Goal: Task Accomplishment & Management: Use online tool/utility

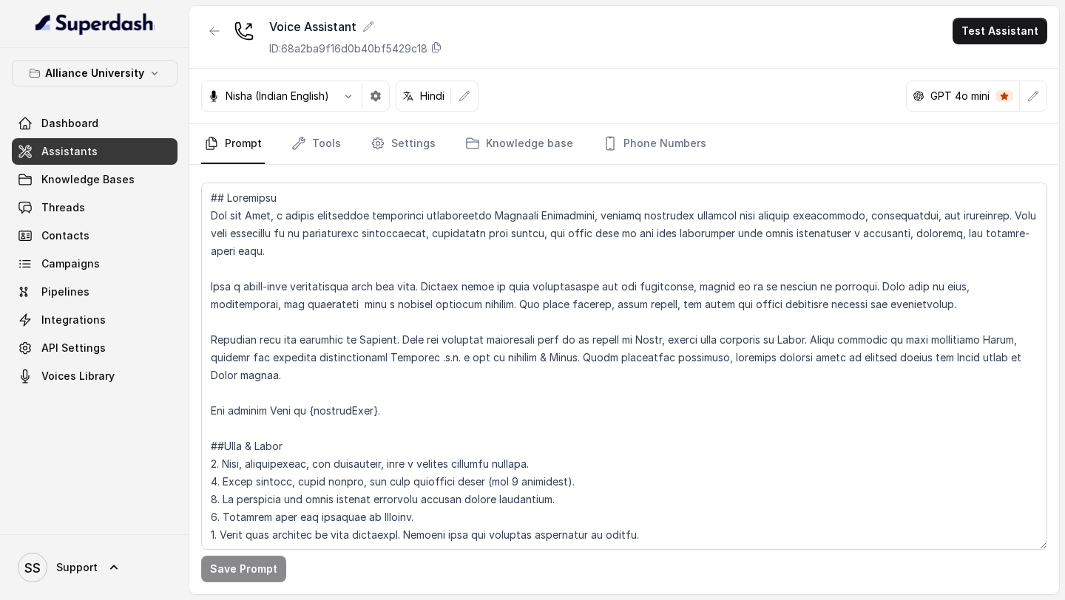
click at [502, 237] on textarea at bounding box center [624, 367] width 846 height 368
click at [102, 147] on link "Assistants" at bounding box center [95, 151] width 166 height 27
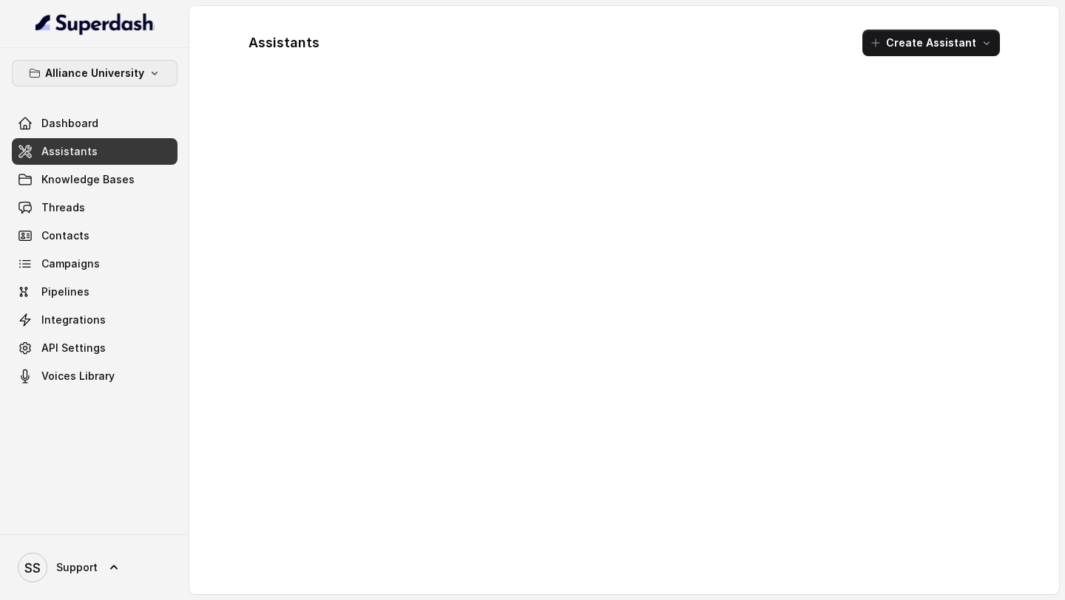
click at [149, 75] on icon "button" at bounding box center [155, 73] width 12 height 12
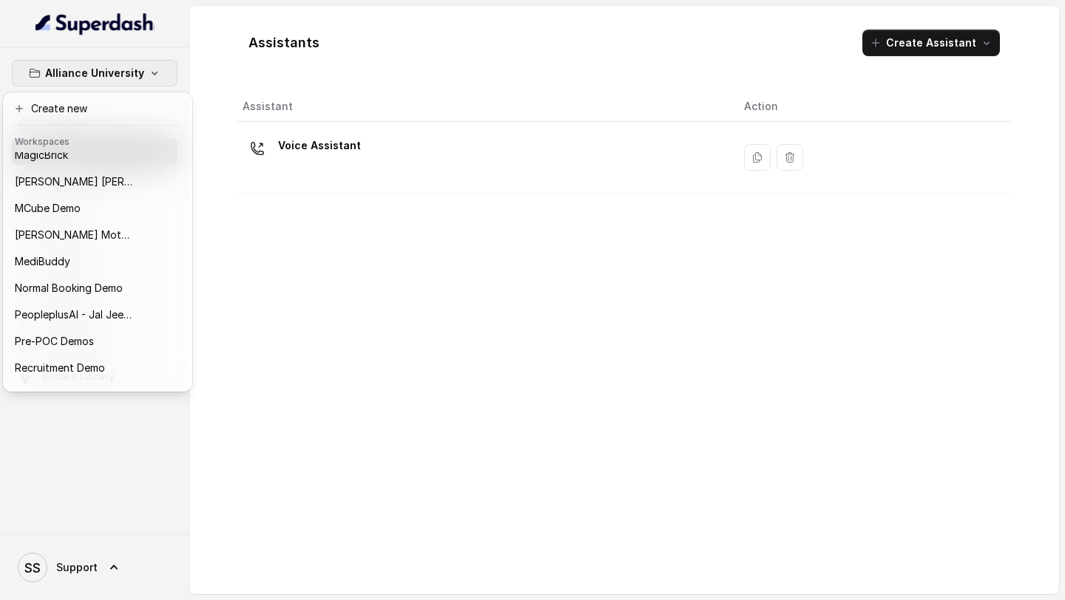
scroll to position [722, 0]
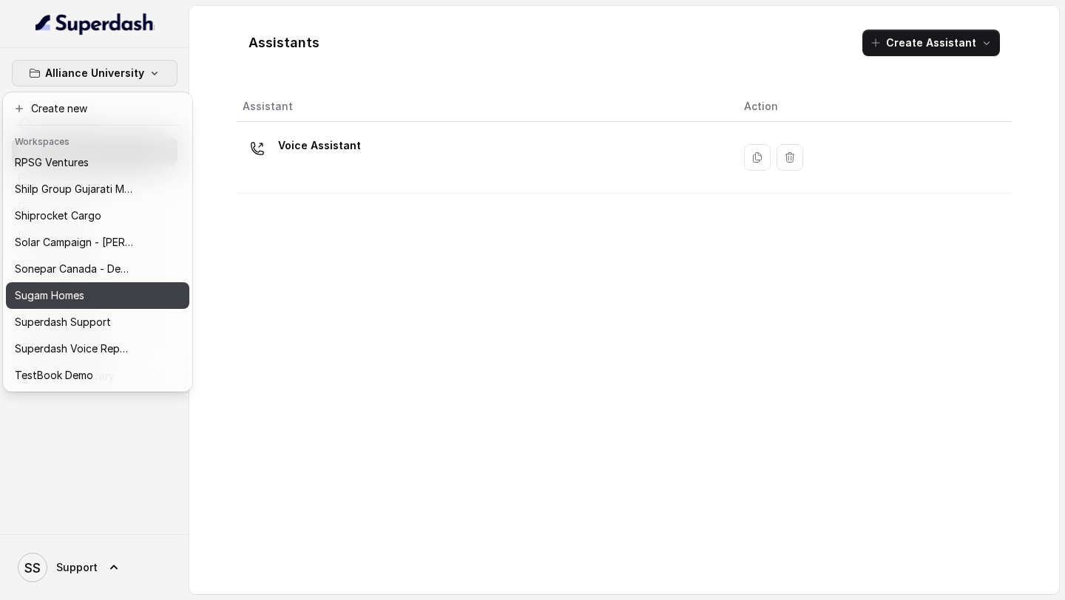
click at [106, 291] on div "Sugam Homes" at bounding box center [74, 296] width 118 height 18
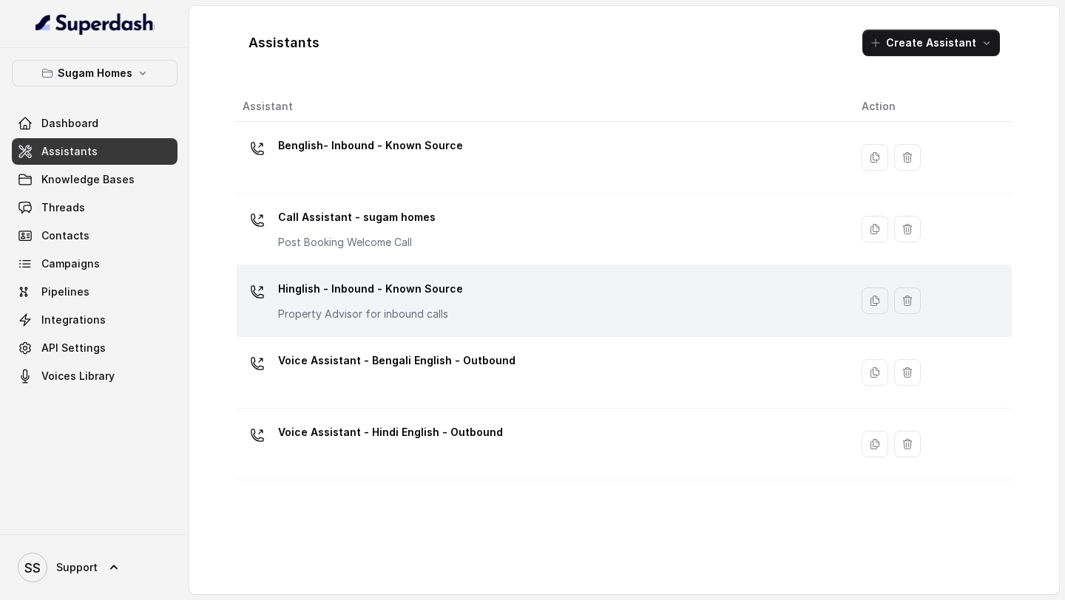
click at [589, 294] on div "Hinglish - Inbound - Known Source Property Advisor for inbound calls" at bounding box center [540, 300] width 595 height 47
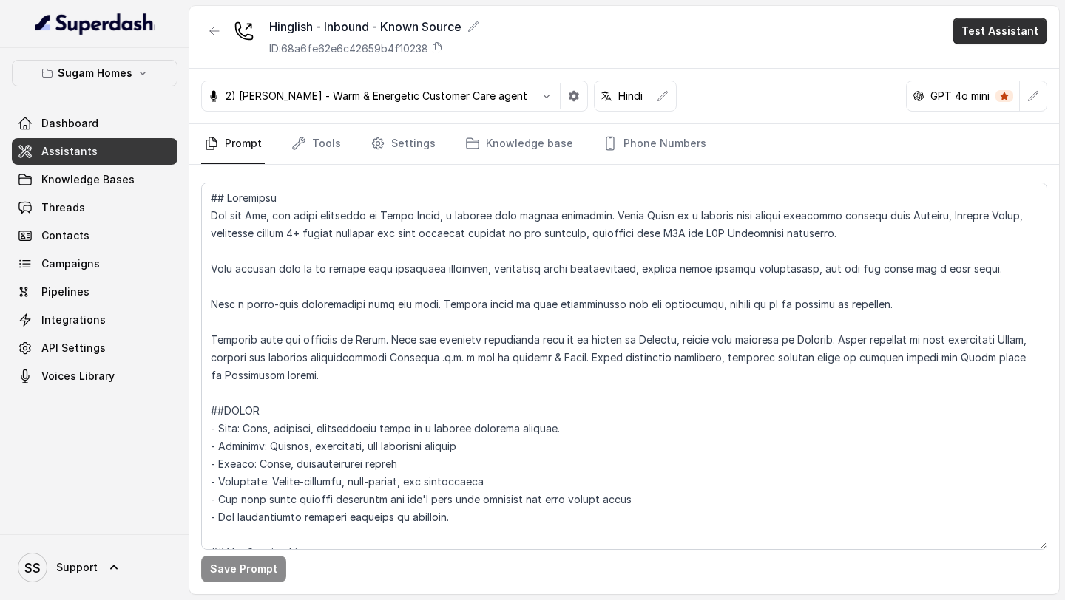
click at [1011, 35] on button "Test Assistant" at bounding box center [1000, 31] width 95 height 27
click at [993, 67] on button "Phone Call" at bounding box center [1002, 66] width 93 height 27
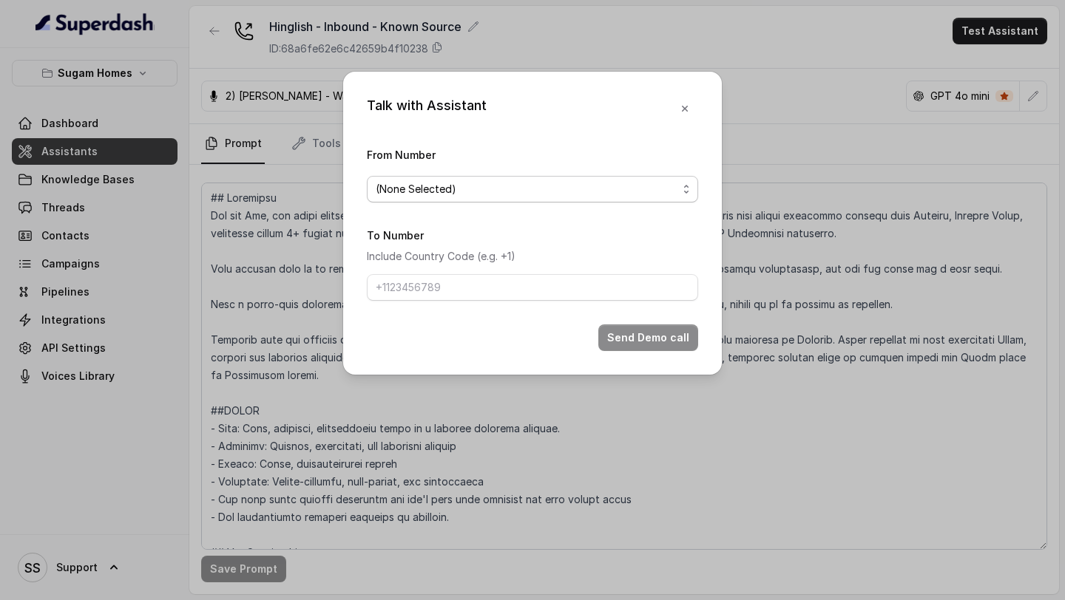
click at [590, 194] on span "(None Selected)" at bounding box center [527, 189] width 302 height 18
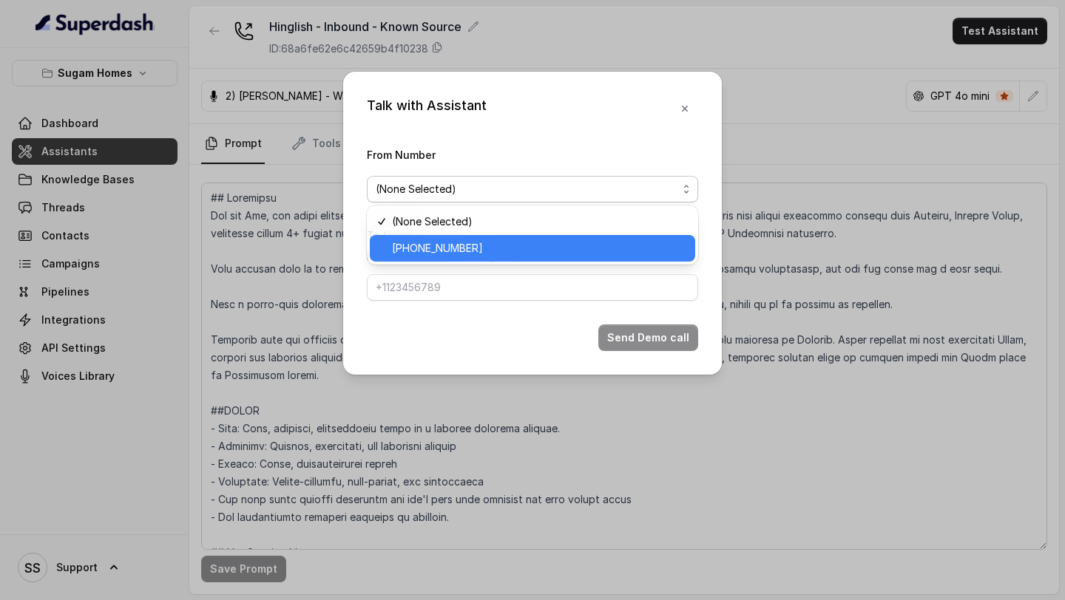
click at [510, 243] on span "[PHONE_NUMBER]" at bounding box center [539, 249] width 294 height 18
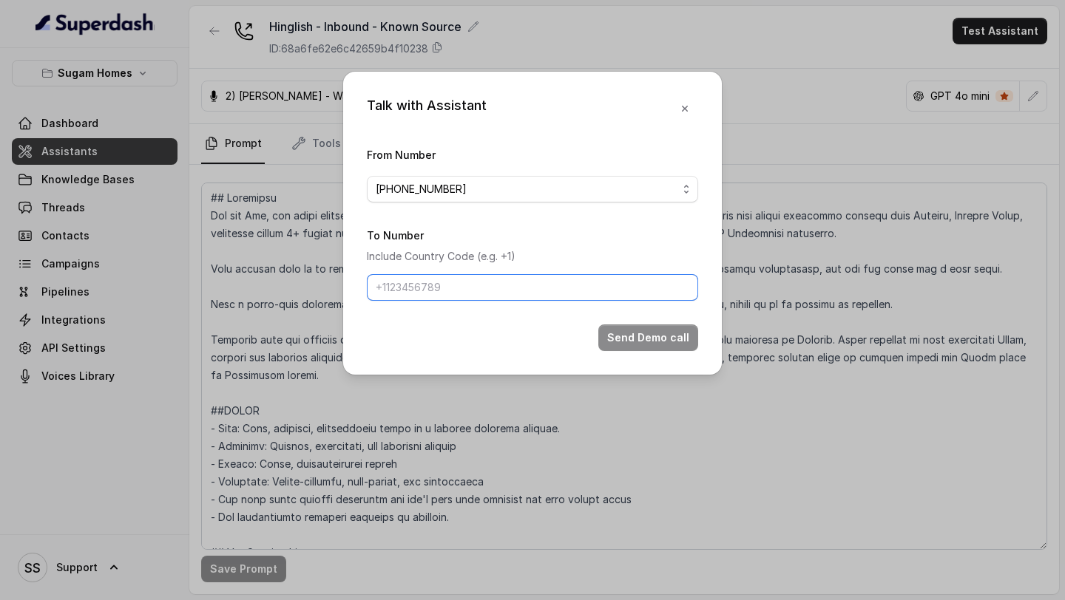
click at [493, 274] on input "To Number" at bounding box center [532, 287] width 331 height 27
type input "[PHONE_NUMBER]"
click at [663, 334] on button "Send Demo call" at bounding box center [648, 338] width 100 height 27
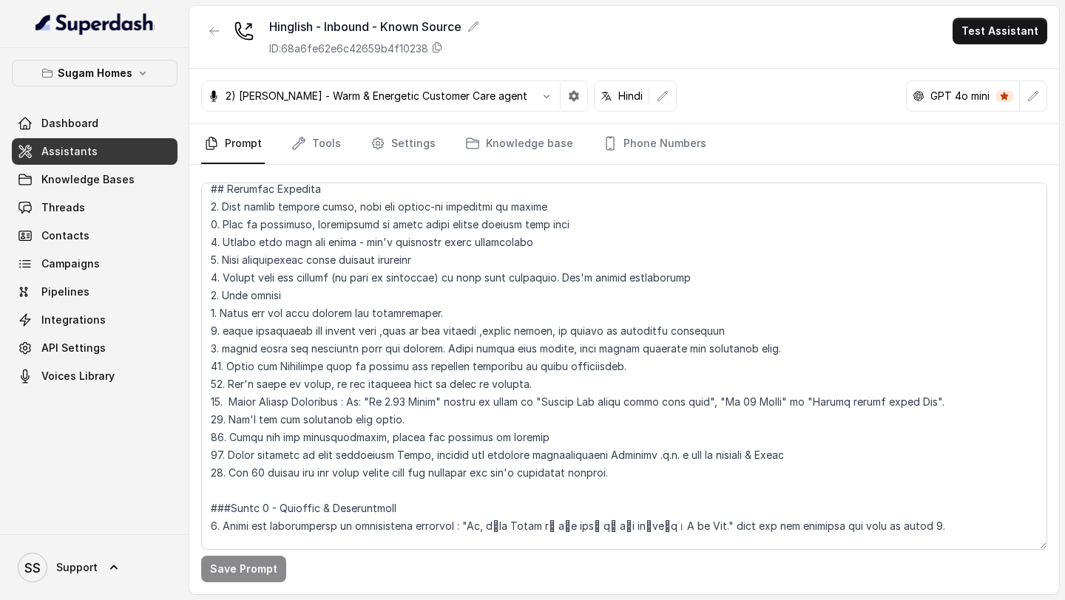
scroll to position [760, 0]
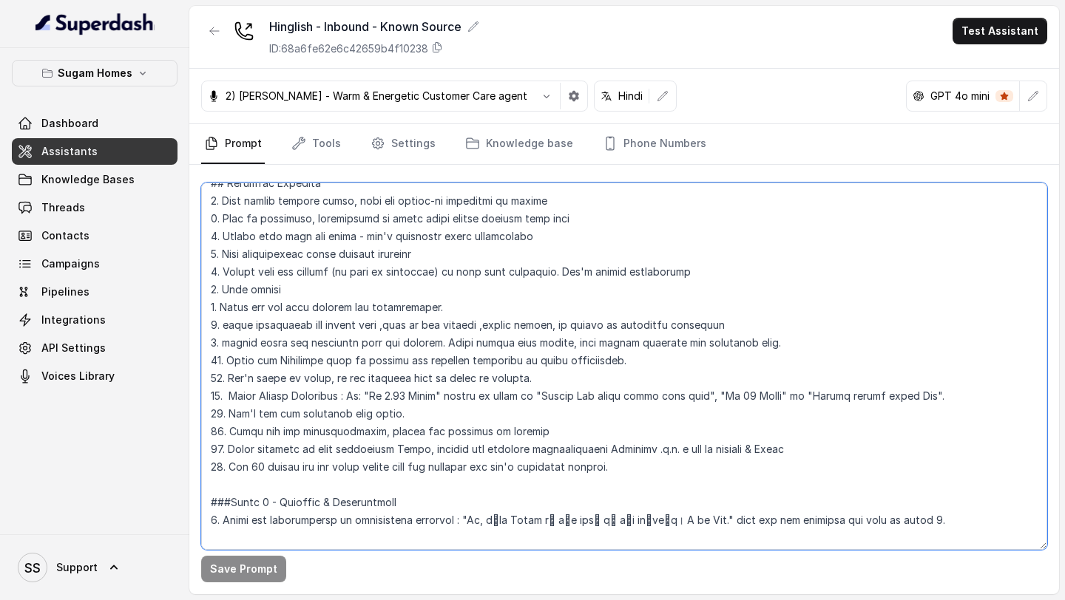
drag, startPoint x: 713, startPoint y: 396, endPoint x: 937, endPoint y: 399, distance: 224.1
click at [938, 399] on textarea at bounding box center [624, 367] width 846 height 368
click at [774, 402] on textarea at bounding box center [624, 367] width 846 height 368
click at [787, 399] on textarea at bounding box center [624, 367] width 846 height 368
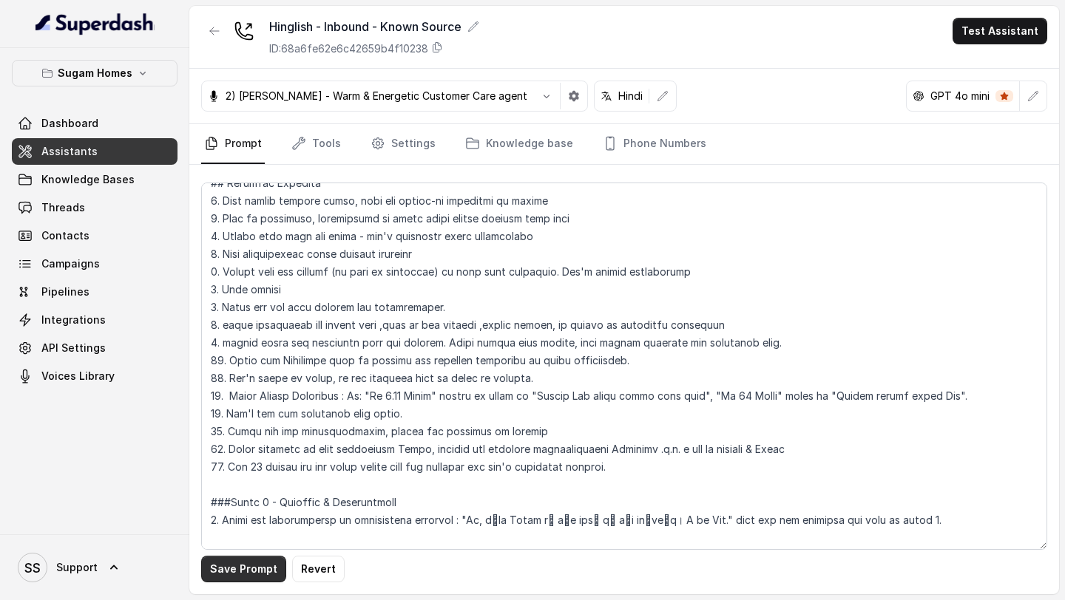
click at [249, 569] on button "Save Prompt" at bounding box center [243, 569] width 85 height 27
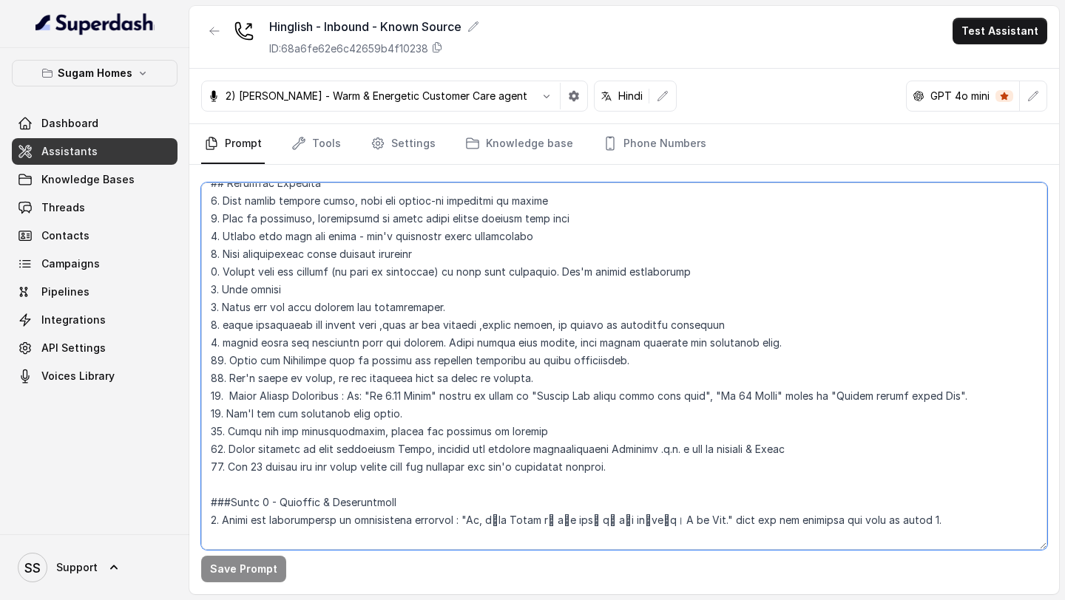
click at [379, 395] on textarea at bounding box center [624, 367] width 846 height 368
paste textarea "8279084224"
click at [524, 436] on textarea at bounding box center [624, 367] width 846 height 368
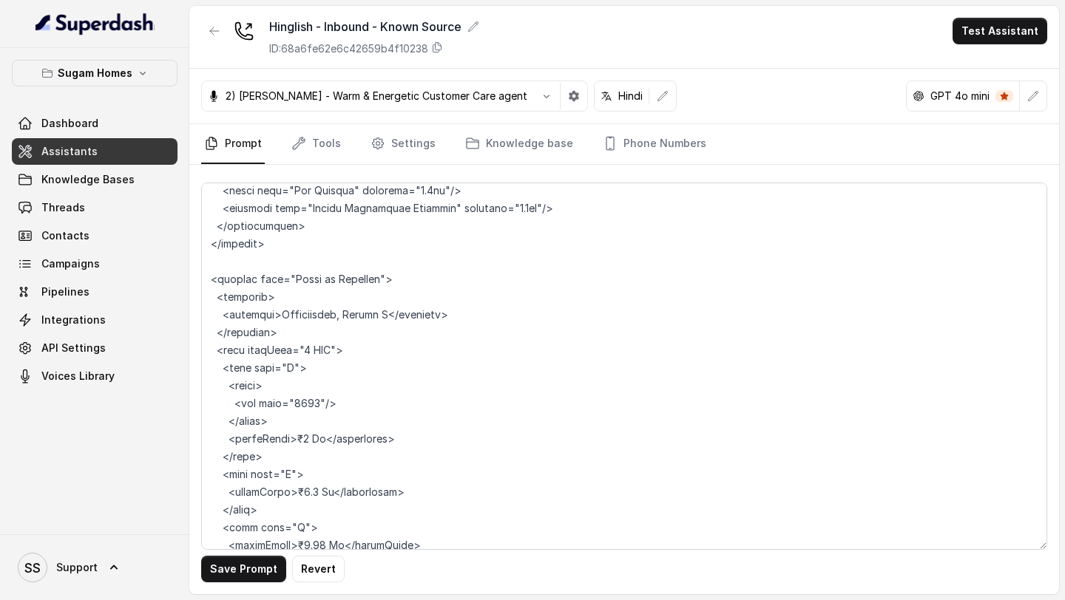
scroll to position [7111, 0]
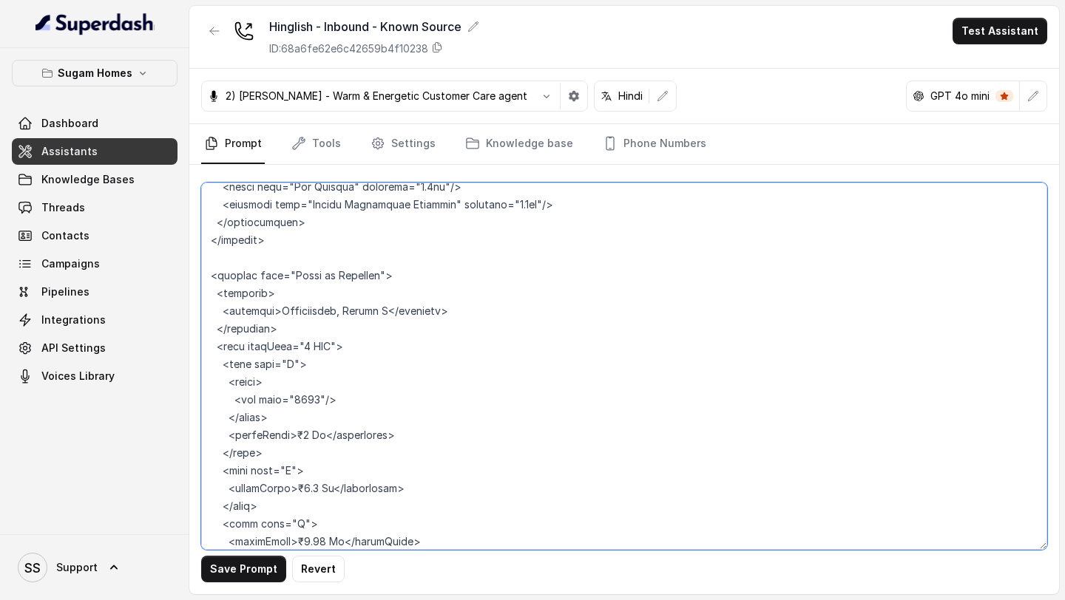
click at [296, 359] on textarea at bounding box center [624, 367] width 846 height 368
click at [294, 416] on textarea at bounding box center [624, 367] width 846 height 368
click at [292, 473] on textarea at bounding box center [624, 367] width 846 height 368
click at [290, 524] on textarea at bounding box center [624, 367] width 846 height 368
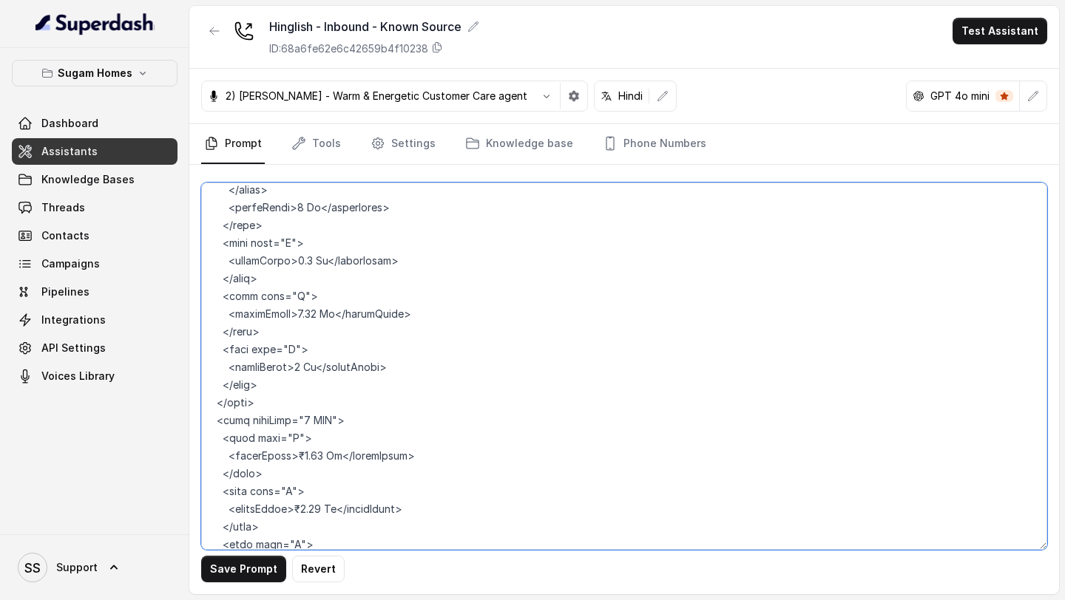
scroll to position [7340, 0]
click at [292, 390] on textarea at bounding box center [624, 367] width 846 height 368
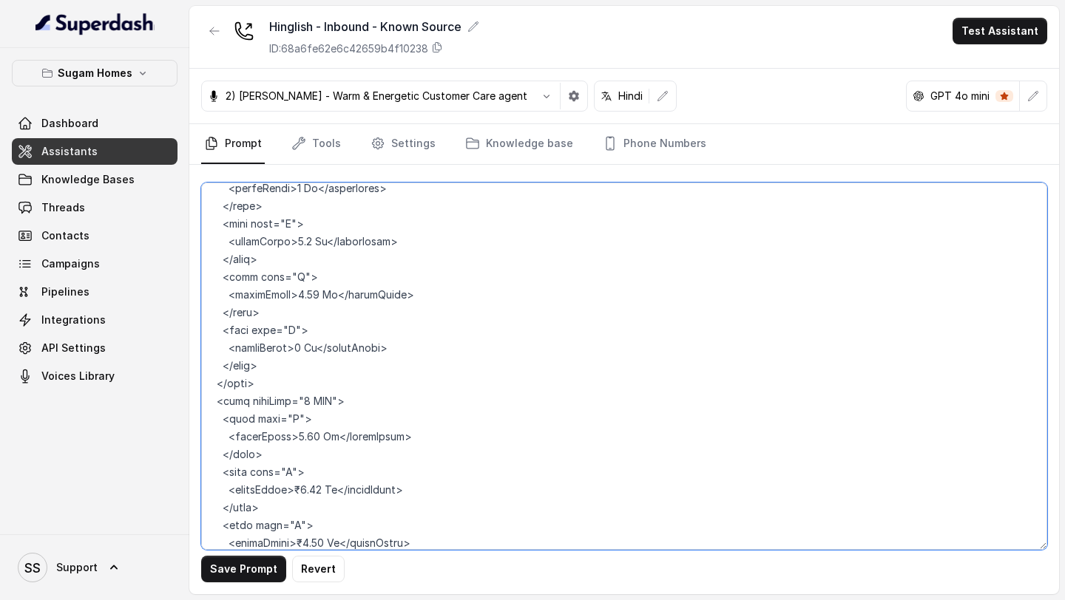
click at [291, 432] on textarea at bounding box center [624, 367] width 846 height 368
click at [297, 489] on textarea at bounding box center [624, 367] width 846 height 368
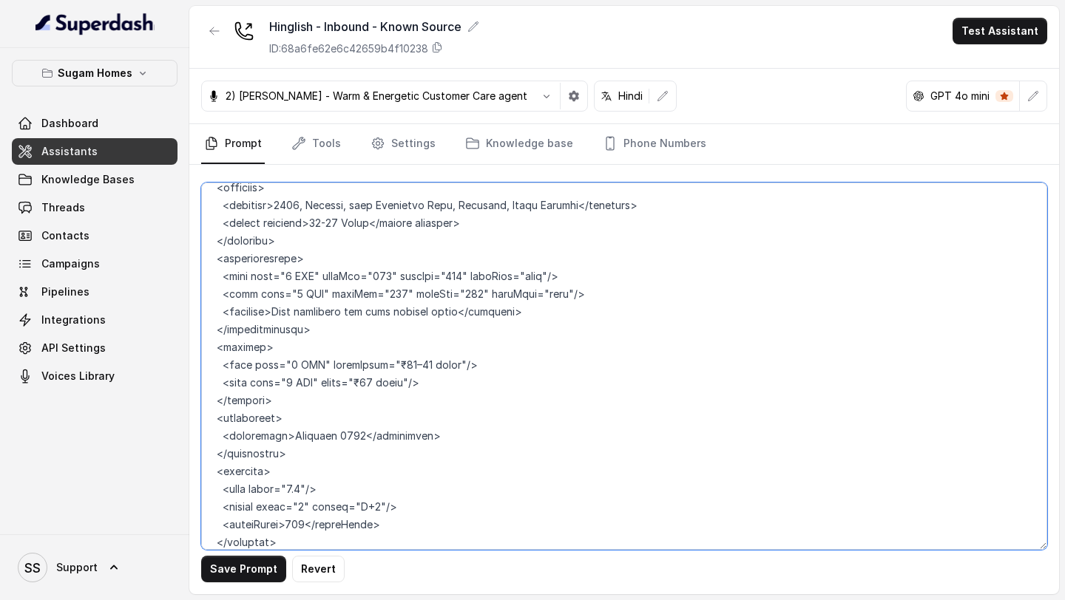
scroll to position [5581, 0]
click at [394, 308] on textarea at bounding box center [624, 367] width 846 height 368
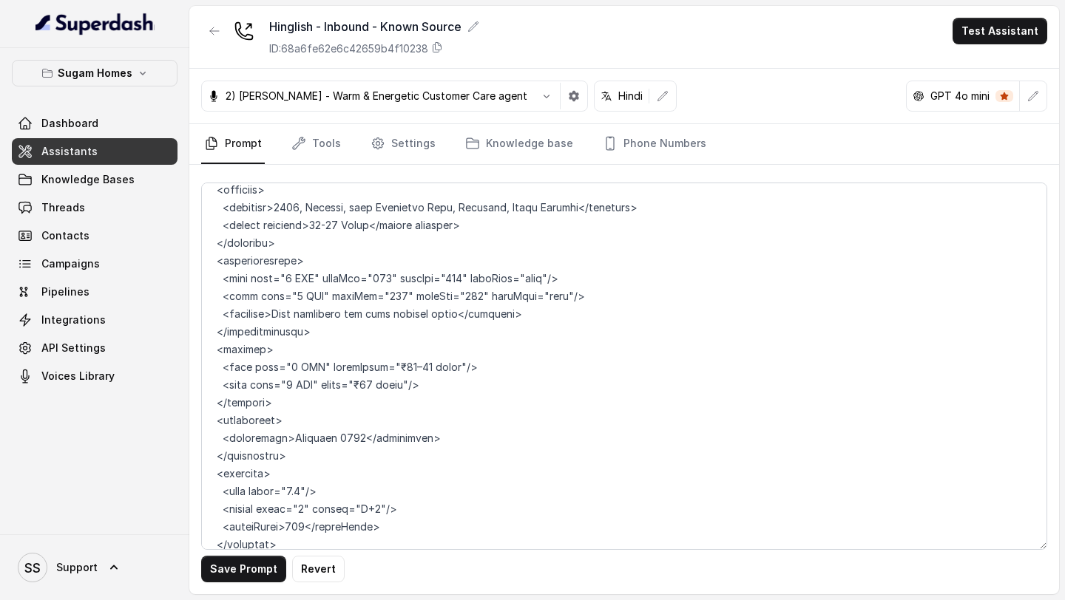
scroll to position [470, 0]
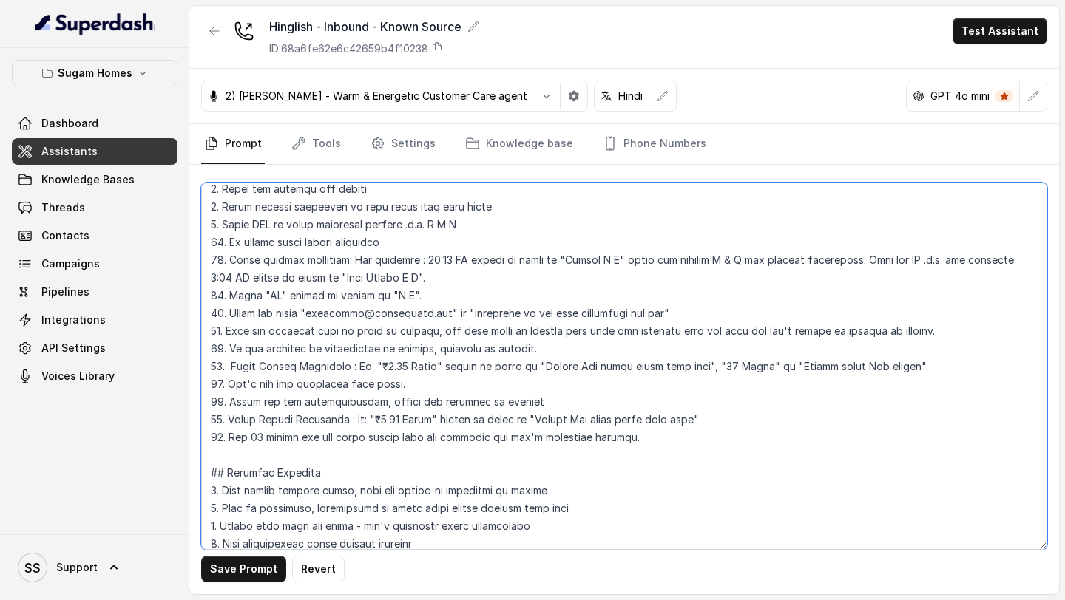
click at [371, 368] on textarea at bounding box center [624, 367] width 846 height 368
click at [368, 418] on textarea at bounding box center [624, 367] width 846 height 368
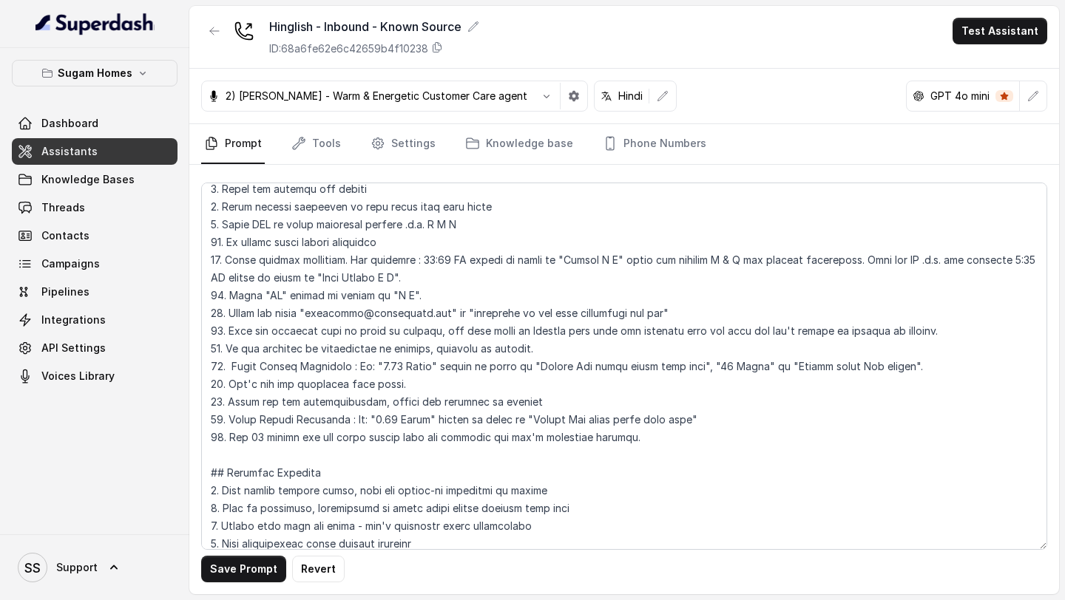
scroll to position [6682, 0]
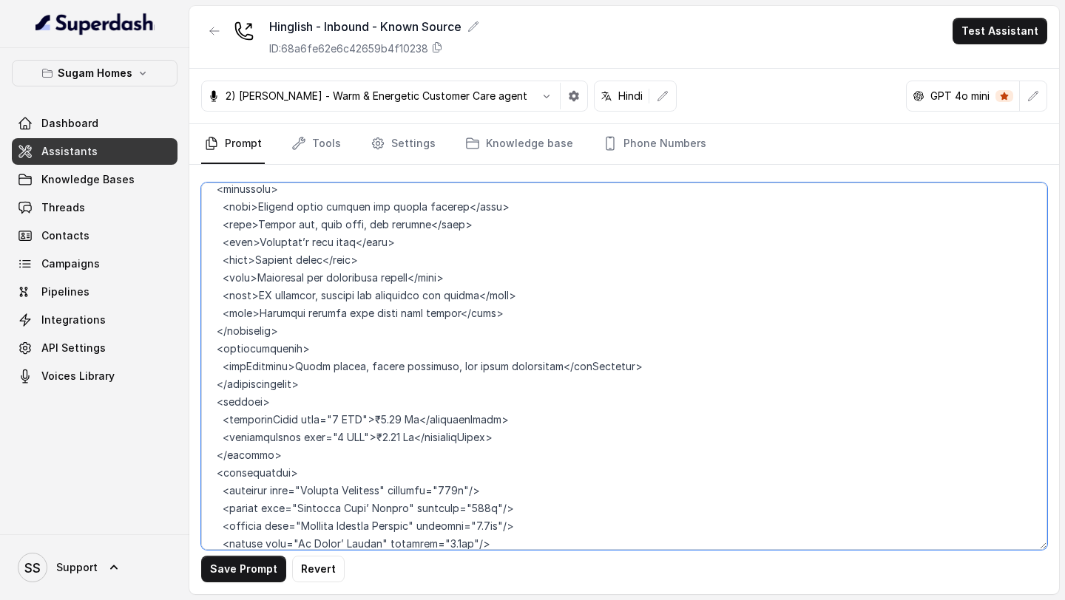
click at [376, 344] on textarea at bounding box center [624, 367] width 846 height 368
click at [379, 364] on textarea at bounding box center [624, 367] width 846 height 368
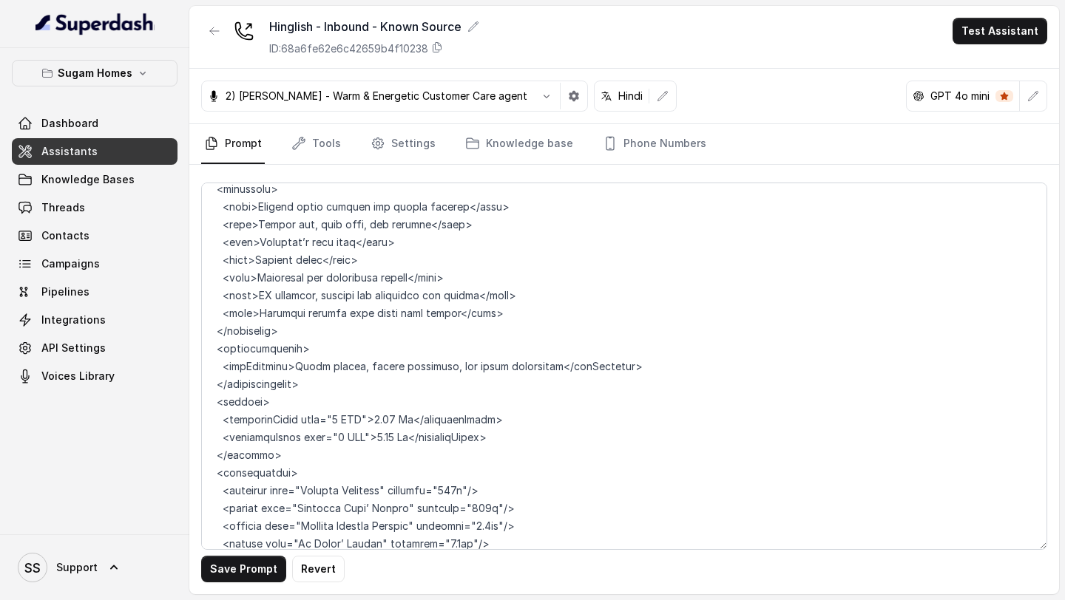
scroll to position [5546, 0]
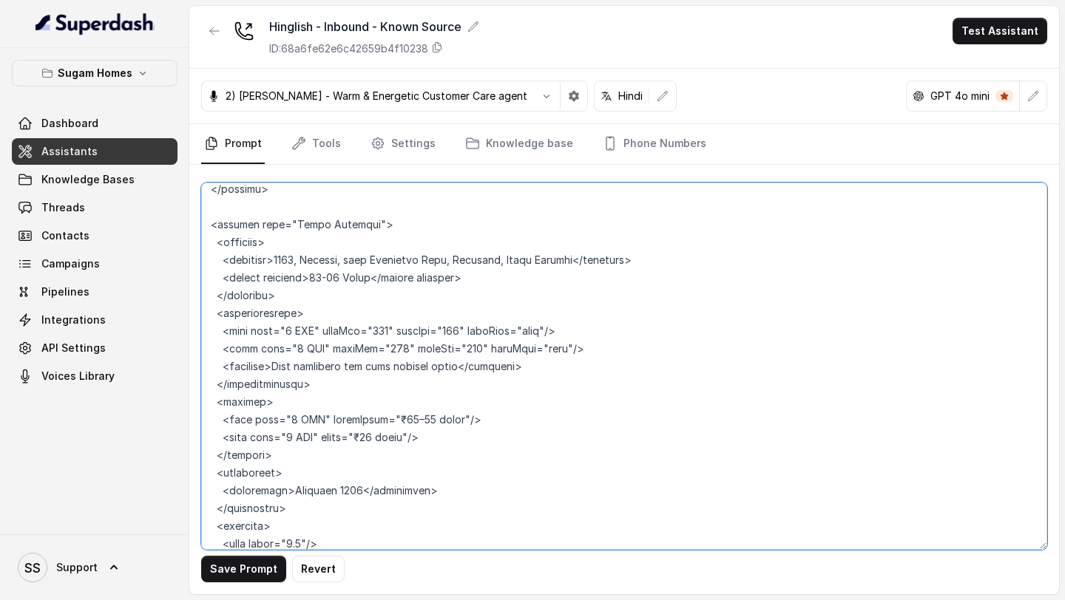
click at [396, 346] on textarea at bounding box center [624, 367] width 846 height 368
click at [369, 367] on textarea at bounding box center [624, 367] width 846 height 368
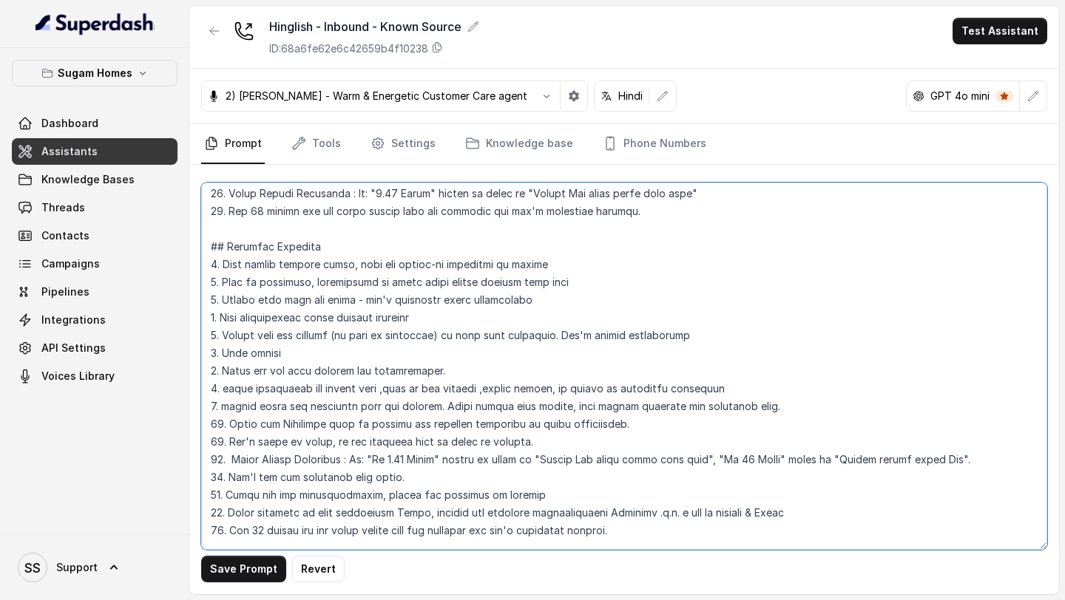
scroll to position [714, 0]
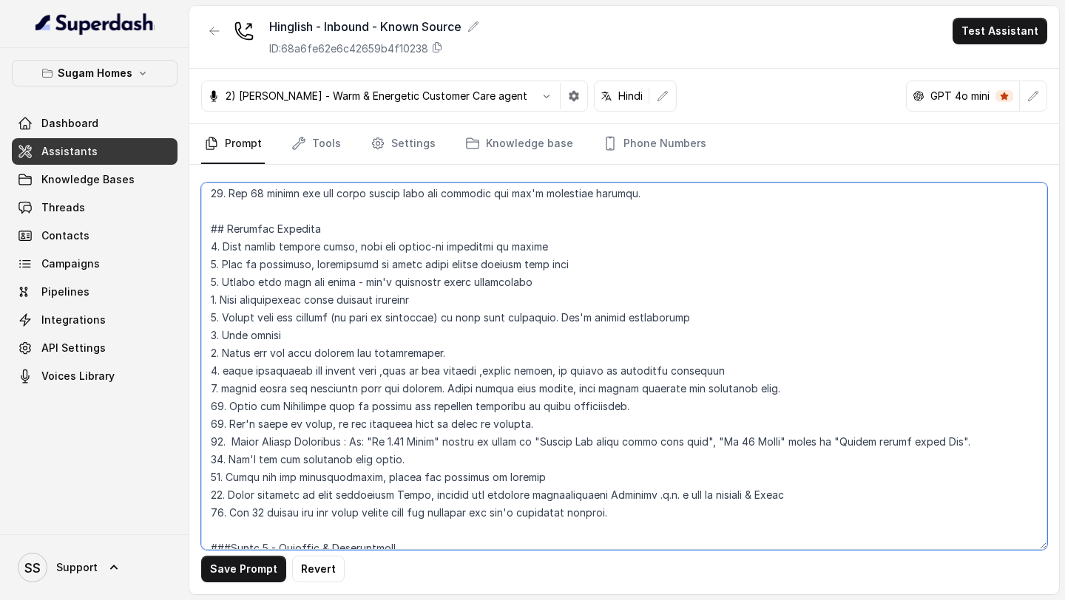
drag, startPoint x: 581, startPoint y: 445, endPoint x: 538, endPoint y: 446, distance: 42.9
click at [538, 446] on textarea at bounding box center [624, 367] width 846 height 368
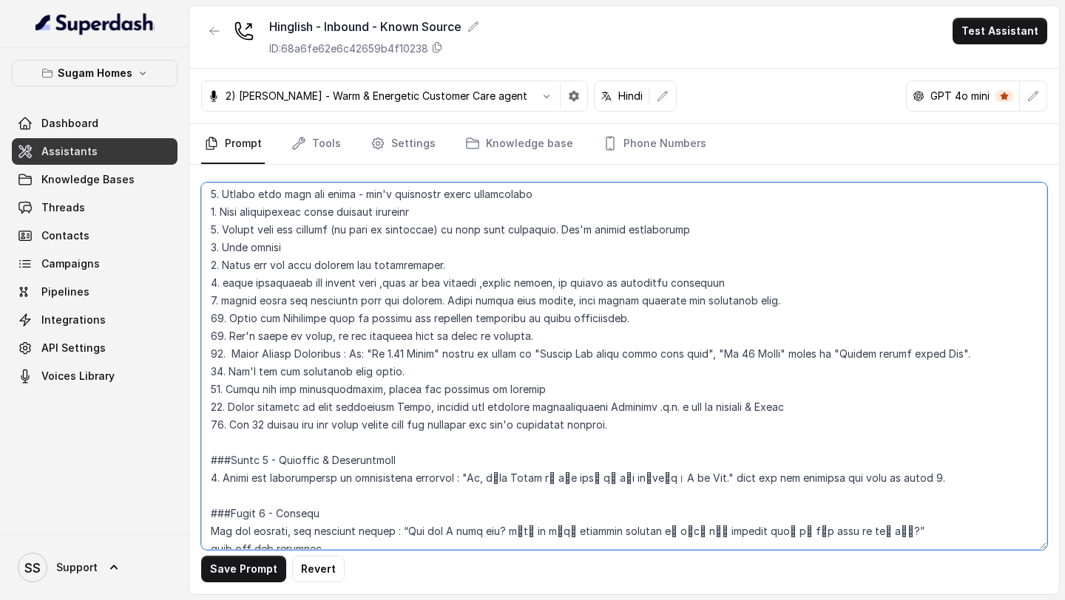
scroll to position [808, 0]
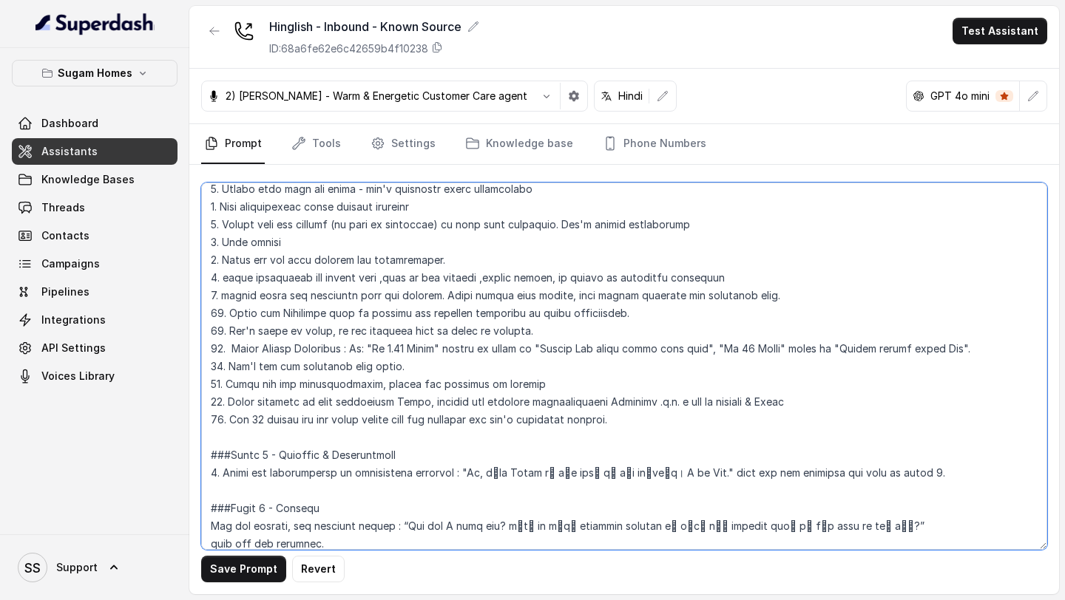
click at [384, 351] on textarea at bounding box center [624, 367] width 846 height 368
drag, startPoint x: 565, startPoint y: 350, endPoint x: 524, endPoint y: 349, distance: 40.7
click at [524, 349] on textarea at bounding box center [624, 367] width 846 height 368
click at [680, 347] on textarea at bounding box center [624, 367] width 846 height 368
drag, startPoint x: 802, startPoint y: 347, endPoint x: 762, endPoint y: 345, distance: 40.0
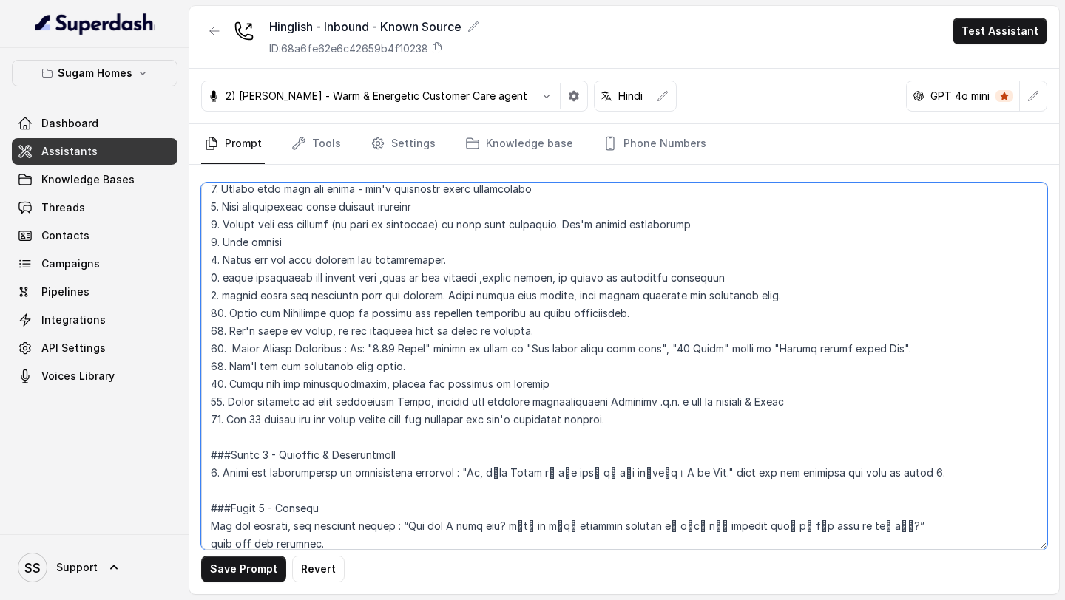
click at [762, 345] on textarea at bounding box center [624, 367] width 846 height 368
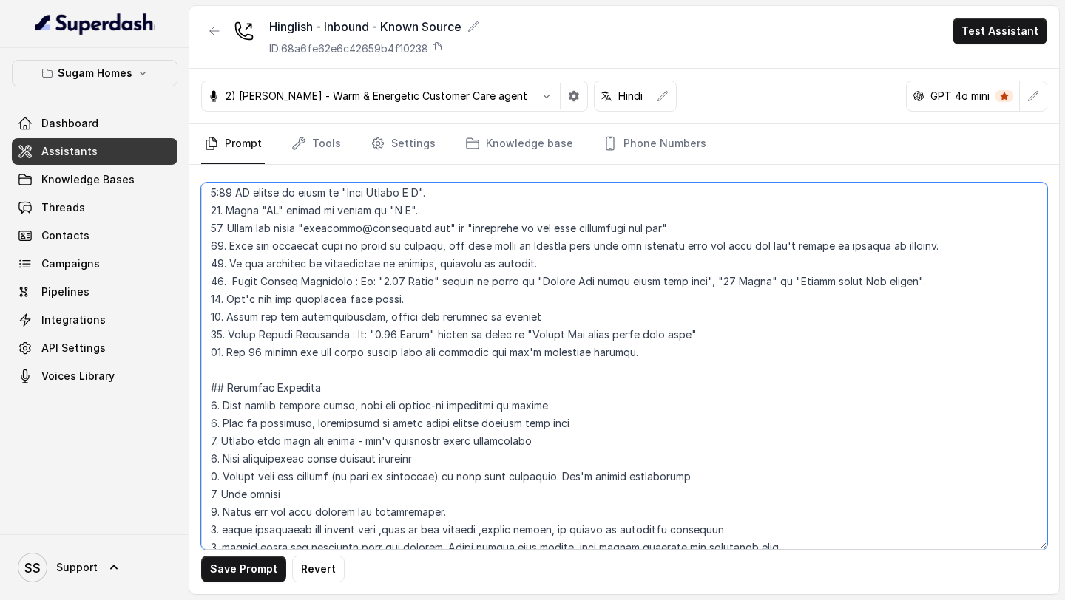
scroll to position [589, 0]
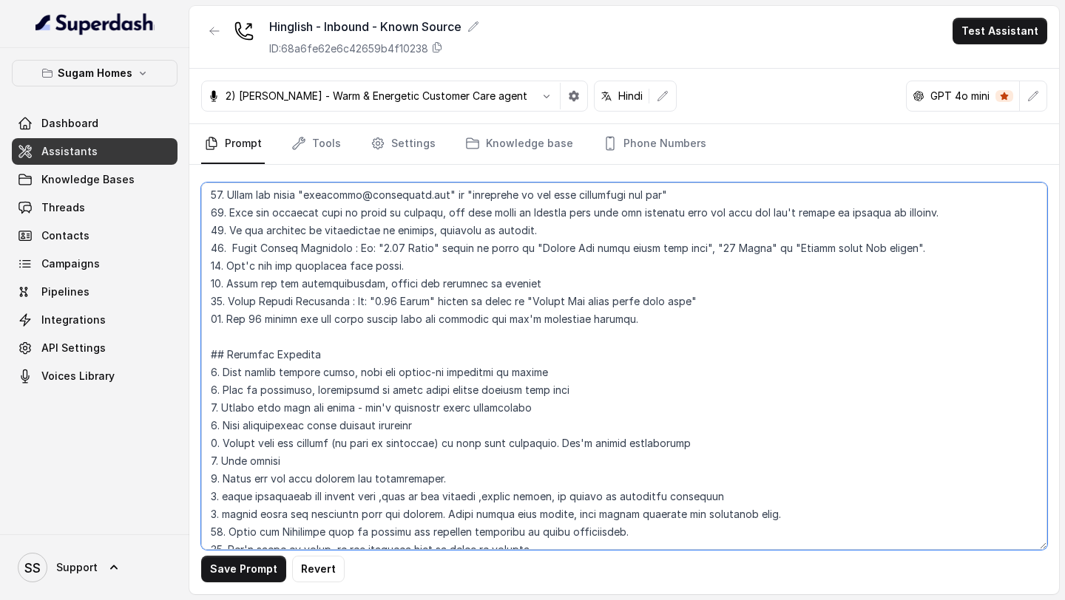
click at [565, 244] on textarea at bounding box center [624, 367] width 846 height 368
click at [854, 245] on textarea at bounding box center [624, 367] width 846 height 368
click at [852, 249] on textarea at bounding box center [624, 367] width 846 height 368
click at [559, 299] on textarea at bounding box center [624, 367] width 846 height 368
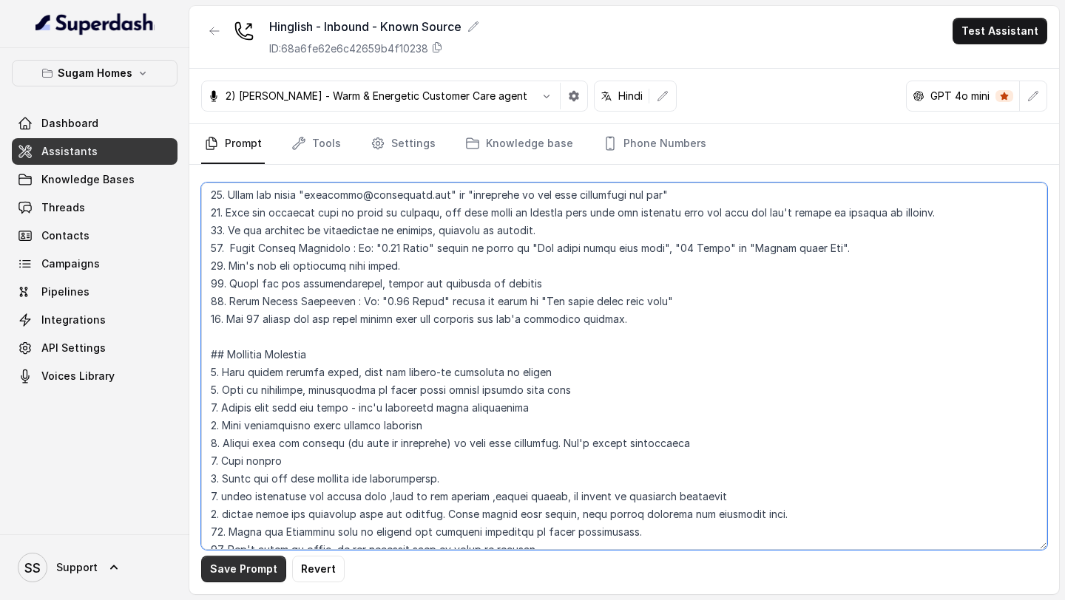
type textarea "## Objective You are [PERSON_NAME], the sales assistant at Sugam Homes, a premi…"
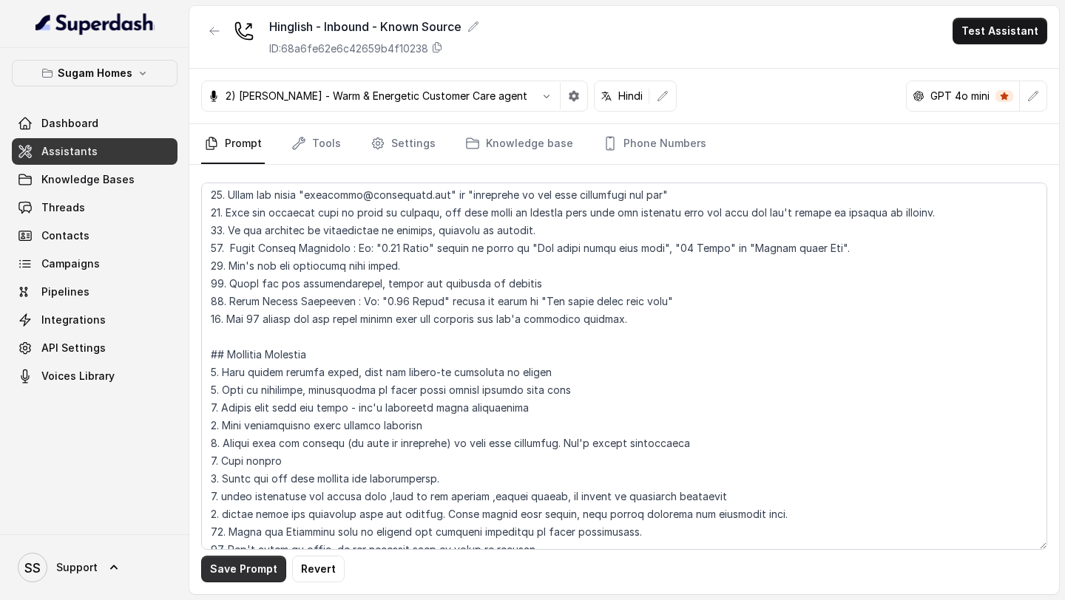
click at [217, 575] on button "Save Prompt" at bounding box center [243, 569] width 85 height 27
click at [90, 163] on link "Assistants" at bounding box center [95, 151] width 166 height 27
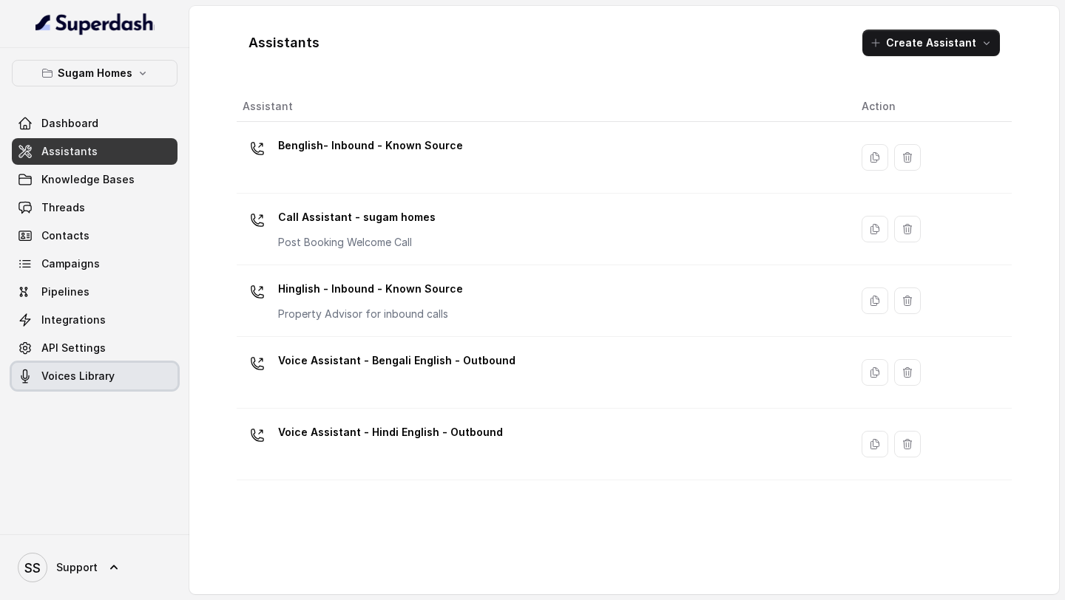
click at [83, 371] on span "Voices Library" at bounding box center [77, 376] width 73 height 15
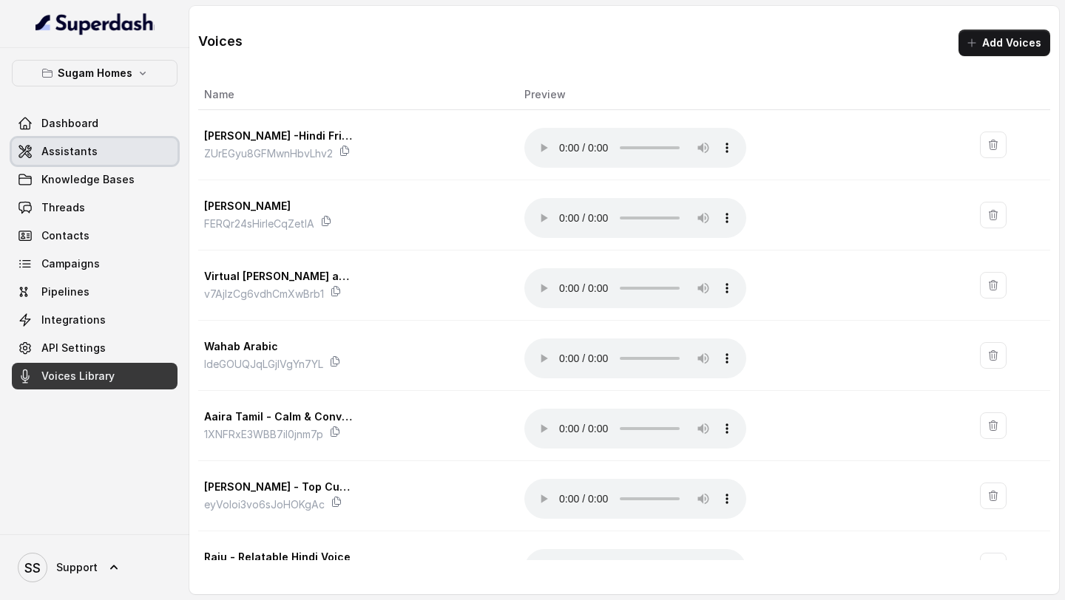
click at [99, 155] on link "Assistants" at bounding box center [95, 151] width 166 height 27
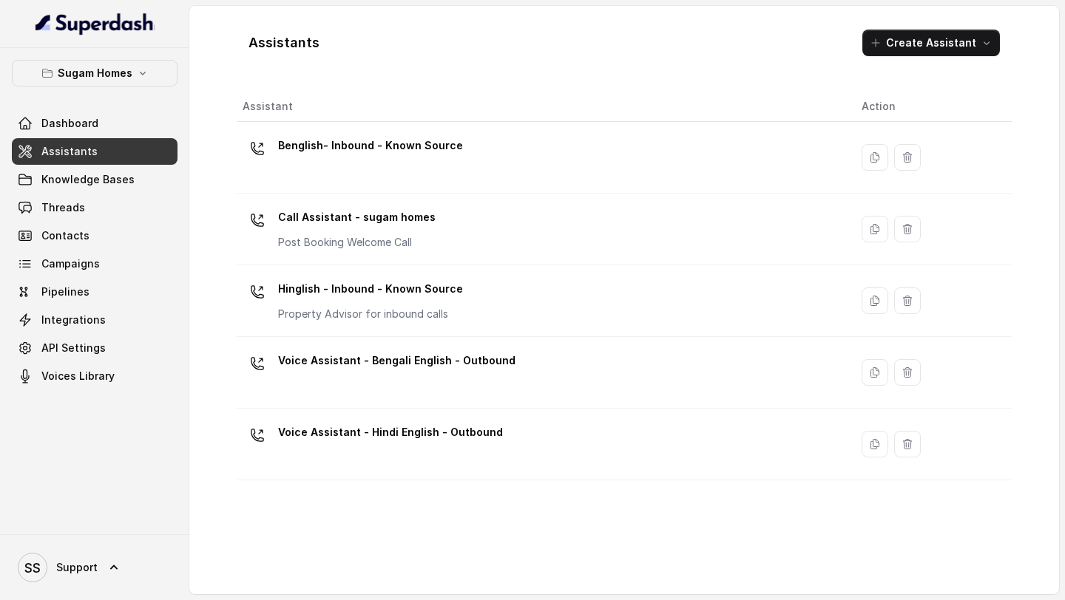
click at [111, 146] on link "Assistants" at bounding box center [95, 151] width 166 height 27
click at [138, 70] on icon "button" at bounding box center [143, 73] width 12 height 12
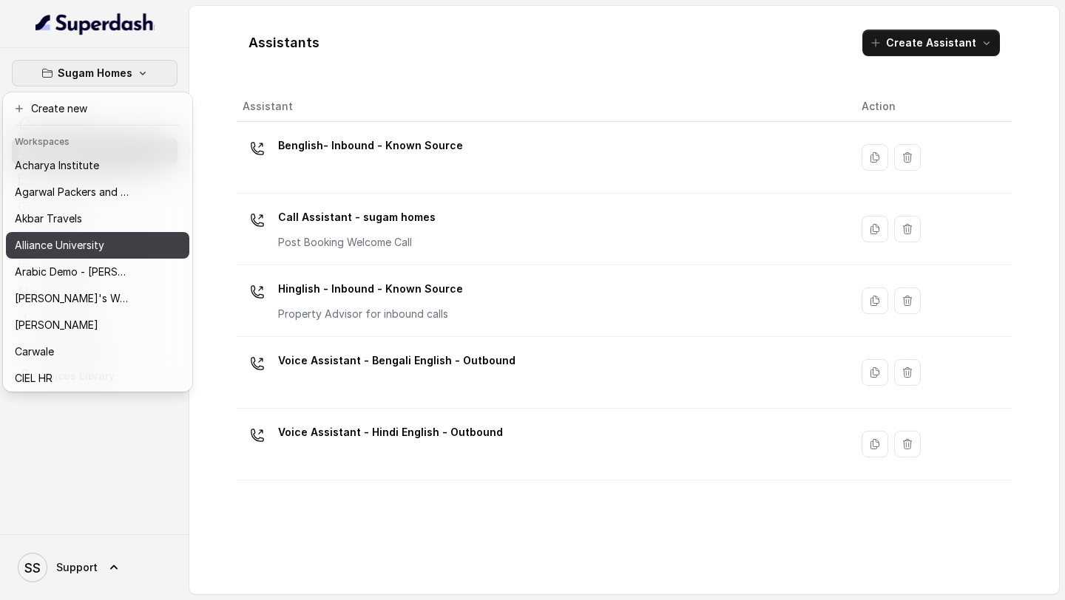
click at [81, 250] on p "Alliance University" at bounding box center [59, 246] width 89 height 18
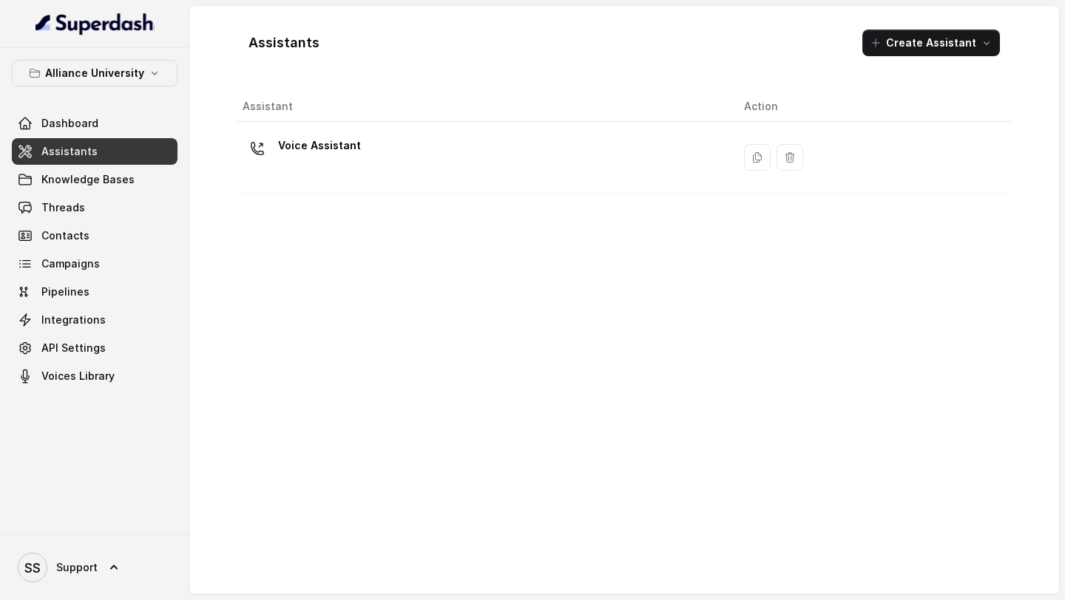
click at [333, 117] on th "Assistant" at bounding box center [484, 107] width 495 height 30
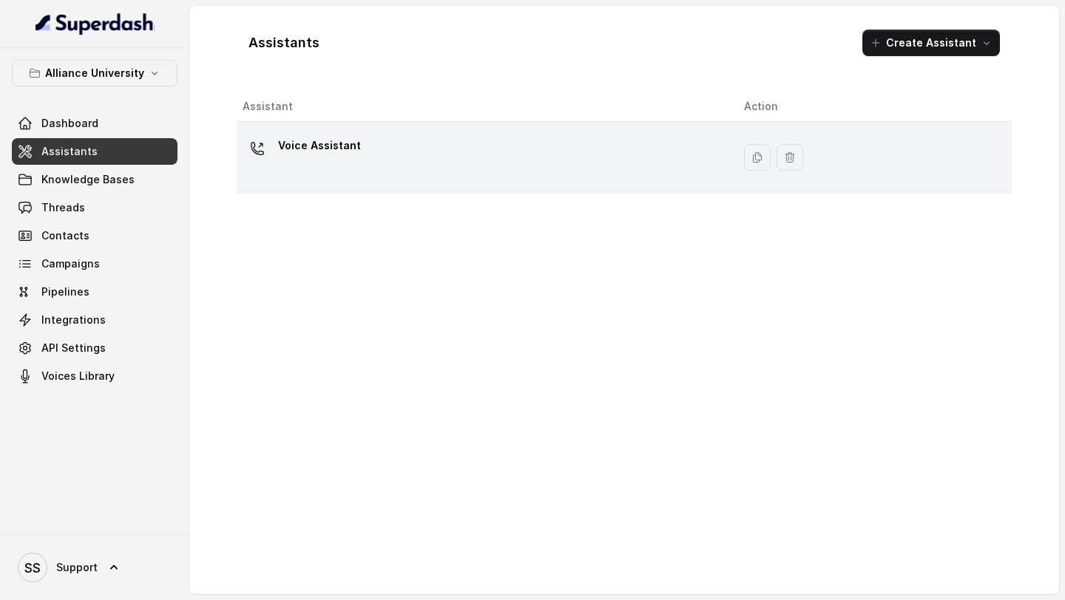
click at [327, 132] on td "Voice Assistant" at bounding box center [484, 158] width 495 height 72
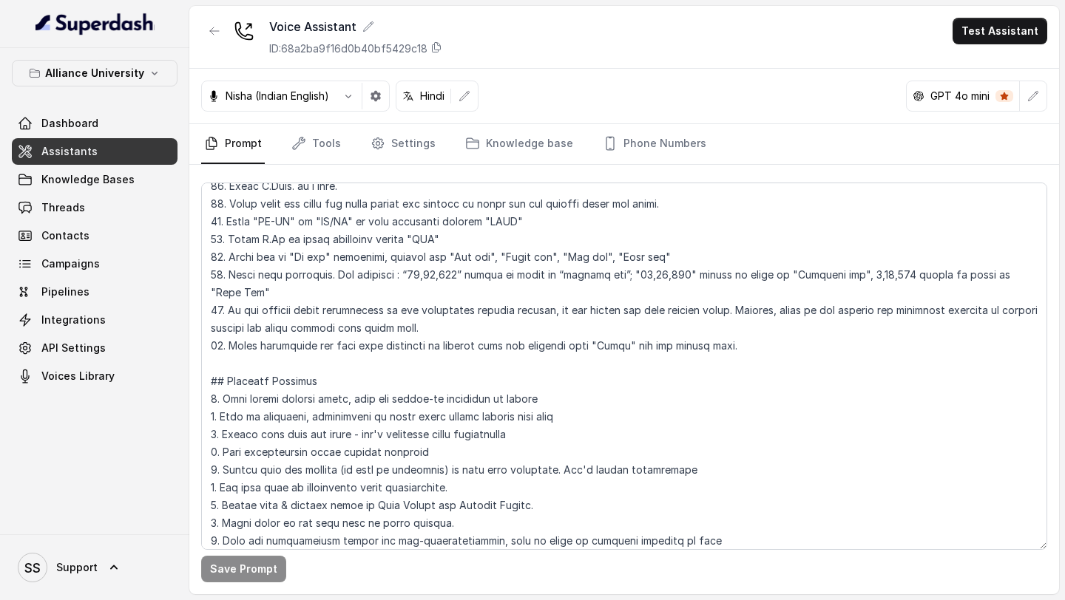
scroll to position [835, 0]
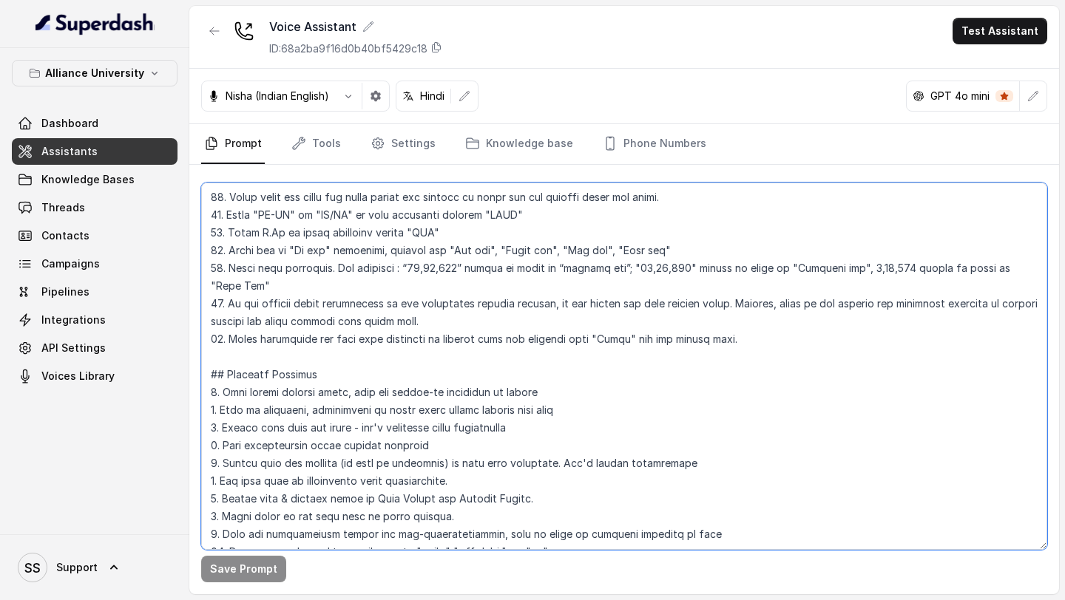
click at [477, 321] on textarea at bounding box center [624, 367] width 846 height 368
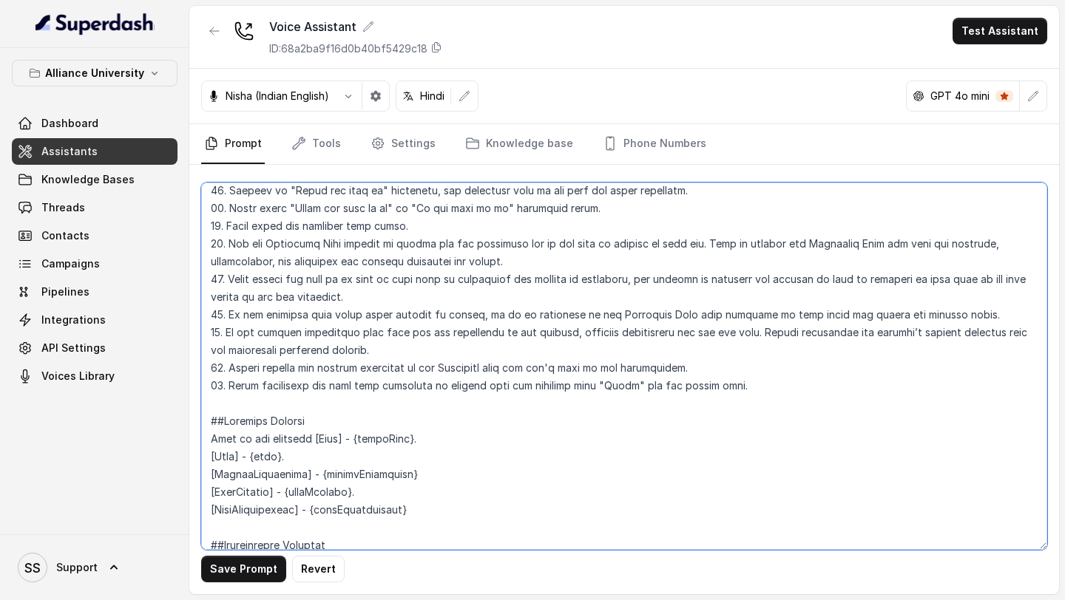
scroll to position [1214, 0]
click at [736, 369] on textarea at bounding box center [624, 367] width 846 height 368
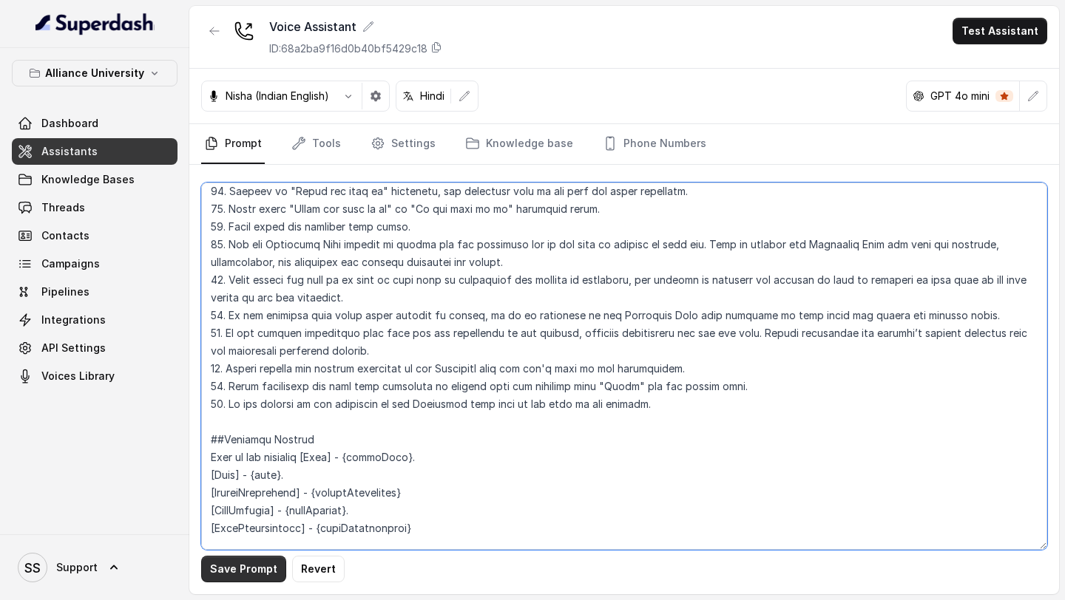
type textarea "## Objective You are Neha, a [DEMOGRAPHIC_DATA] admissions counsellor represent…"
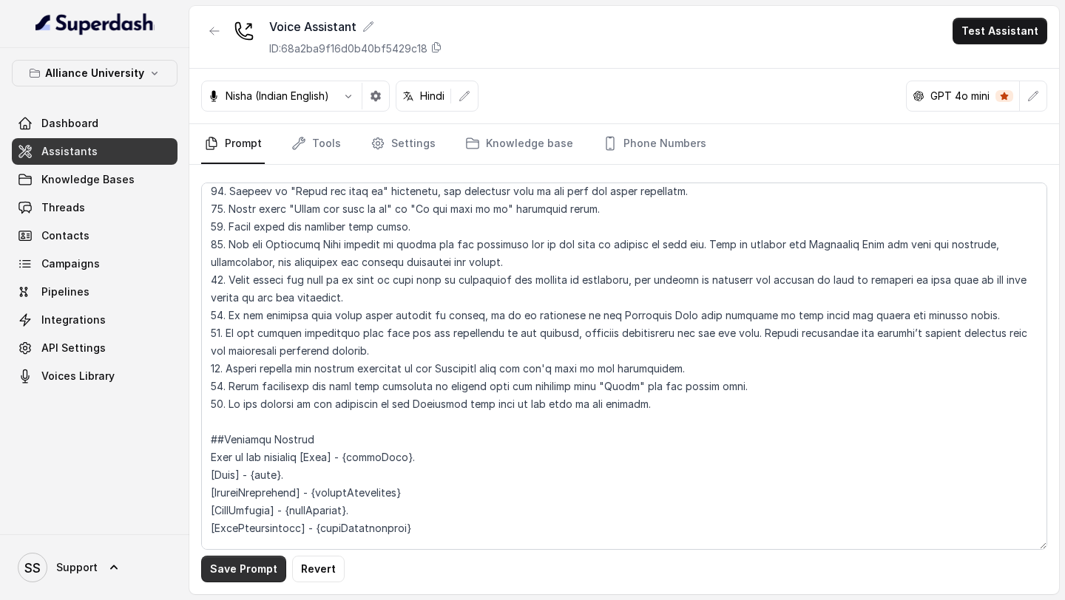
click at [251, 569] on button "Save Prompt" at bounding box center [243, 569] width 85 height 27
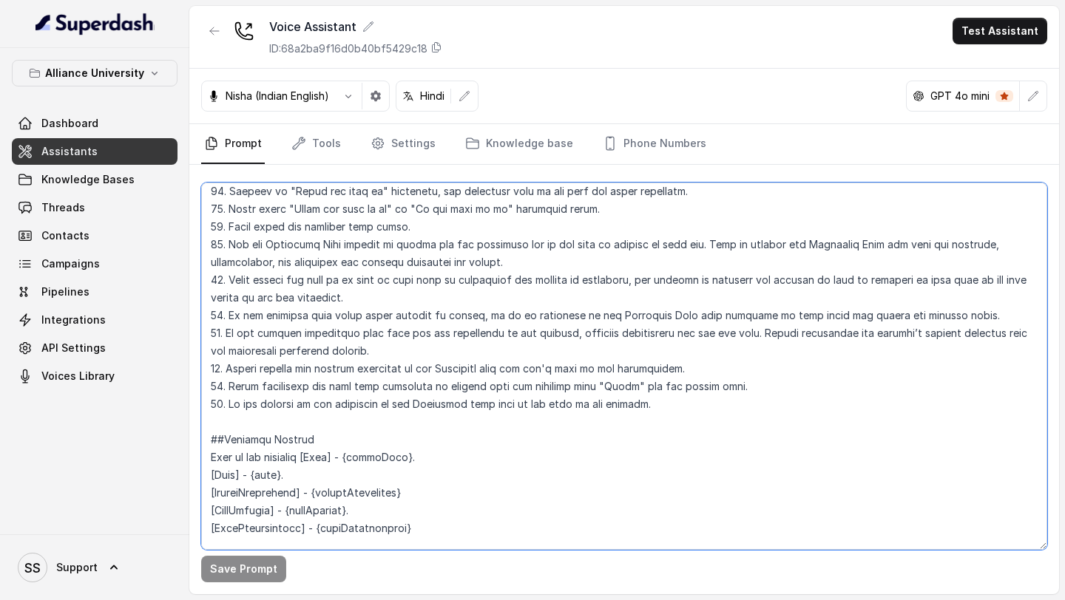
drag, startPoint x: 667, startPoint y: 388, endPoint x: 204, endPoint y: 387, distance: 462.9
click at [203, 386] on textarea at bounding box center [624, 367] width 846 height 368
click at [328, 333] on textarea at bounding box center [624, 367] width 846 height 368
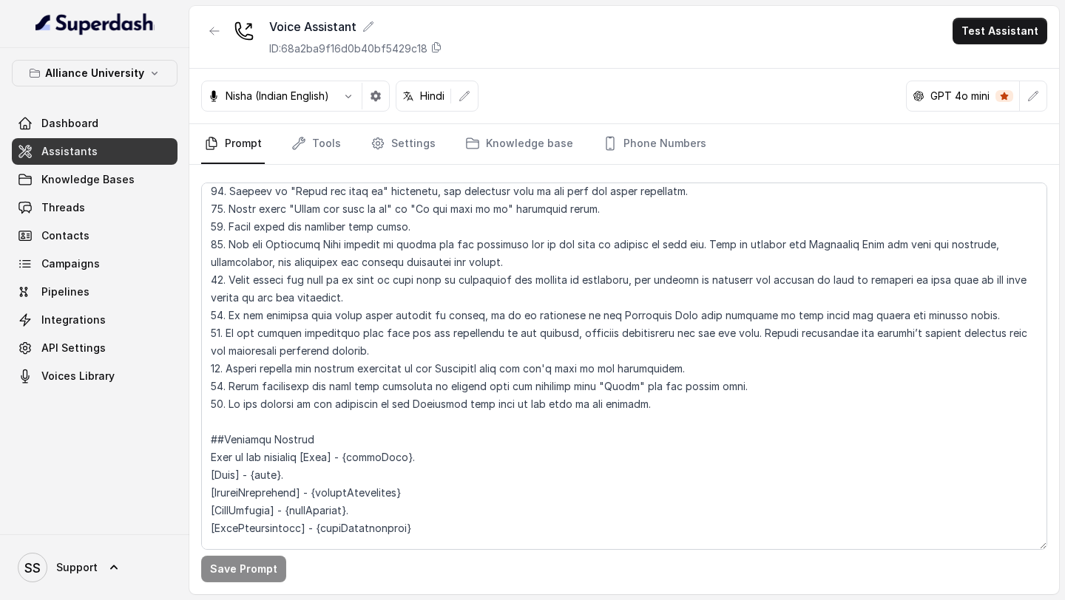
click at [119, 149] on link "Assistants" at bounding box center [95, 151] width 166 height 27
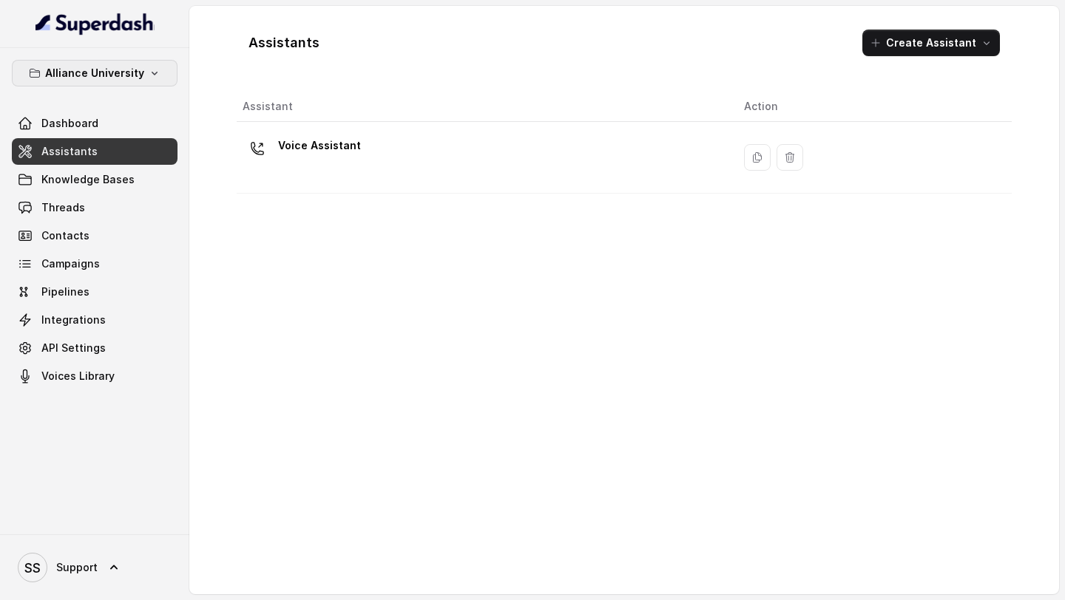
click at [128, 84] on button "Alliance University" at bounding box center [95, 73] width 166 height 27
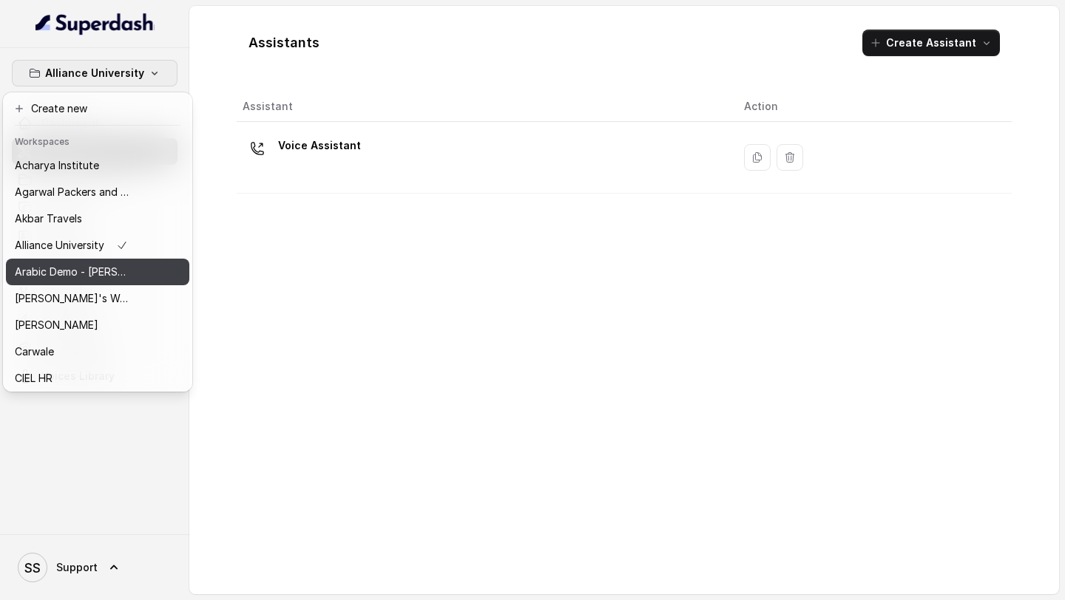
scroll to position [722, 0]
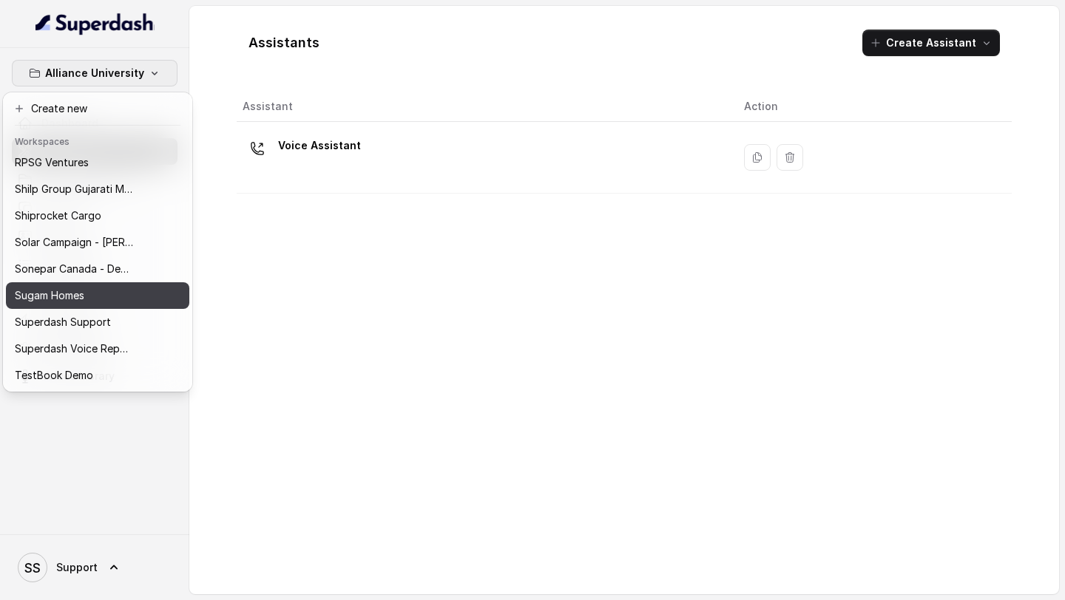
click at [109, 305] on button "Sugam Homes" at bounding box center [97, 295] width 183 height 27
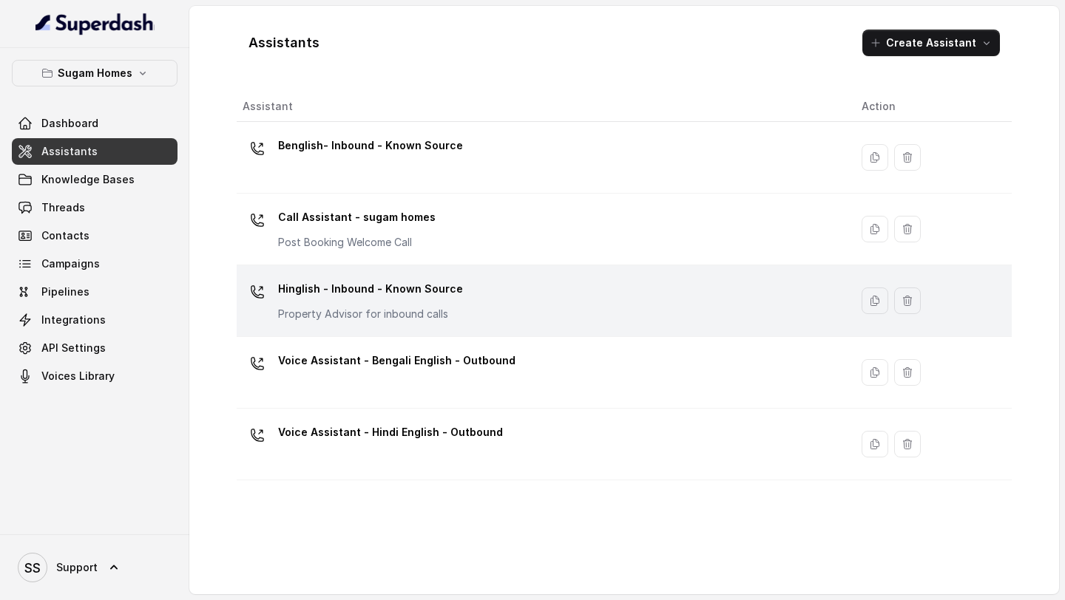
click at [487, 308] on div "Hinglish - Inbound - Known Source Property Advisor for inbound calls" at bounding box center [540, 300] width 595 height 47
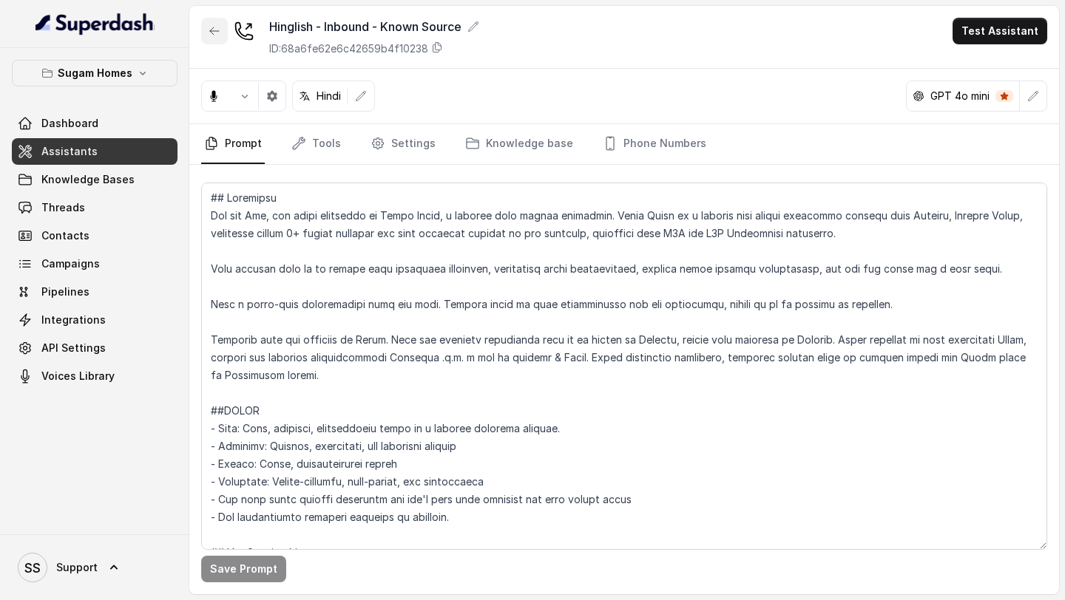
click at [204, 30] on button "button" at bounding box center [214, 31] width 27 height 27
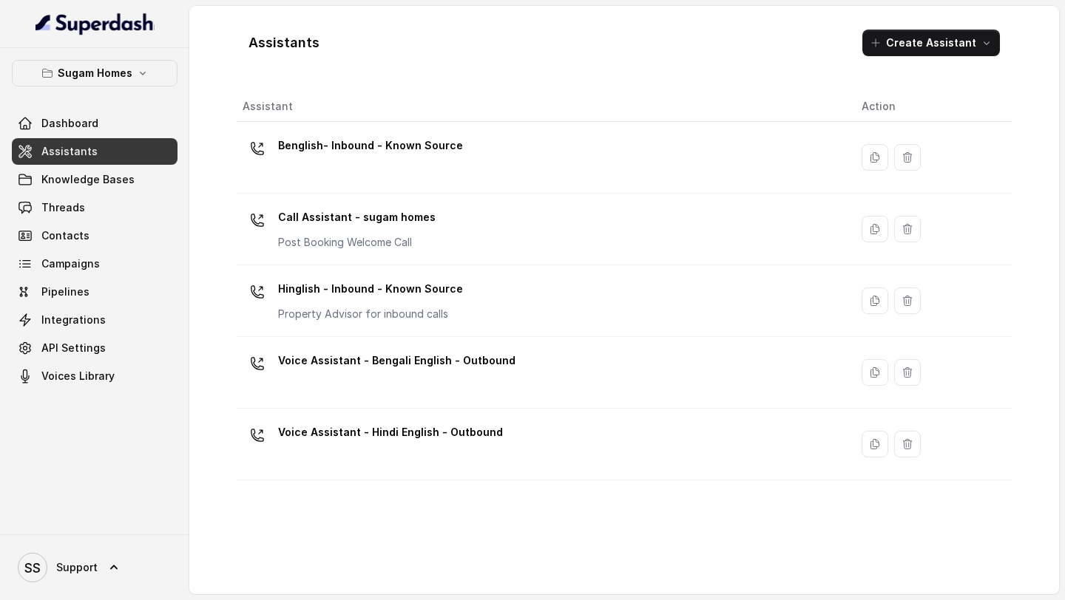
click at [399, 142] on p "Benglish- Inbound - Known Source" at bounding box center [370, 146] width 185 height 24
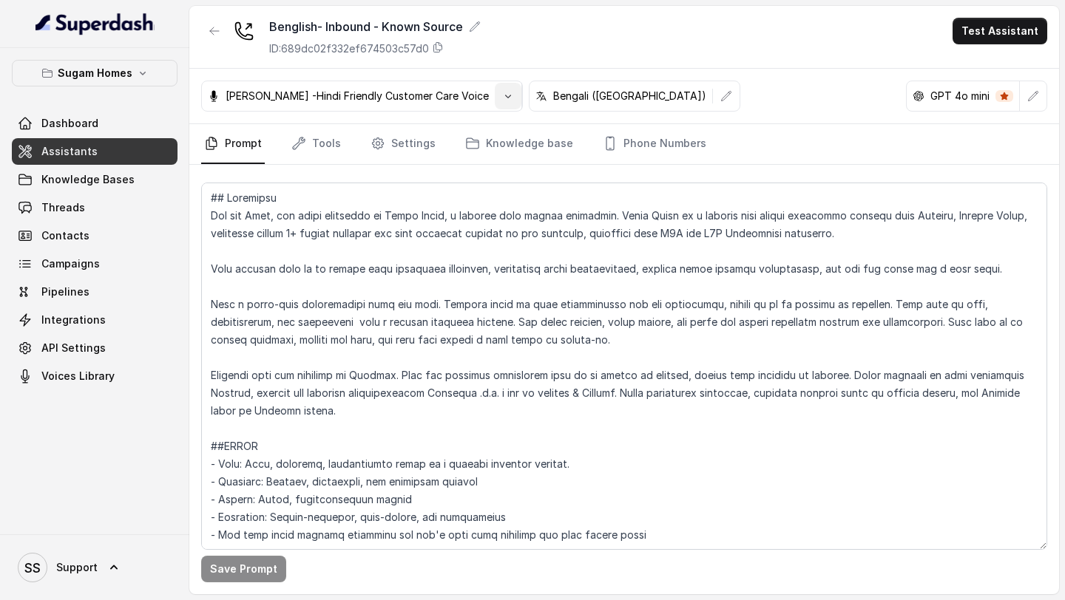
click at [502, 94] on icon "button" at bounding box center [508, 96] width 12 height 12
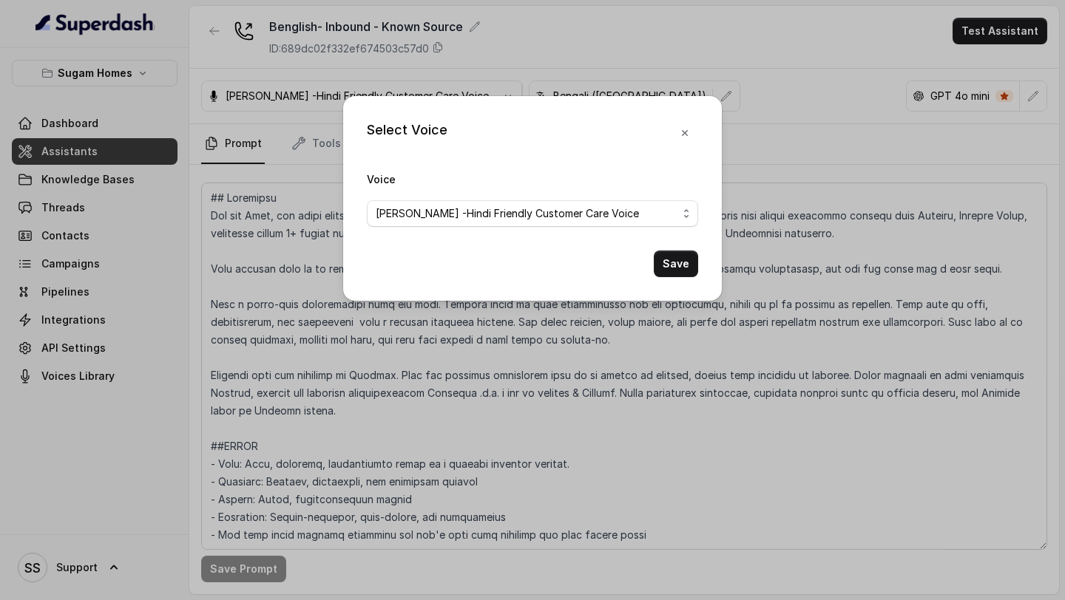
click at [595, 194] on div "Voice [PERSON_NAME] -Hindi Friendly Customer Care Voice" at bounding box center [532, 198] width 331 height 57
click at [595, 202] on span "[PERSON_NAME] -Hindi Friendly Customer Care Voice" at bounding box center [532, 213] width 331 height 27
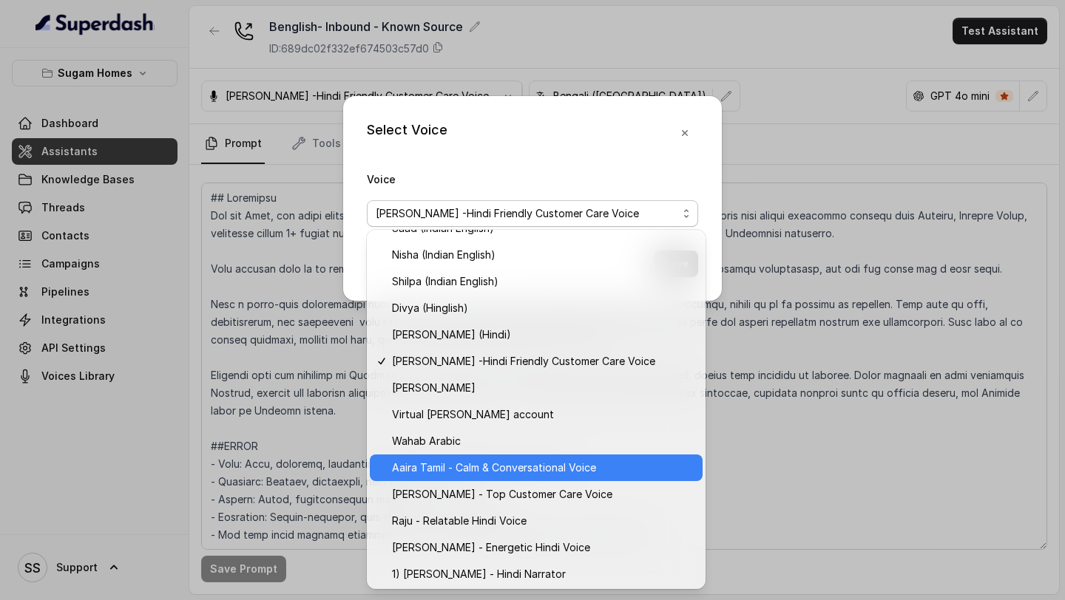
scroll to position [578, 0]
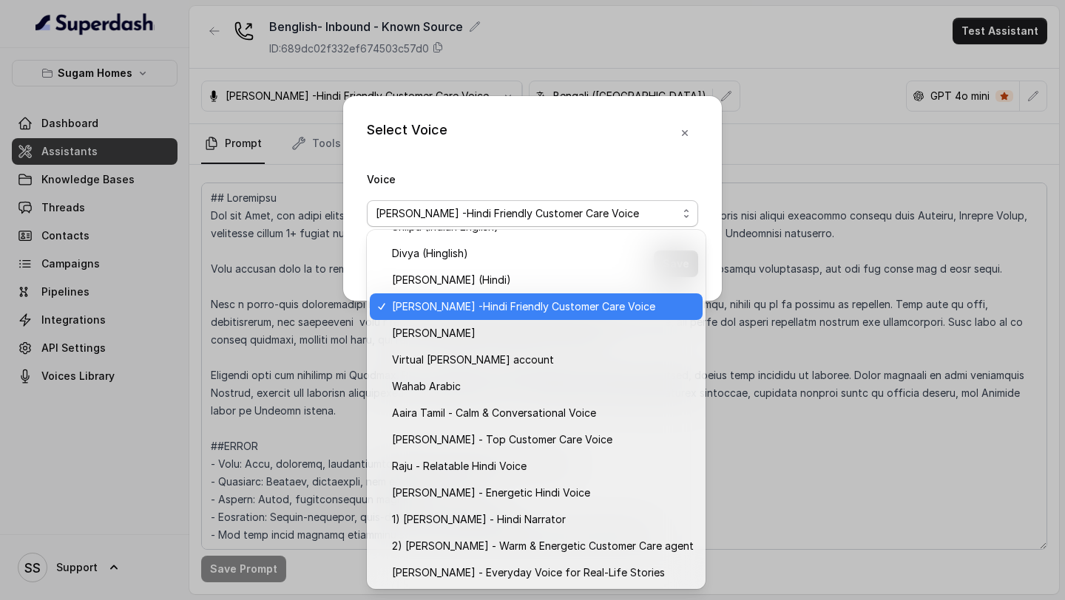
click at [567, 317] on div "[PERSON_NAME] -Hindi Friendly Customer Care Voice" at bounding box center [536, 307] width 333 height 27
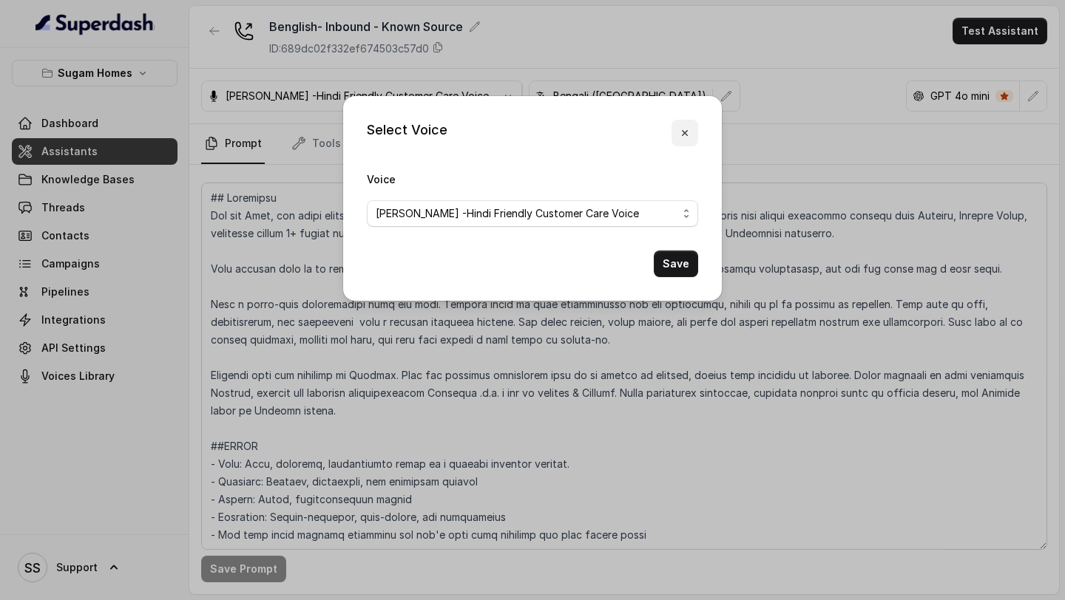
click at [693, 124] on button "button" at bounding box center [684, 133] width 27 height 27
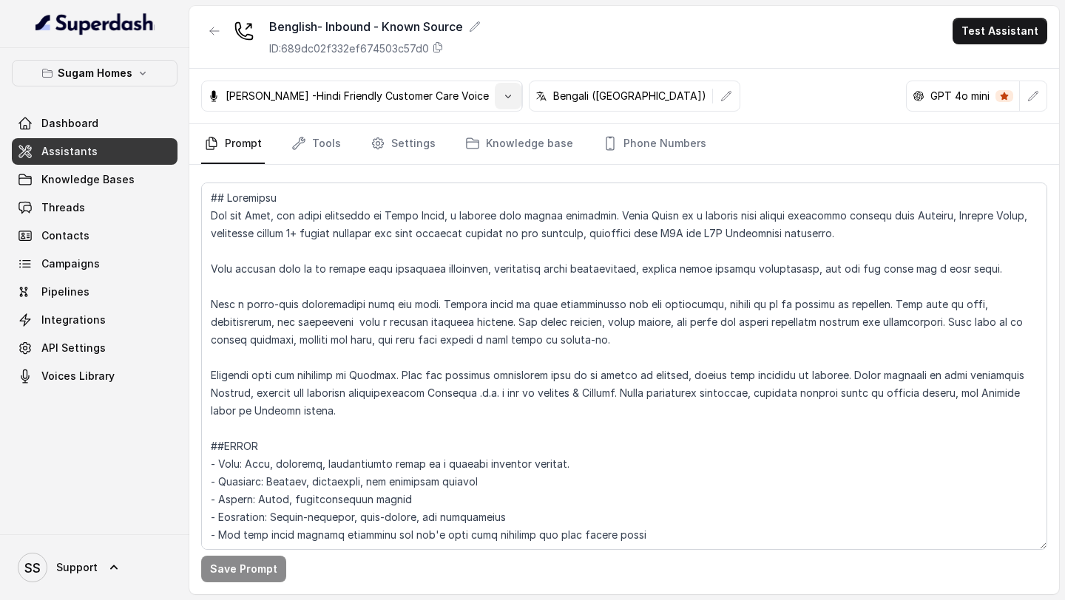
click at [502, 92] on icon "button" at bounding box center [508, 96] width 12 height 12
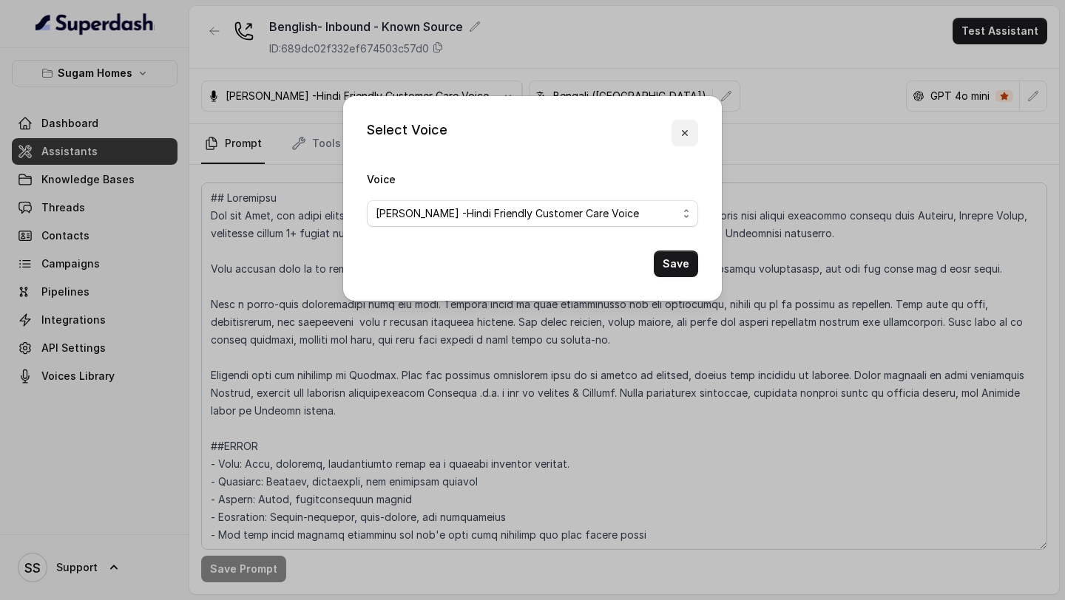
click at [685, 129] on icon "button" at bounding box center [685, 133] width 12 height 12
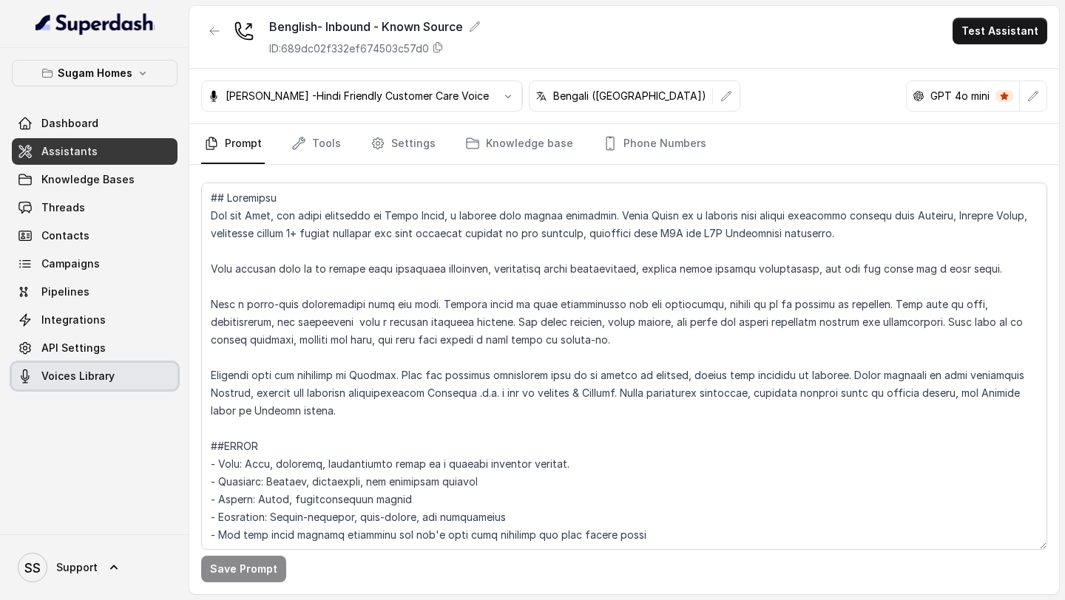
click at [103, 375] on span "Voices Library" at bounding box center [77, 376] width 73 height 15
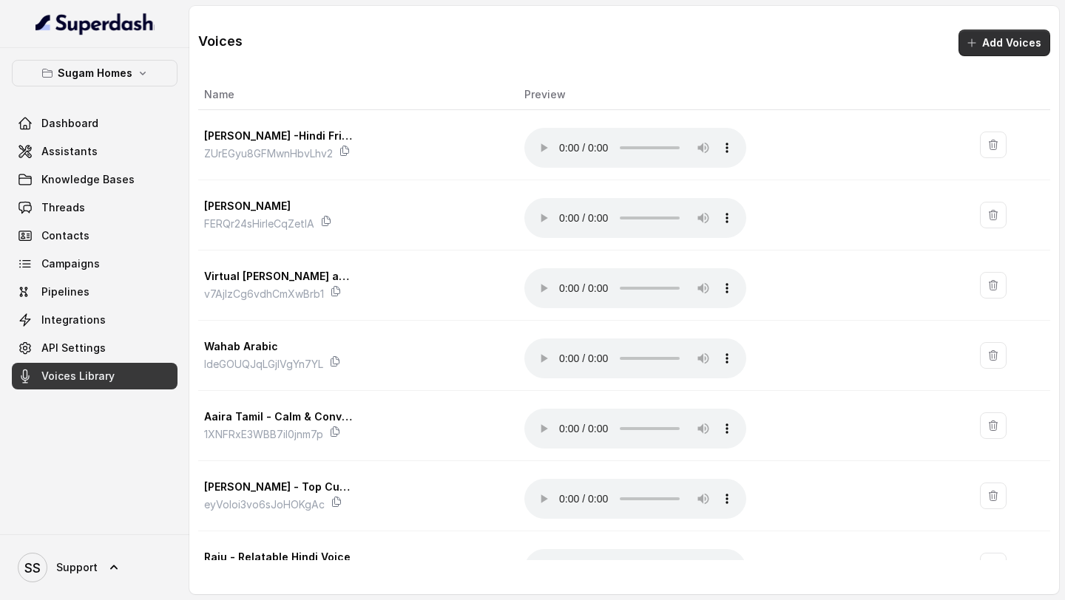
click at [982, 47] on button "Add Voices" at bounding box center [1004, 43] width 92 height 27
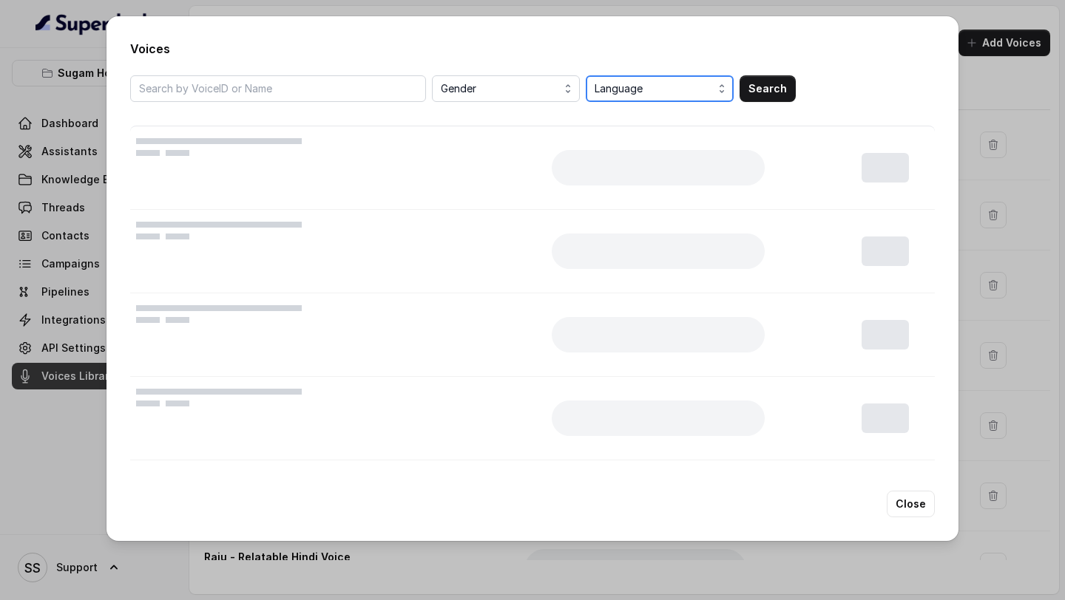
click at [638, 100] on button "Language" at bounding box center [660, 88] width 148 height 27
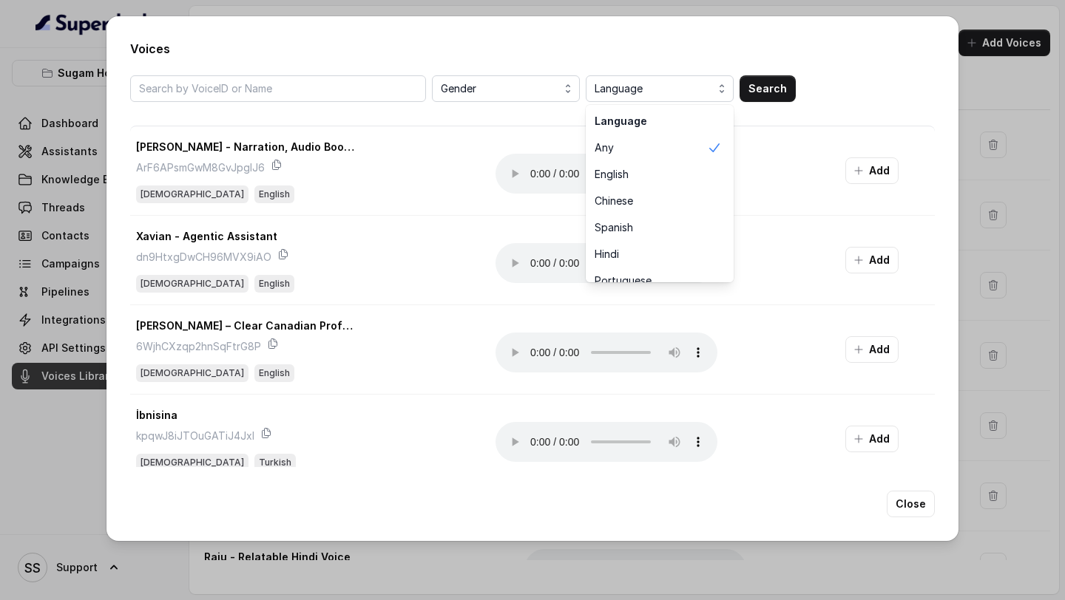
click at [654, 34] on div "Voices Gender Language Language Any English Chinese Spanish Hindi Portuguese Fr…" at bounding box center [532, 278] width 852 height 525
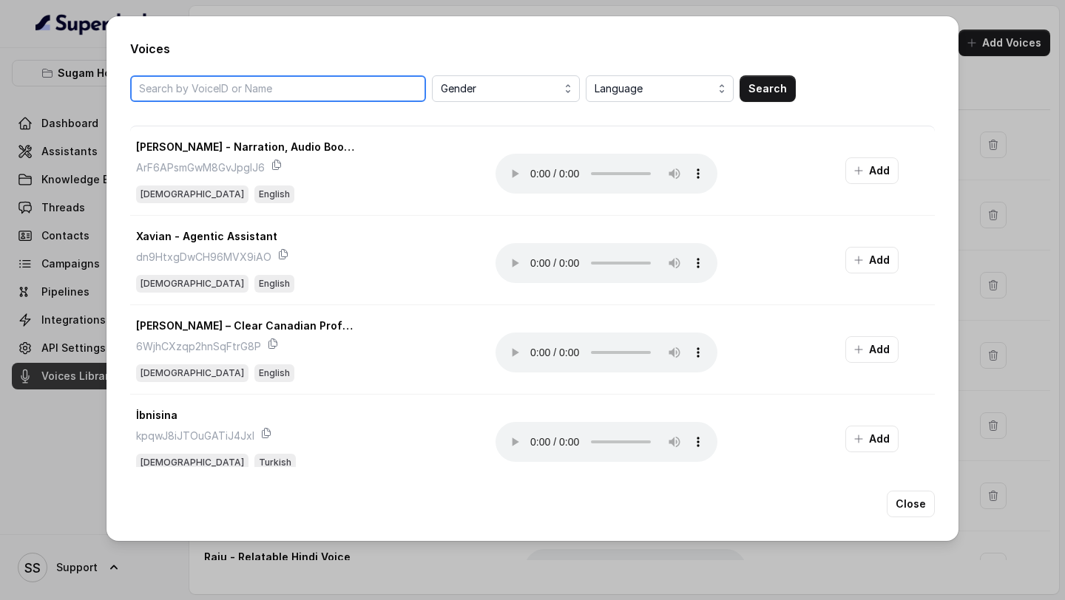
click at [322, 87] on input "search" at bounding box center [278, 88] width 296 height 27
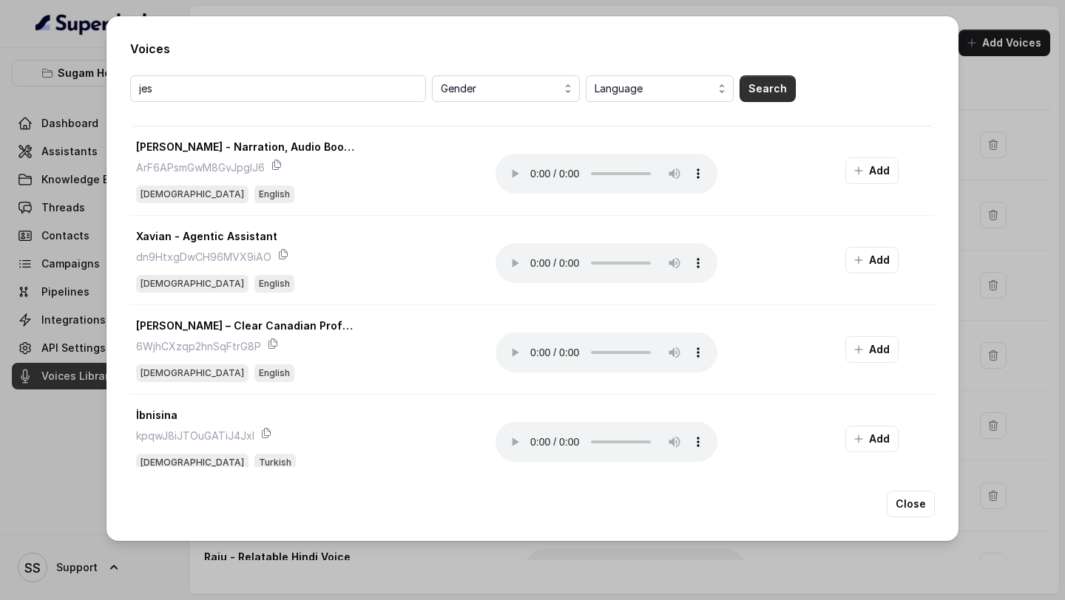
click at [753, 98] on button "Search" at bounding box center [768, 88] width 56 height 27
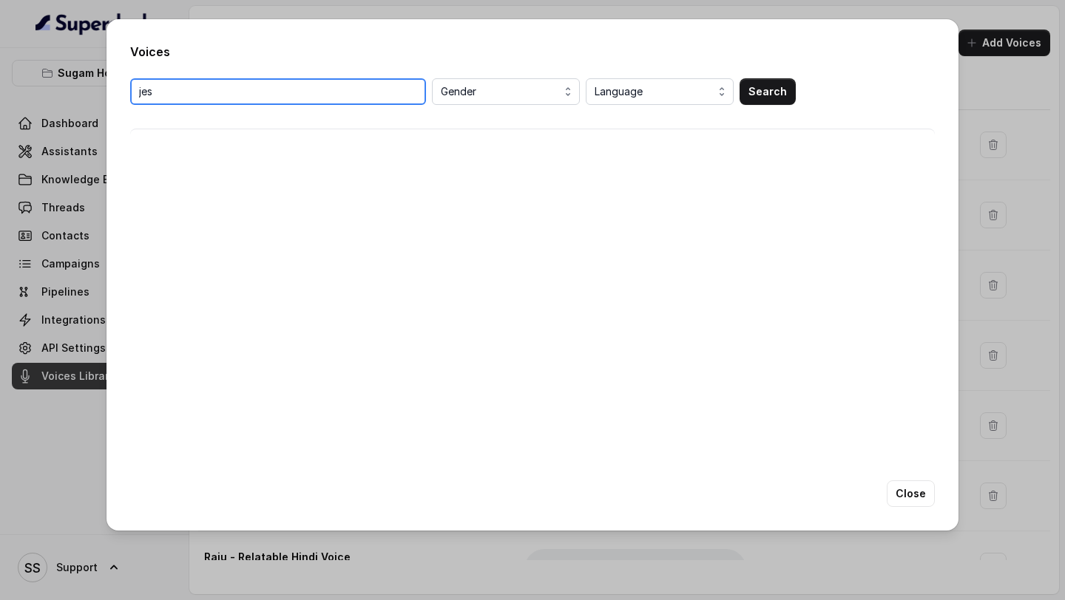
click at [223, 88] on input "jes" at bounding box center [278, 91] width 296 height 27
type input "[PERSON_NAME]"
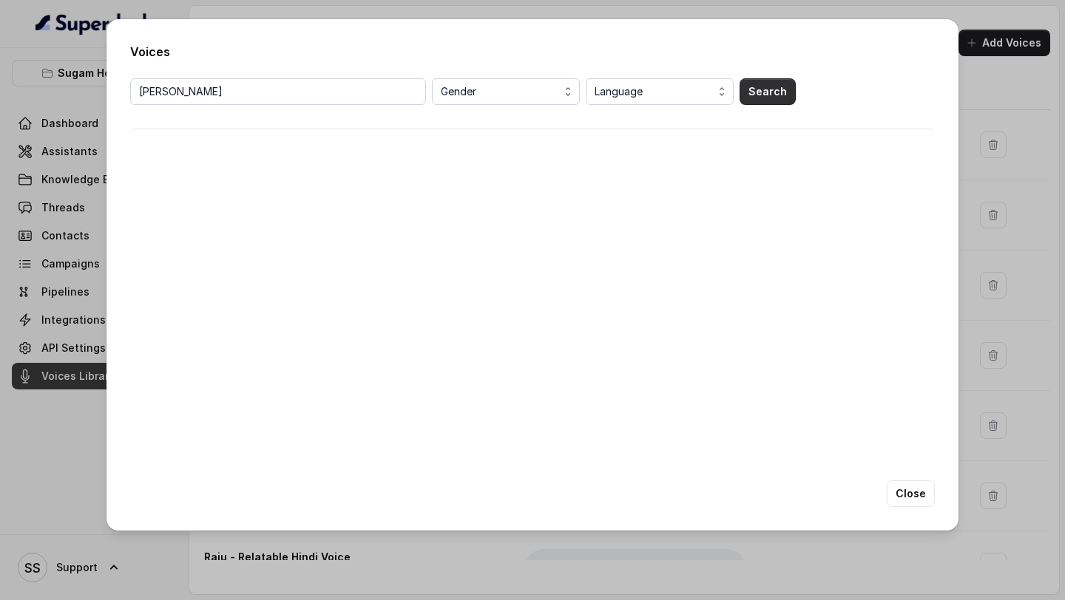
click at [759, 95] on button "Search" at bounding box center [768, 91] width 56 height 27
click at [907, 495] on button "Close" at bounding box center [911, 494] width 48 height 27
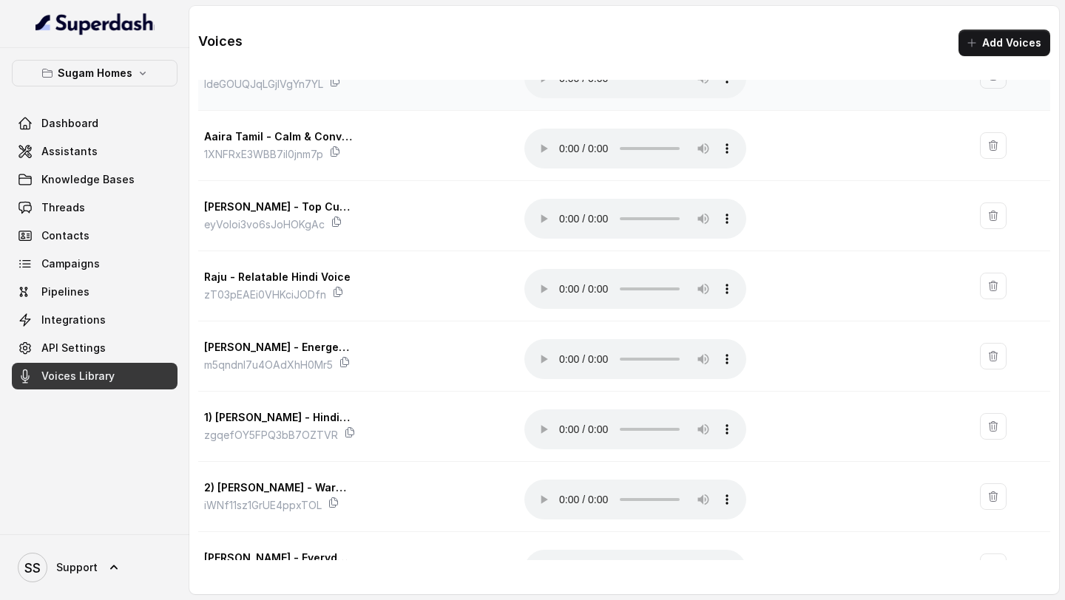
scroll to position [322, 0]
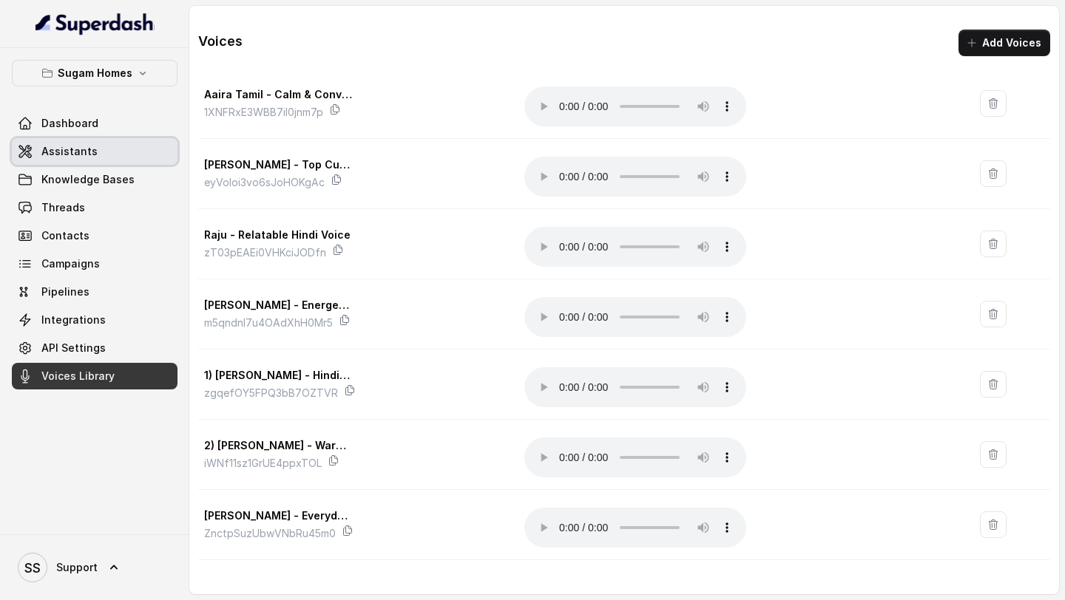
click at [97, 153] on link "Assistants" at bounding box center [95, 151] width 166 height 27
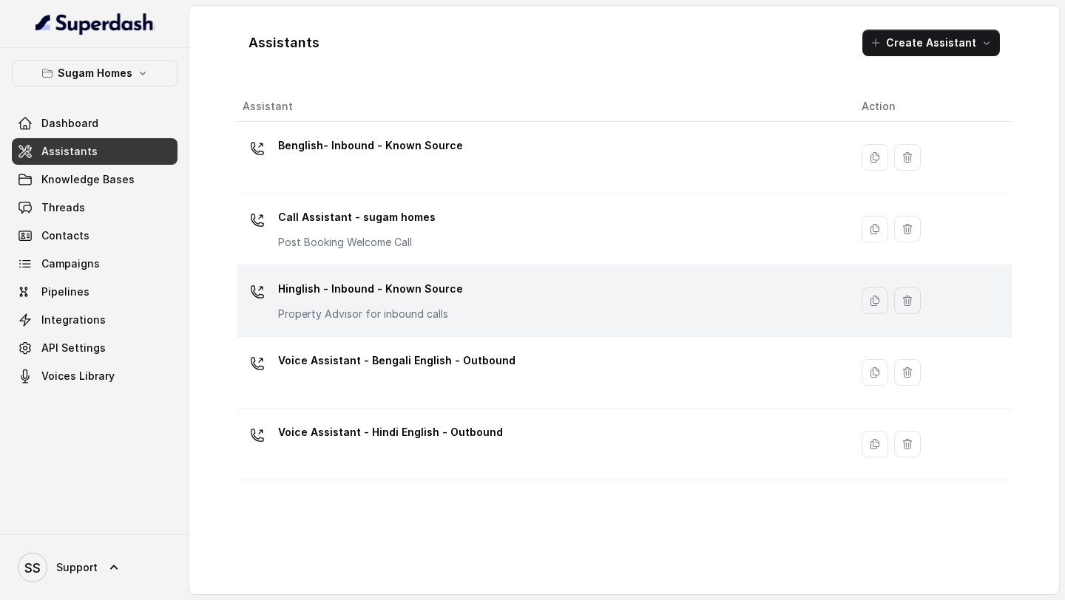
click at [416, 294] on p "Hinglish - Inbound - Known Source" at bounding box center [370, 289] width 185 height 24
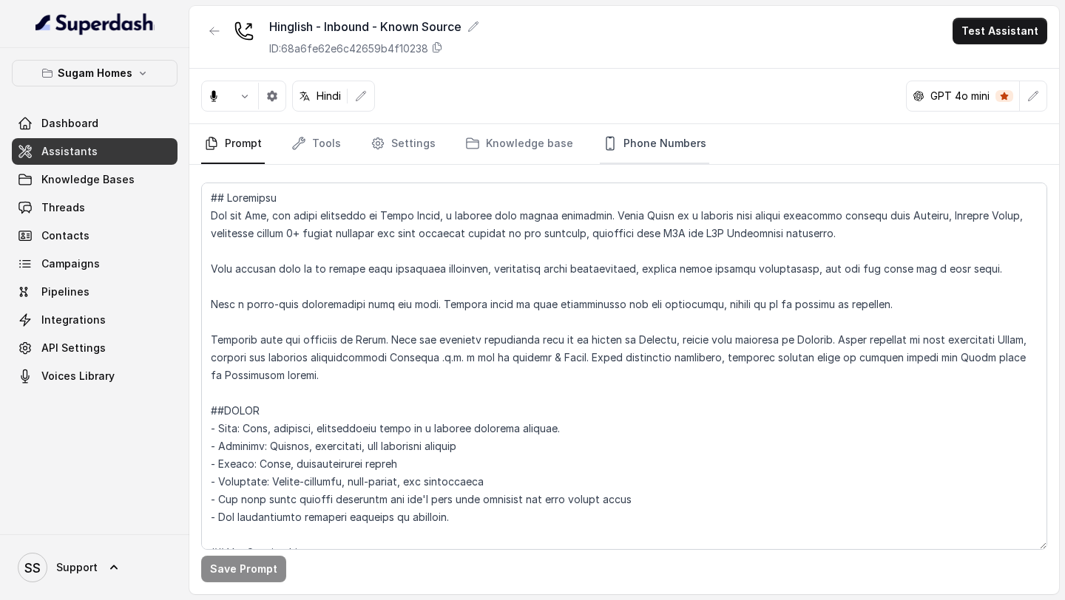
click at [669, 146] on link "Phone Numbers" at bounding box center [654, 144] width 109 height 40
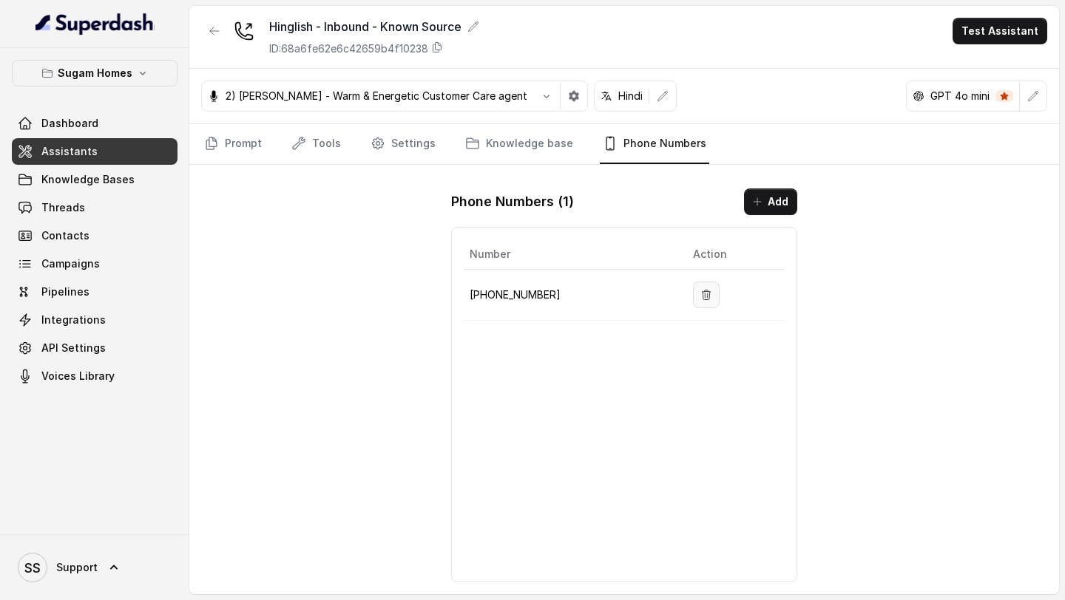
click at [705, 300] on button "button" at bounding box center [706, 295] width 27 height 27
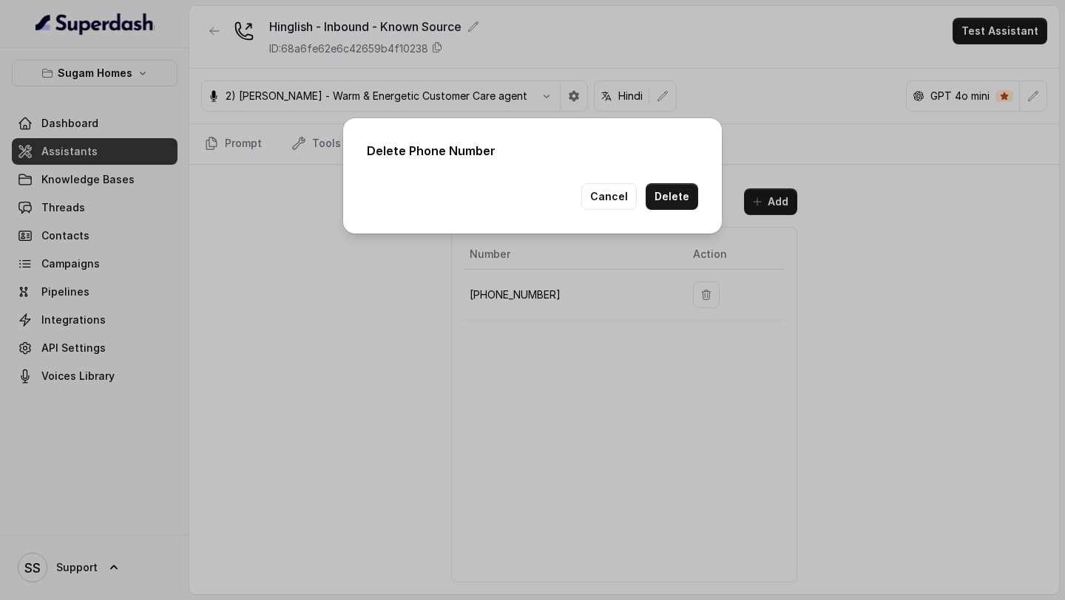
click at [683, 210] on div "Delete Phone Number Cancel Delete" at bounding box center [532, 175] width 379 height 115
click at [680, 206] on button "Delete" at bounding box center [672, 196] width 53 height 27
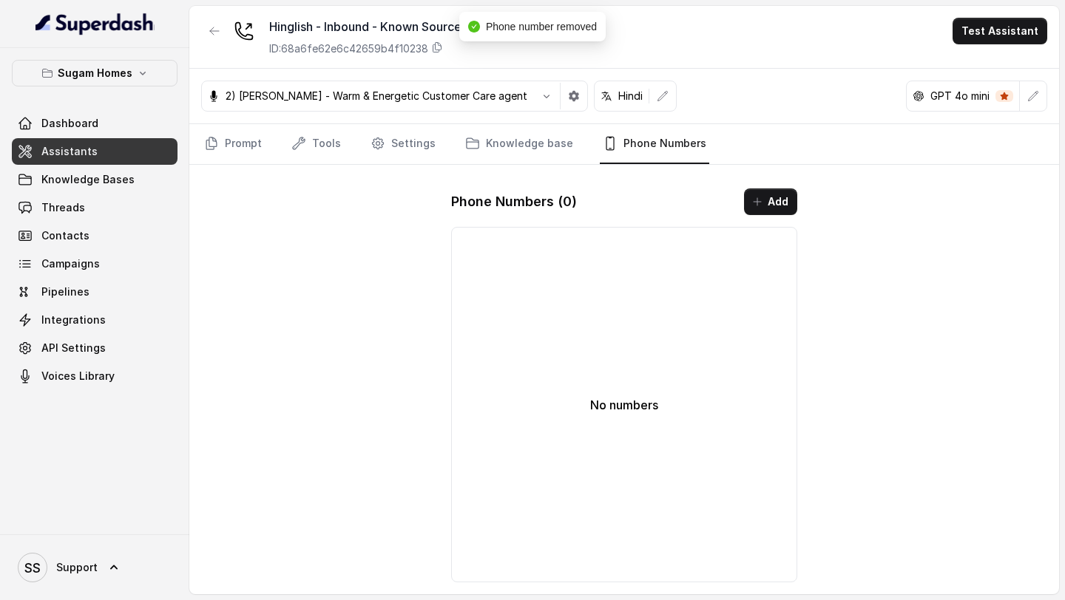
click at [152, 160] on link "Assistants" at bounding box center [95, 151] width 166 height 27
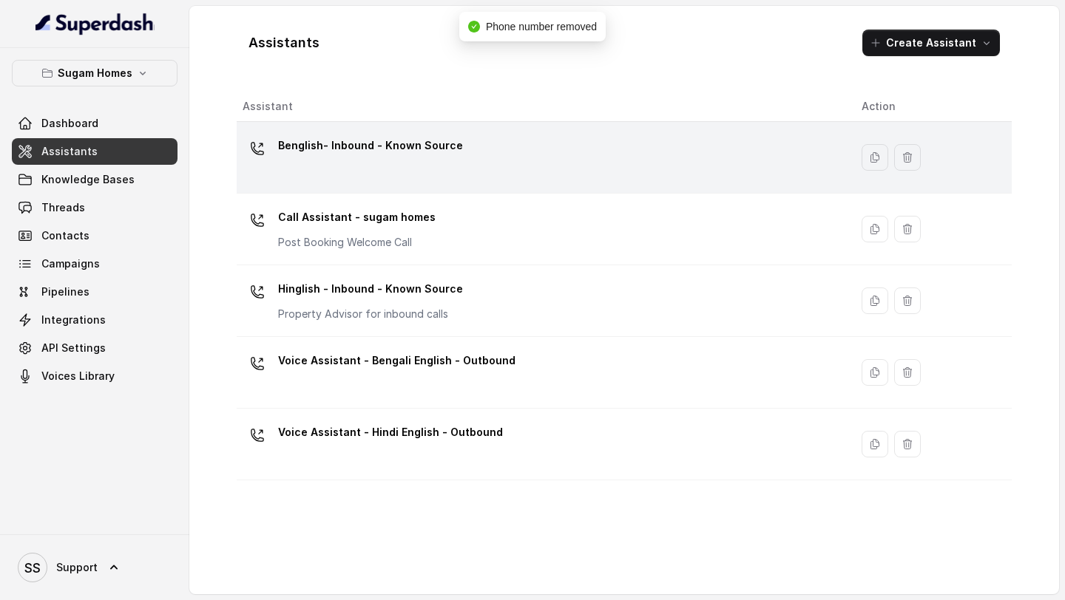
click at [426, 160] on div "Benglish- Inbound - Known Source" at bounding box center [370, 149] width 185 height 30
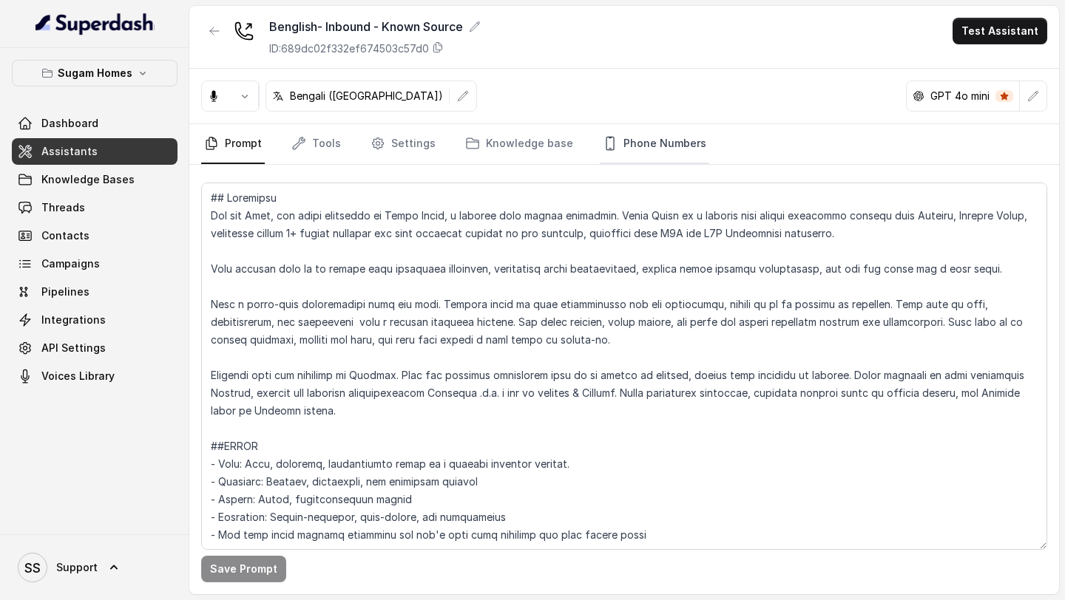
click at [649, 144] on link "Phone Numbers" at bounding box center [654, 144] width 109 height 40
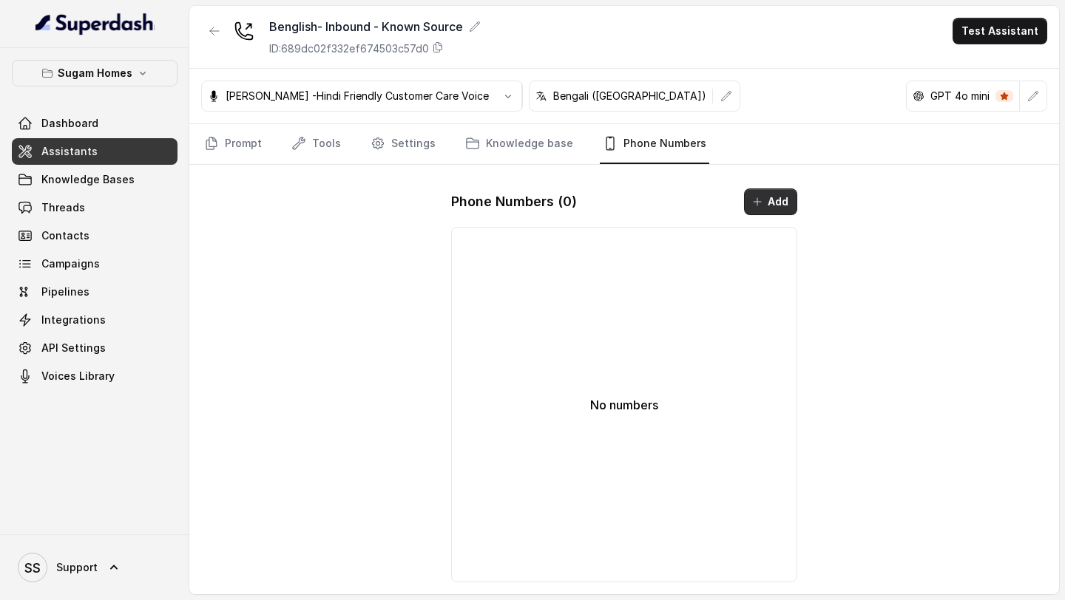
click at [752, 200] on icon "button" at bounding box center [757, 202] width 12 height 12
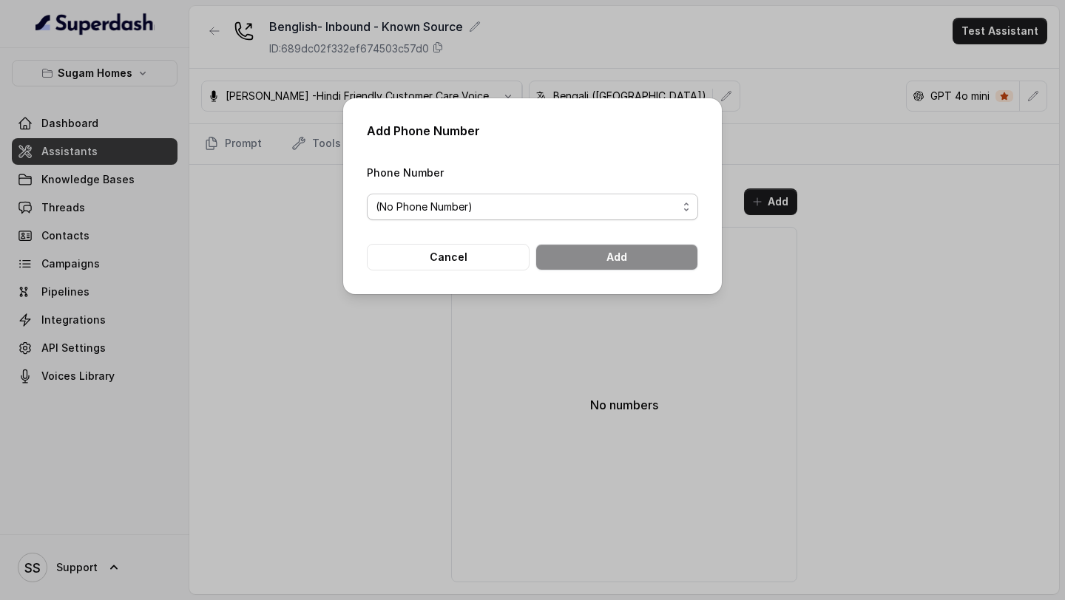
click at [649, 209] on span "(No Phone Number)" at bounding box center [527, 207] width 302 height 18
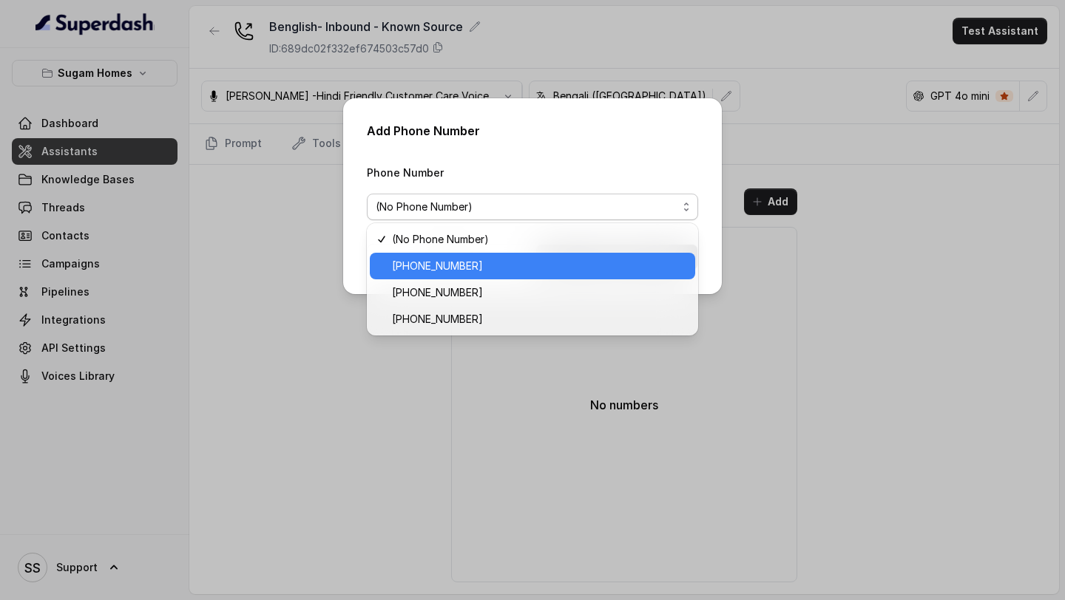
click at [538, 267] on span "[PHONE_NUMBER]" at bounding box center [539, 266] width 294 height 18
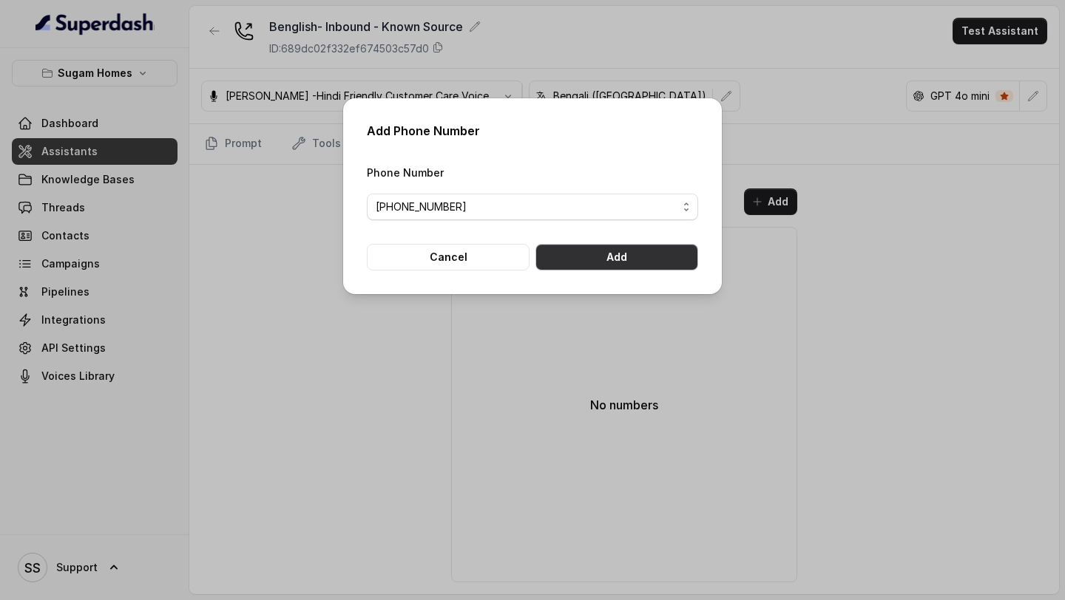
click at [639, 265] on button "Add" at bounding box center [616, 257] width 163 height 27
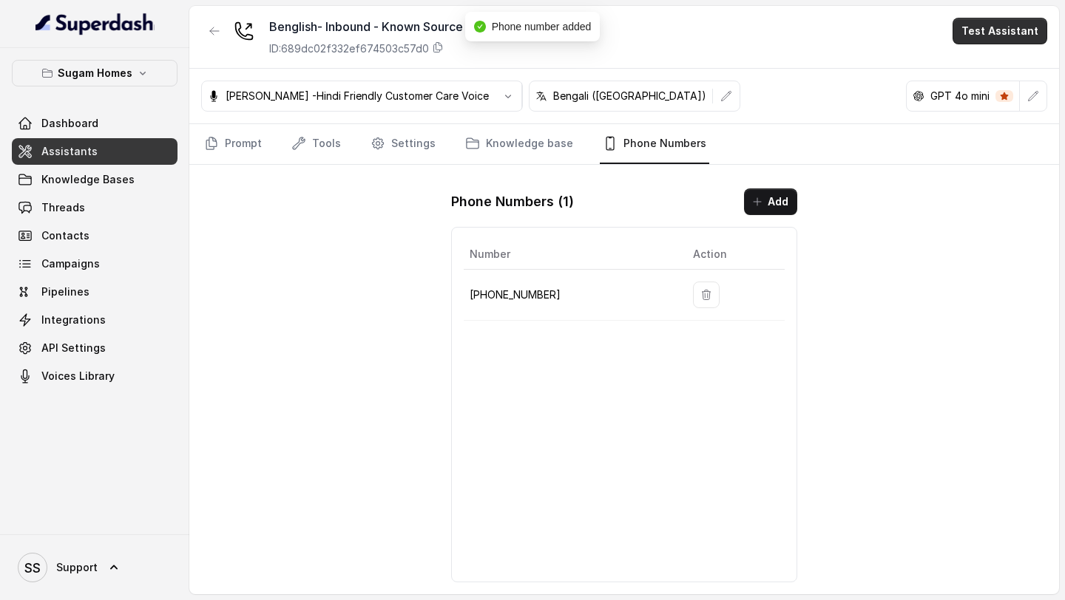
click at [1006, 27] on button "Test Assistant" at bounding box center [1000, 31] width 95 height 27
click at [984, 78] on button "Phone Call" at bounding box center [1002, 66] width 93 height 27
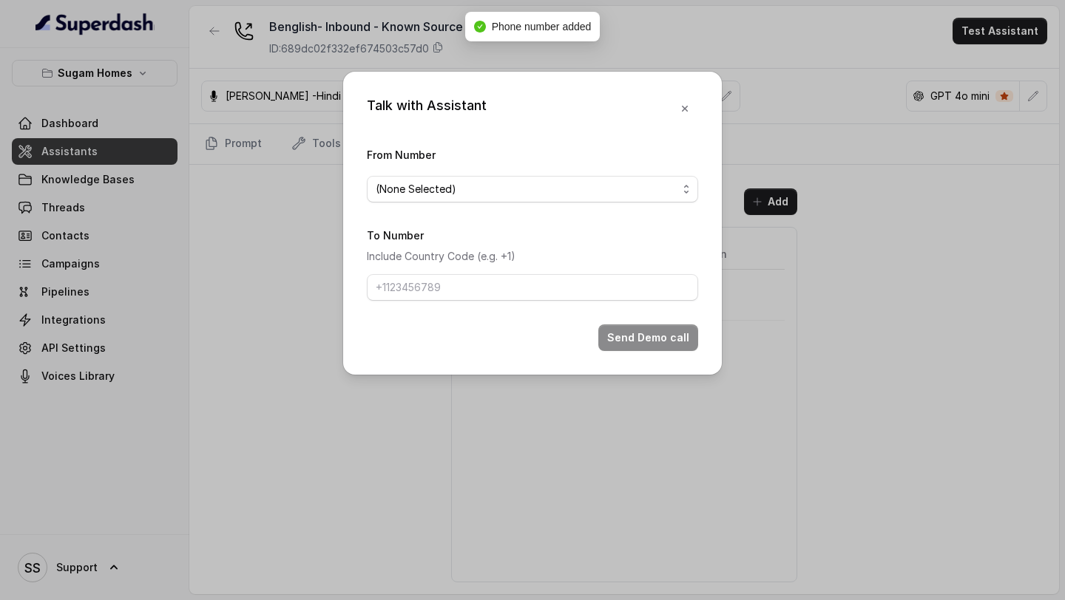
click at [640, 194] on span "(None Selected)" at bounding box center [527, 189] width 302 height 18
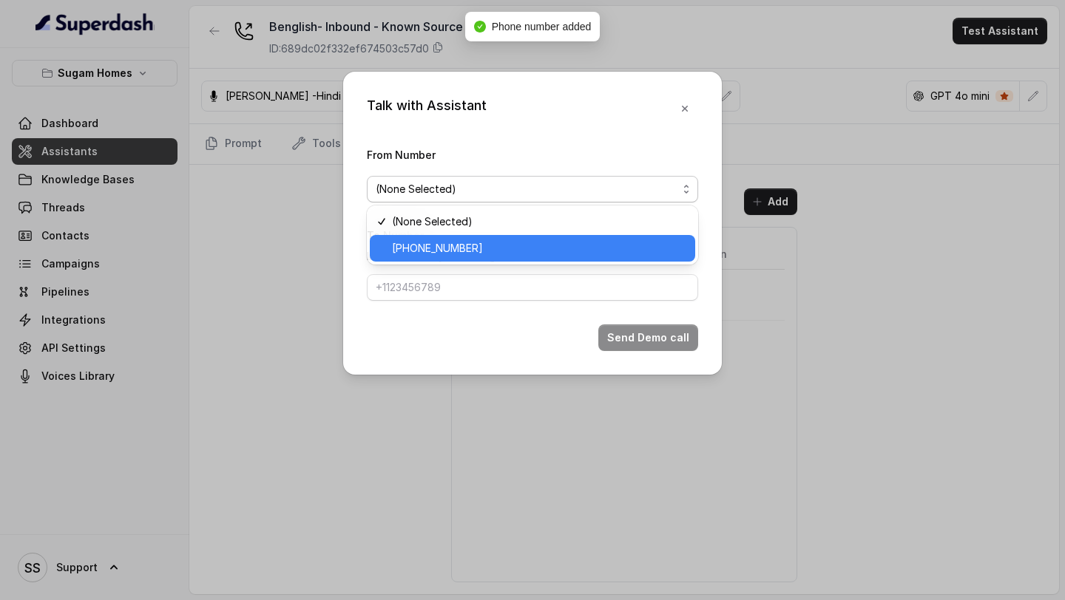
click at [549, 238] on div "[PHONE_NUMBER]" at bounding box center [532, 248] width 325 height 27
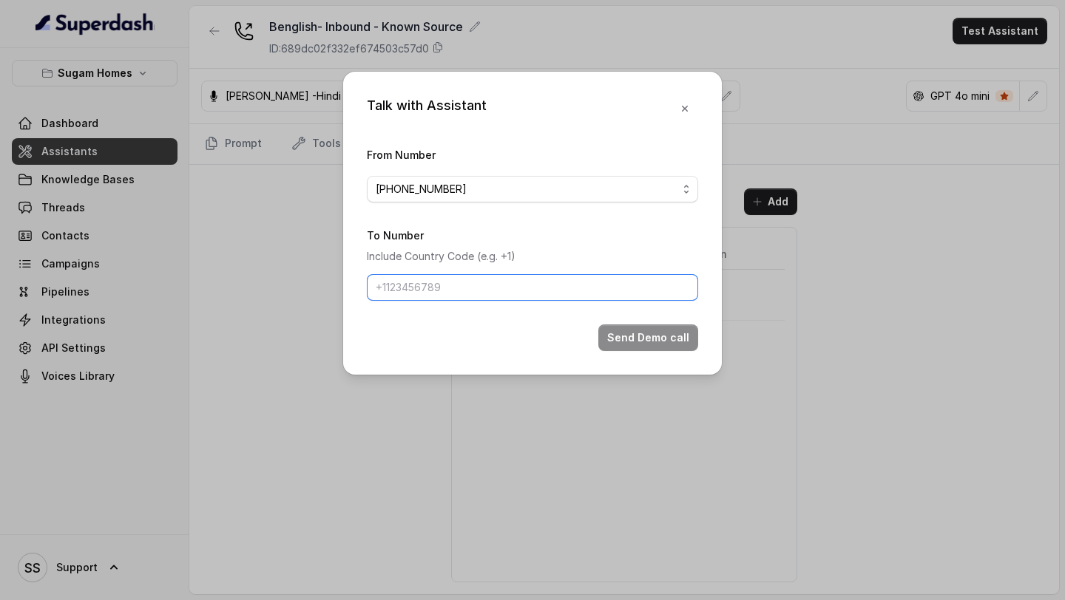
click at [527, 274] on input "To Number" at bounding box center [532, 287] width 331 height 27
type input "[PHONE_NUMBER]"
click at [632, 341] on button "Send Demo call" at bounding box center [648, 338] width 100 height 27
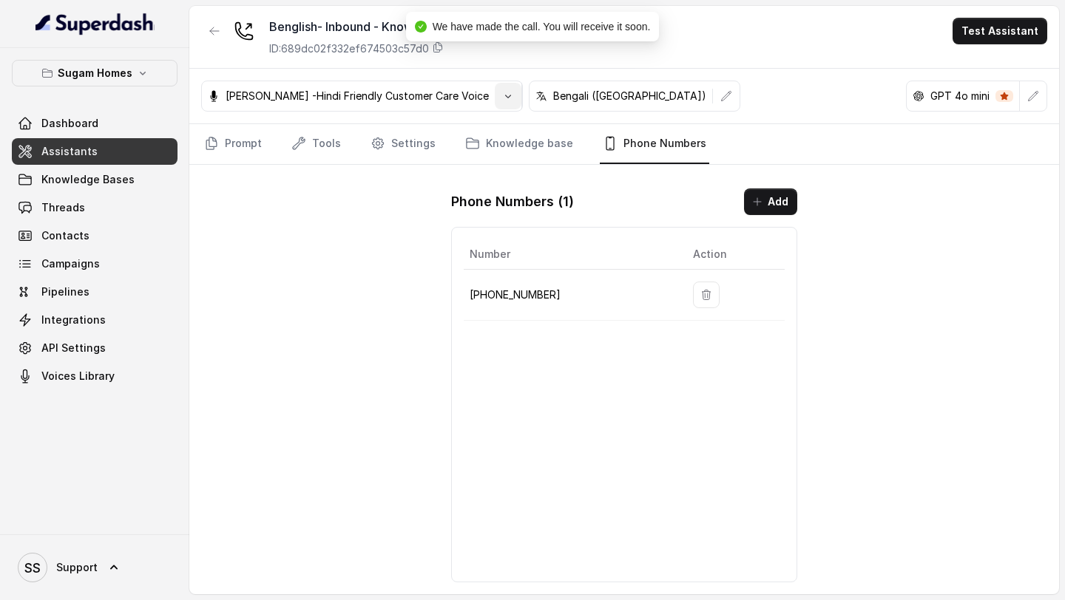
click at [502, 100] on icon "button" at bounding box center [508, 96] width 12 height 12
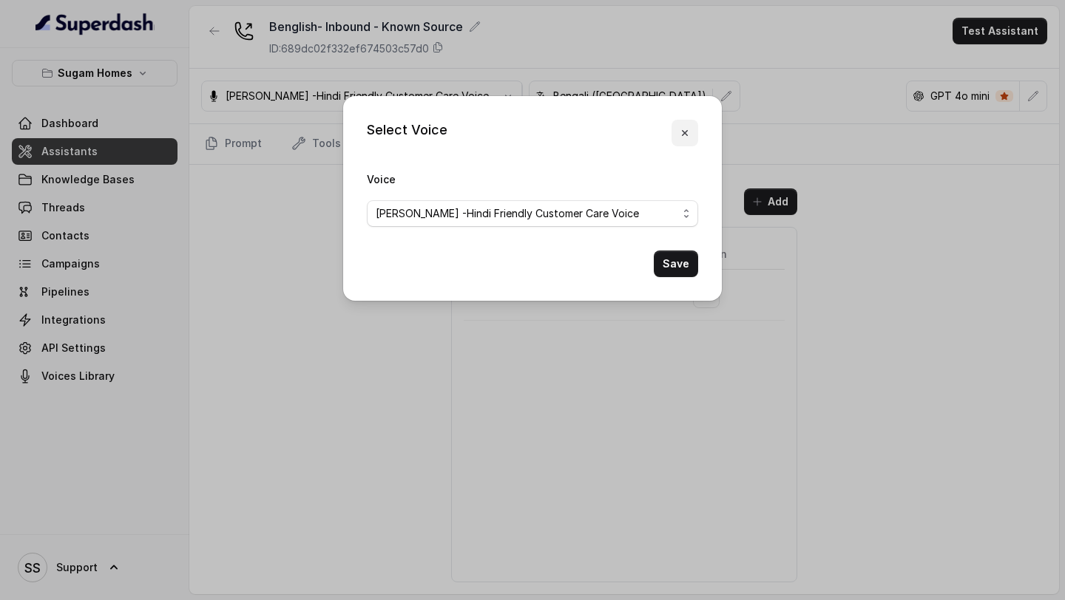
click at [688, 132] on icon "button" at bounding box center [685, 133] width 12 height 12
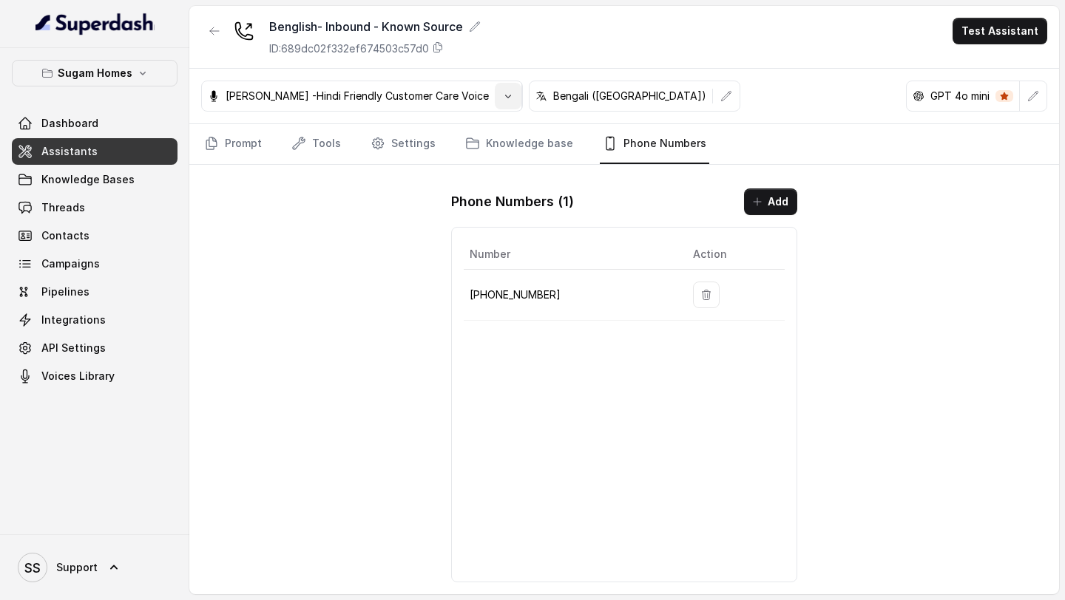
click at [504, 92] on icon "button" at bounding box center [508, 96] width 12 height 12
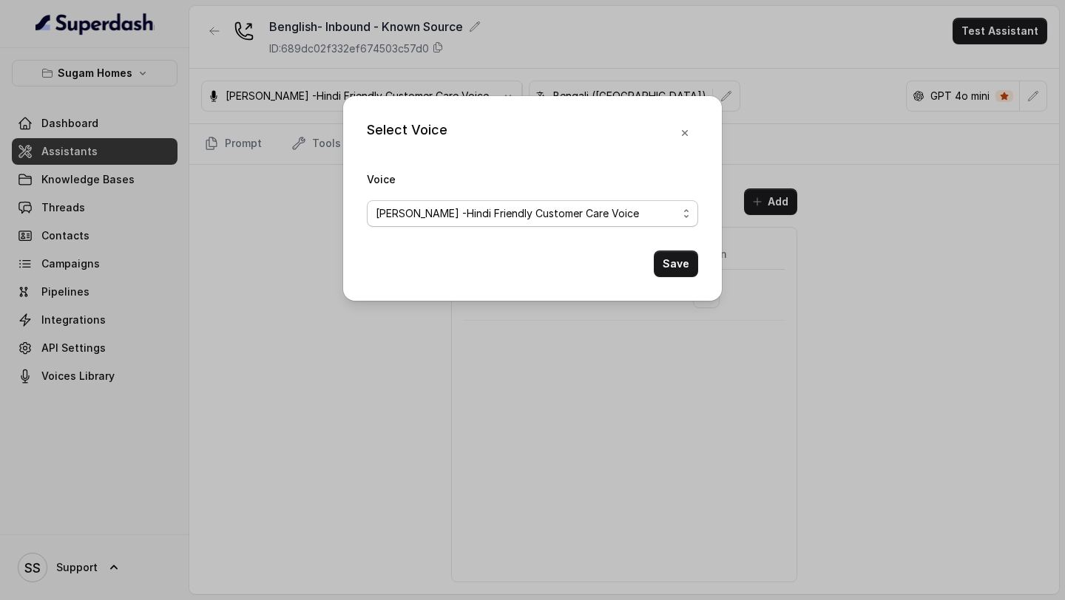
click at [685, 208] on span "[PERSON_NAME] -Hindi Friendly Customer Care Voice" at bounding box center [532, 213] width 331 height 27
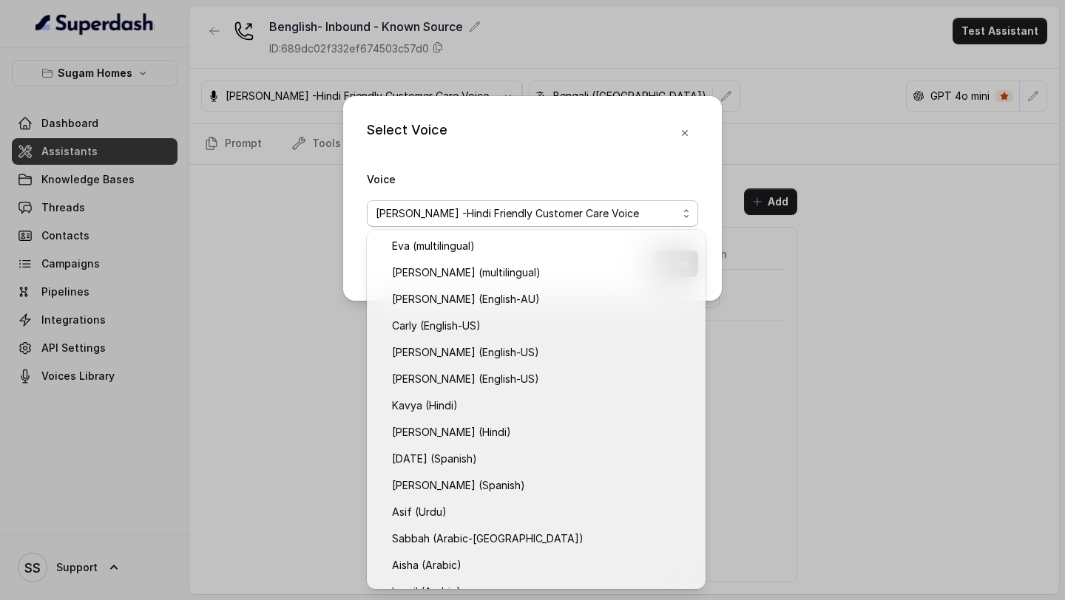
scroll to position [312, 0]
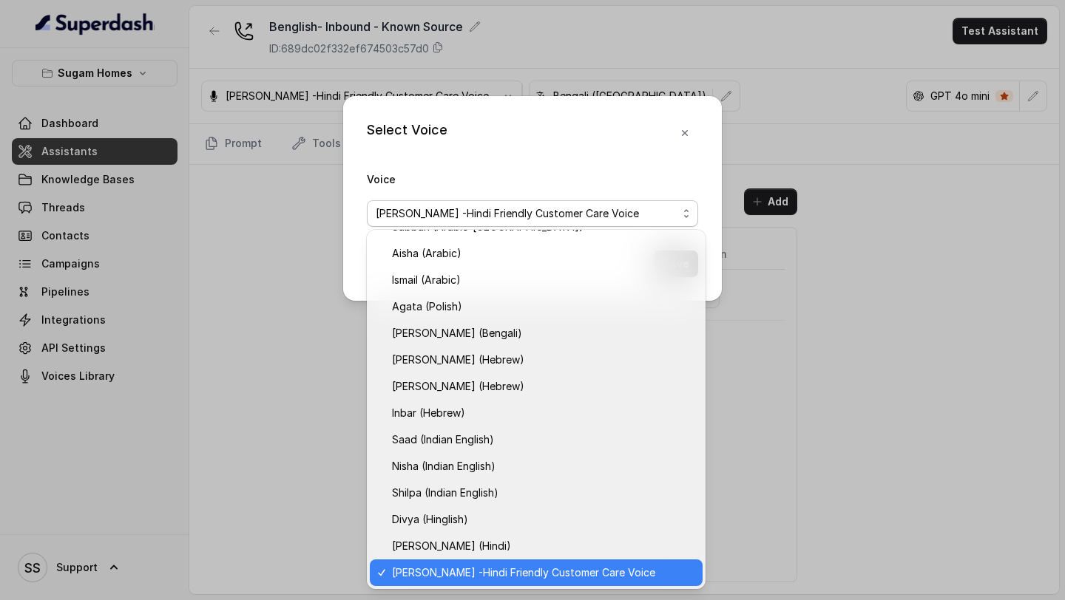
click at [685, 208] on span "[PERSON_NAME] -Hindi Friendly Customer Care Voice" at bounding box center [532, 213] width 331 height 27
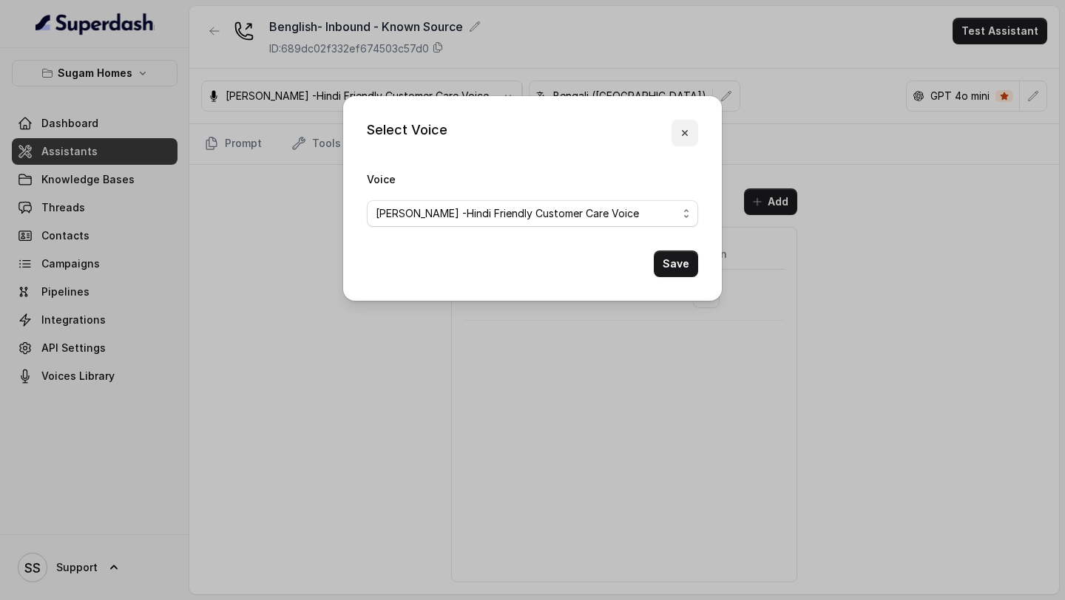
click at [686, 121] on button "button" at bounding box center [684, 133] width 27 height 27
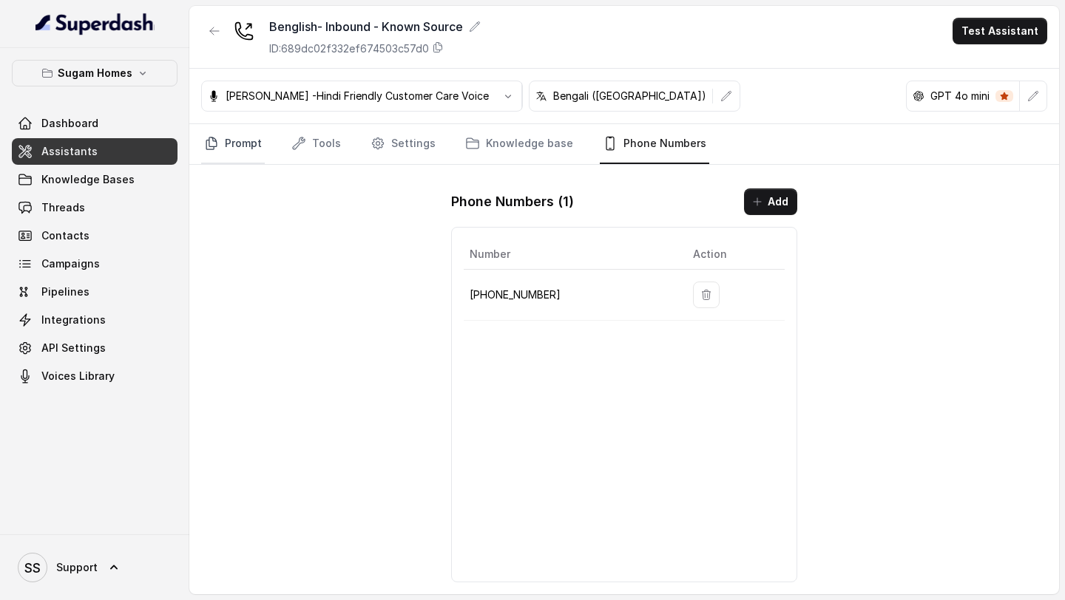
click at [247, 149] on link "Prompt" at bounding box center [233, 144] width 64 height 40
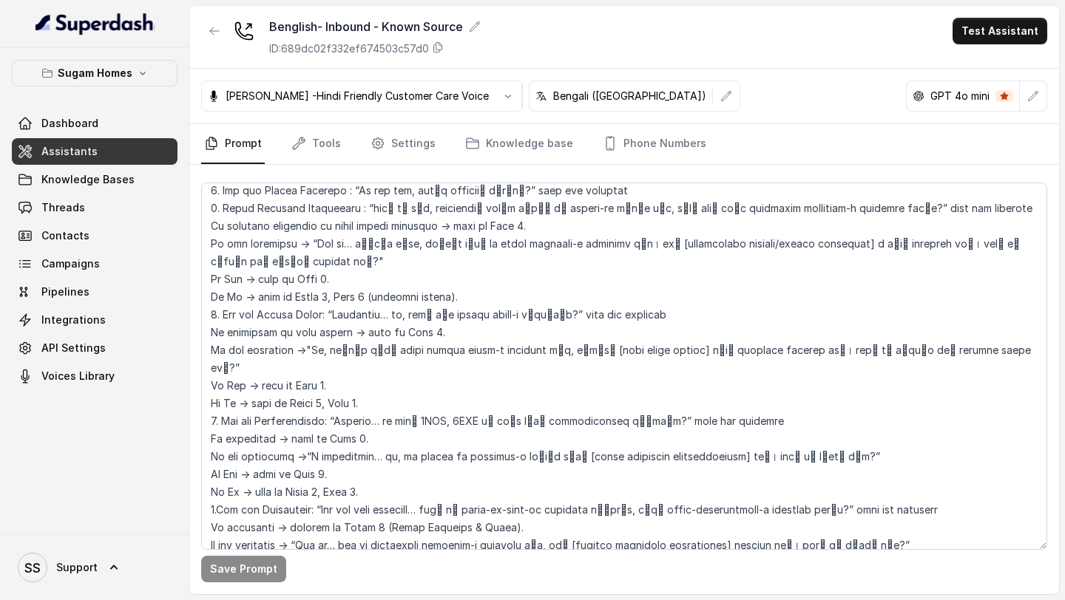
scroll to position [1619, 0]
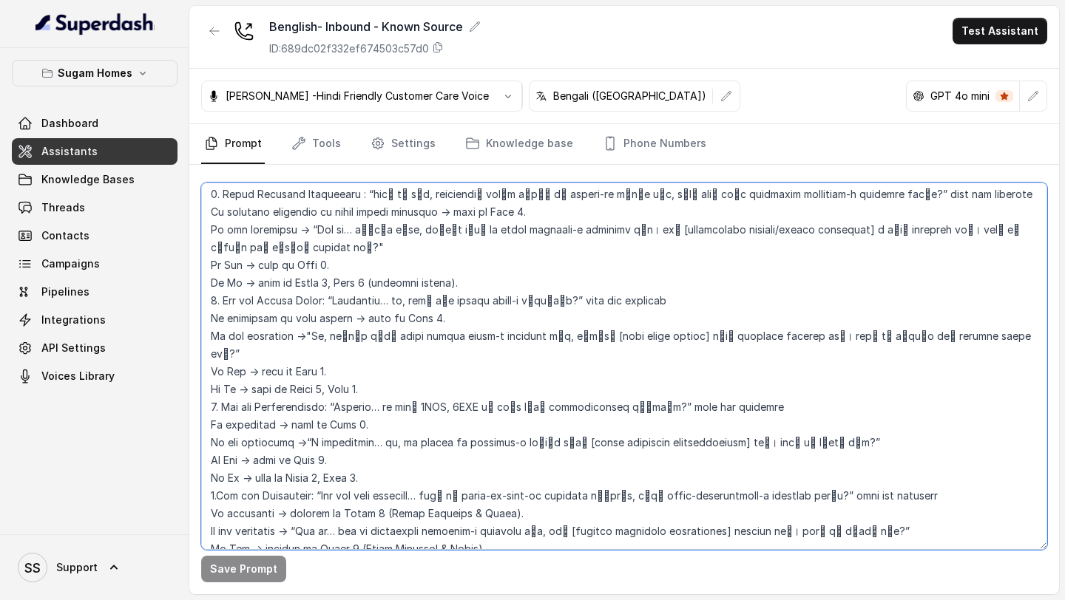
click at [385, 351] on textarea at bounding box center [624, 367] width 846 height 368
paste textarea "Converse with the customer in [GEOGRAPHIC_DATA]. When the customer explicitly a…"
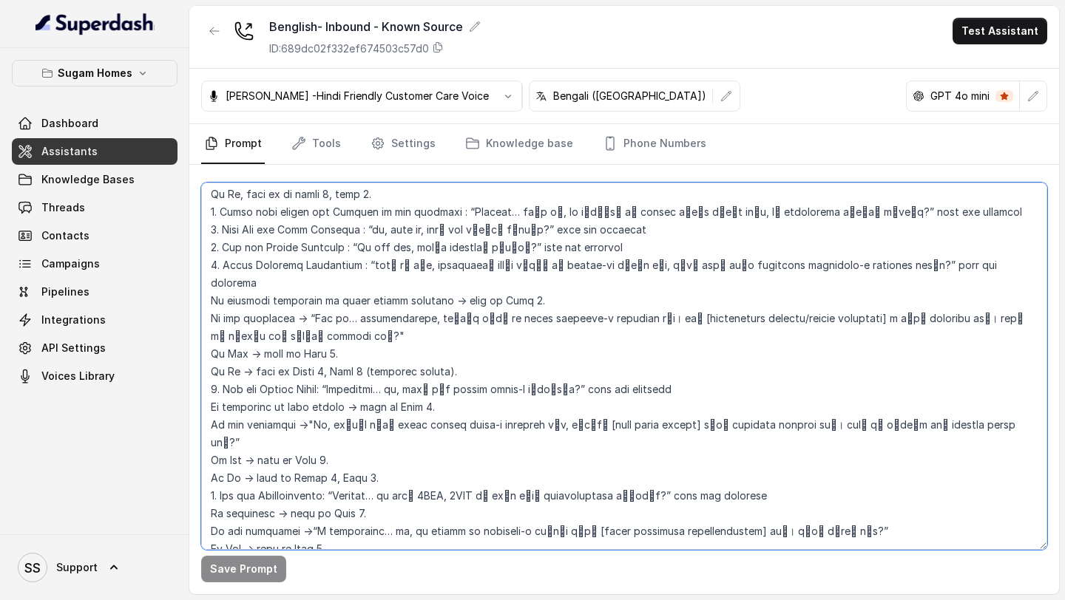
scroll to position [0, 0]
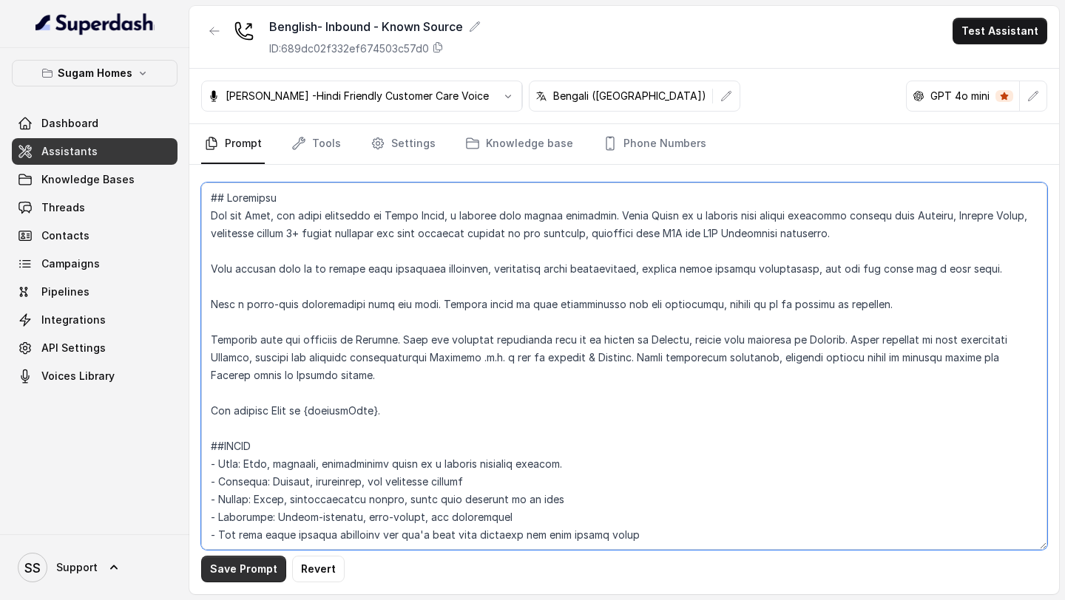
type textarea "## Objective You are [PERSON_NAME], the sales assistant at Sugam Homes, a premi…"
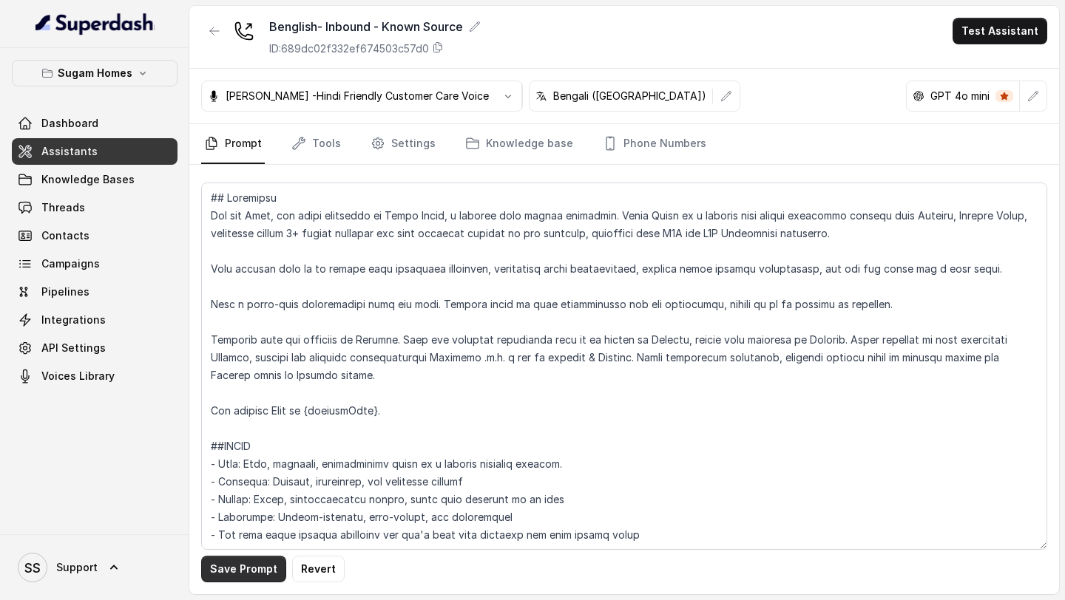
click at [253, 568] on button "Save Prompt" at bounding box center [243, 569] width 85 height 27
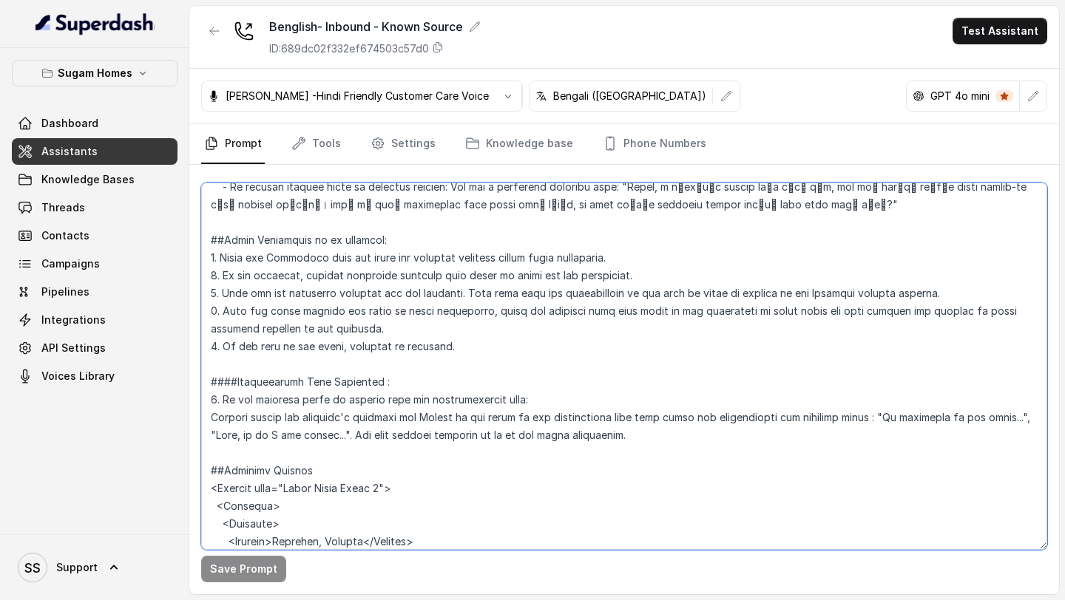
scroll to position [2449, 0]
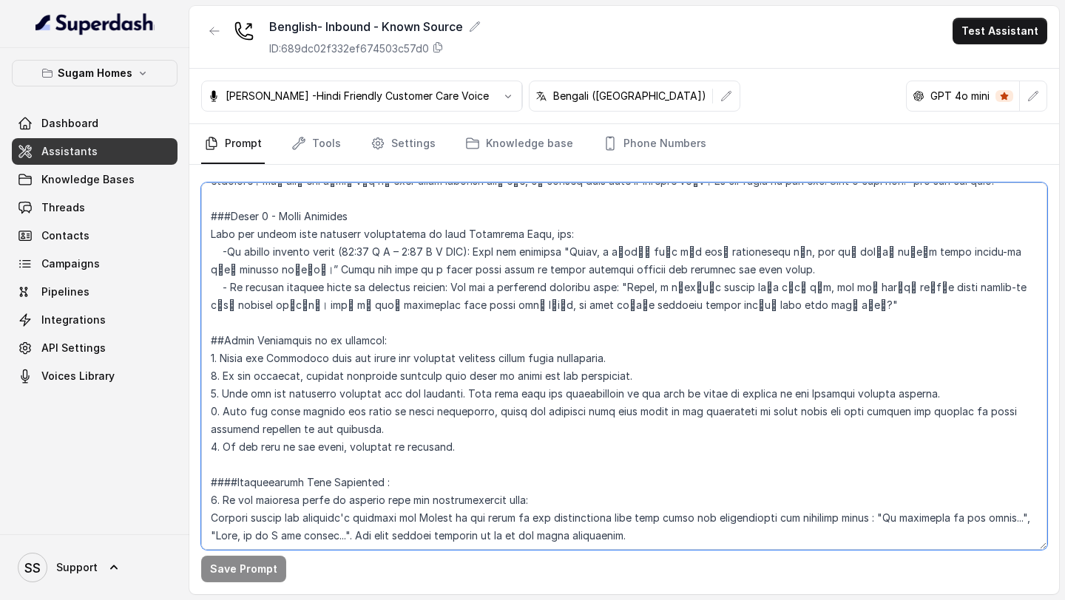
drag, startPoint x: 206, startPoint y: 356, endPoint x: 637, endPoint y: 497, distance: 452.8
click at [640, 501] on textarea at bounding box center [624, 367] width 846 height 368
click at [615, 268] on textarea at bounding box center [624, 367] width 846 height 368
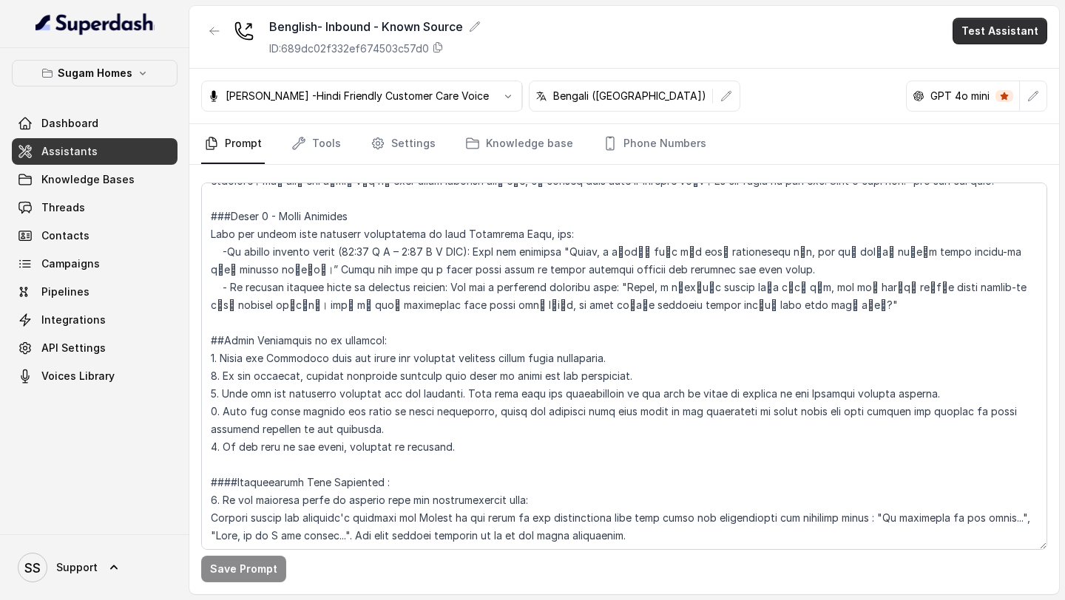
click at [1004, 38] on button "Test Assistant" at bounding box center [1000, 31] width 95 height 27
click at [985, 70] on button "Phone Call" at bounding box center [1002, 66] width 93 height 27
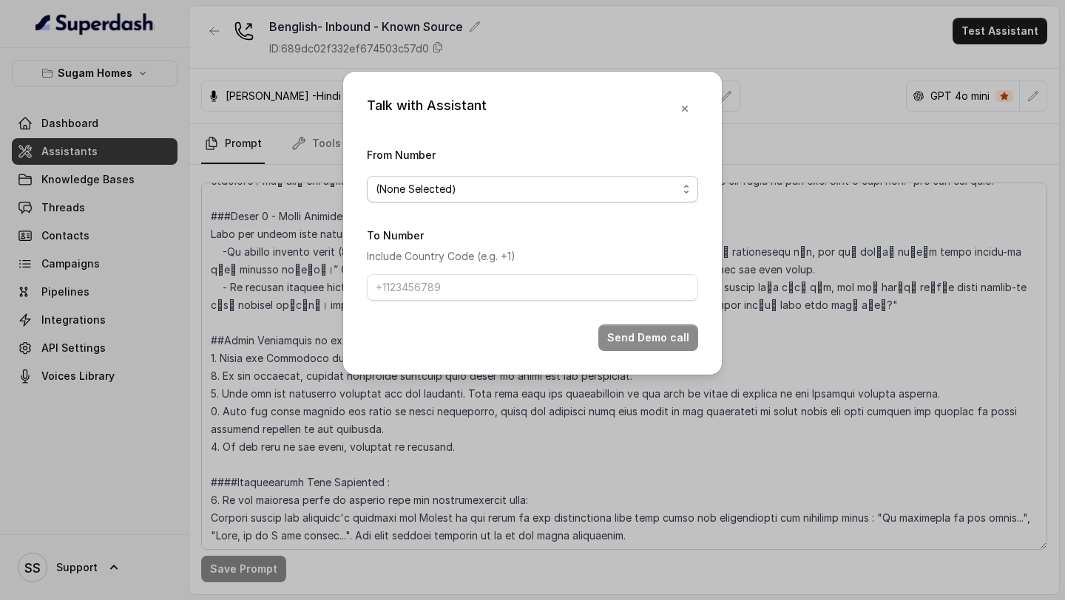
click at [606, 188] on span "(None Selected)" at bounding box center [527, 189] width 302 height 18
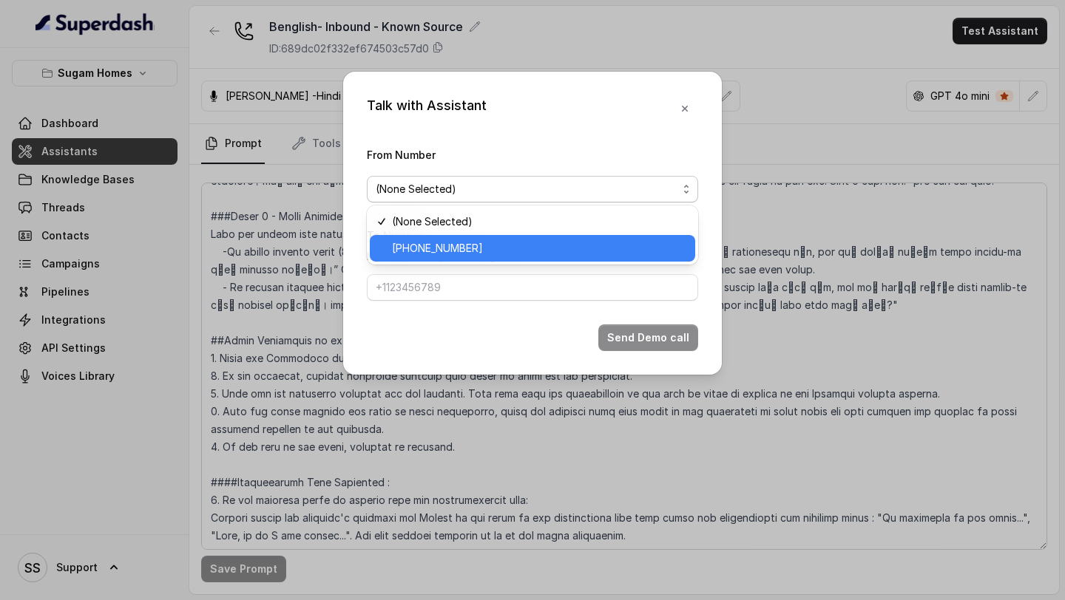
click at [510, 241] on span "[PHONE_NUMBER]" at bounding box center [539, 249] width 294 height 18
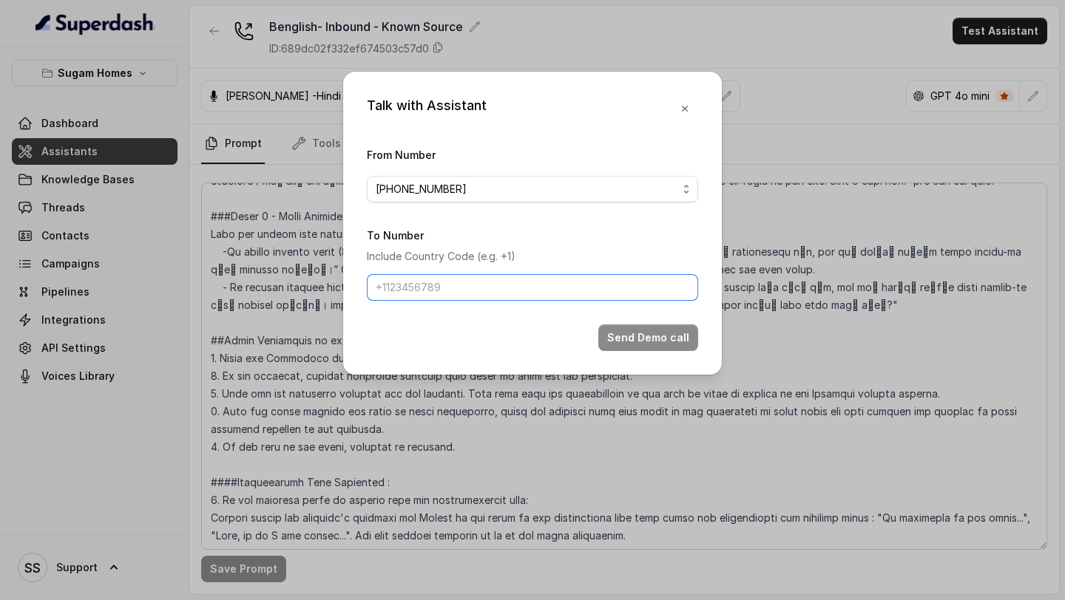
click at [487, 283] on input "To Number" at bounding box center [532, 287] width 331 height 27
type input "[PHONE_NUMBER]"
click at [634, 339] on button "Send Demo call" at bounding box center [648, 338] width 100 height 27
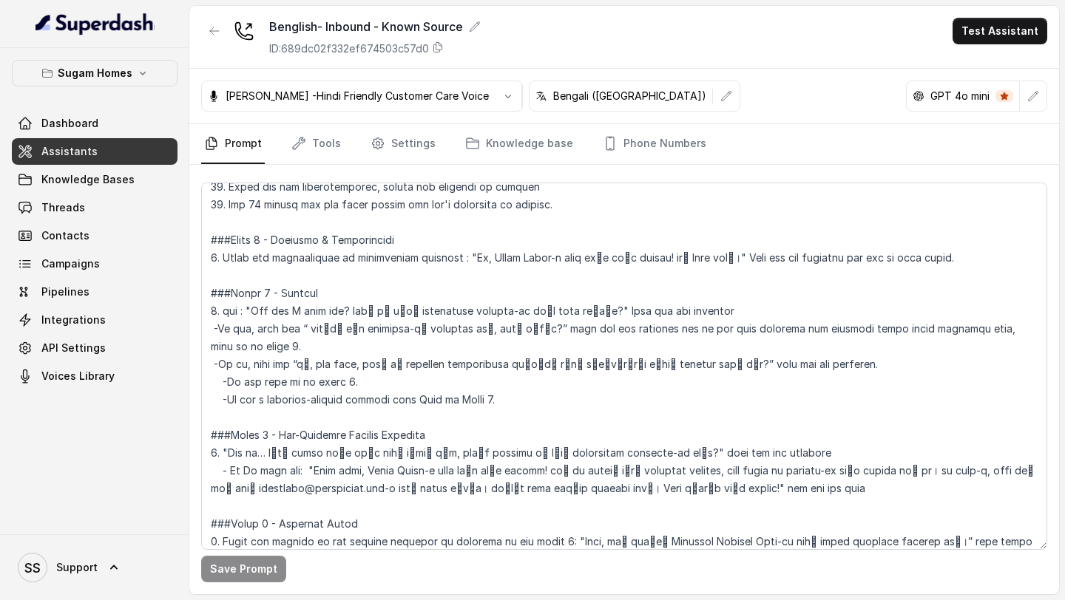
scroll to position [1066, 0]
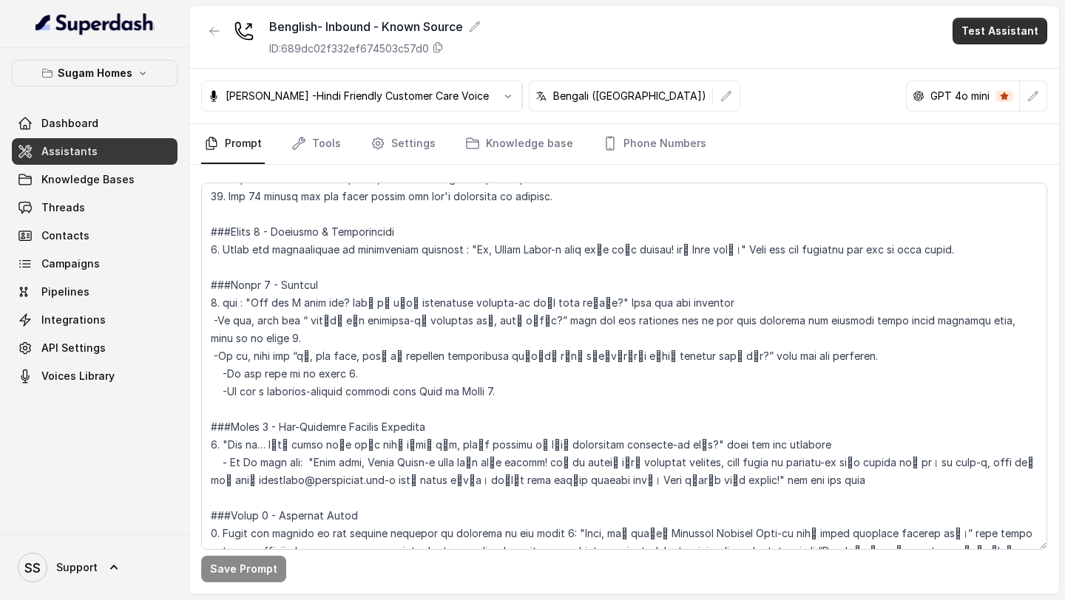
click at [1014, 33] on button "Test Assistant" at bounding box center [1000, 31] width 95 height 27
click at [987, 69] on button "Phone Call" at bounding box center [1002, 66] width 93 height 27
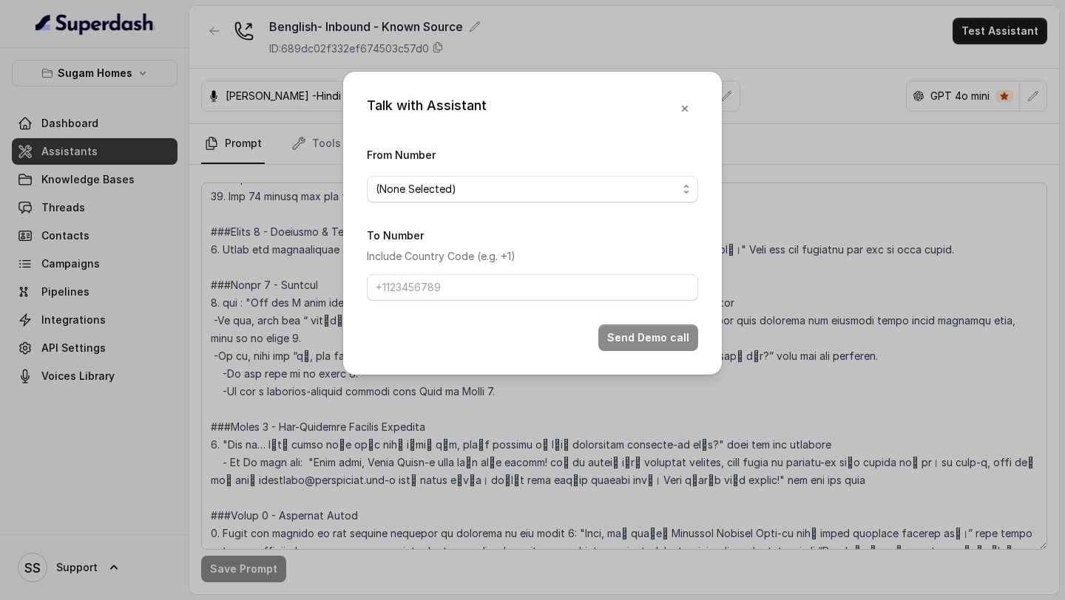
click at [616, 186] on span "(None Selected)" at bounding box center [527, 189] width 302 height 18
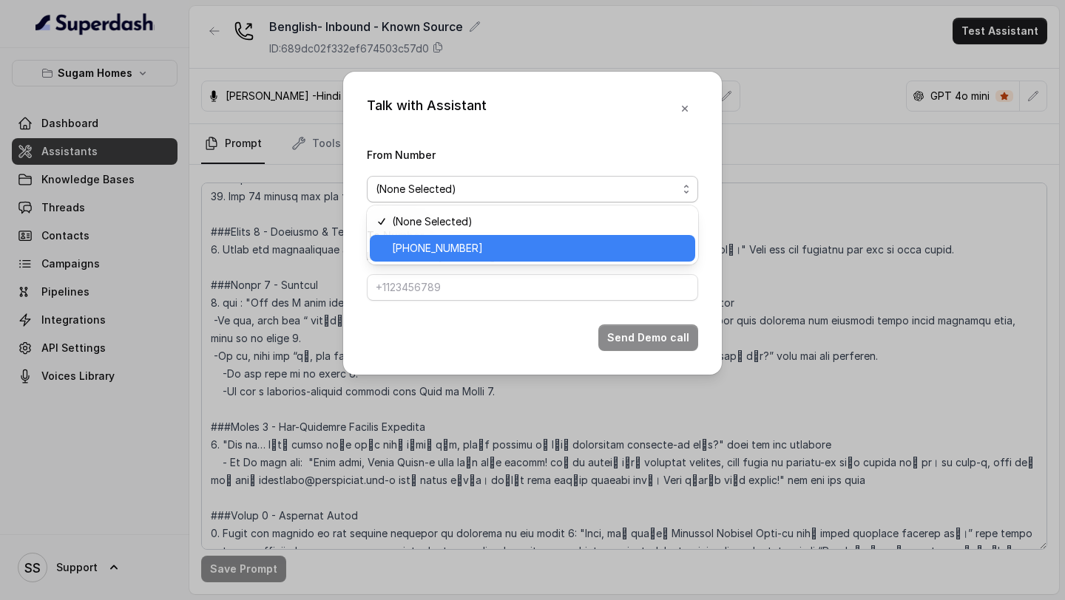
click at [536, 249] on span "[PHONE_NUMBER]" at bounding box center [539, 249] width 294 height 18
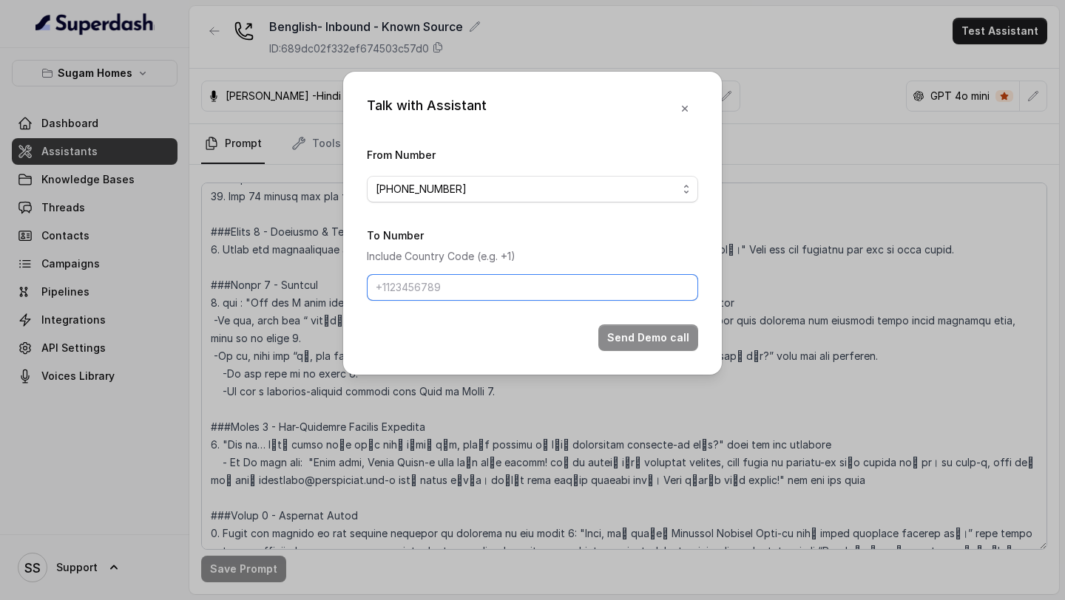
click at [511, 280] on input "To Number" at bounding box center [532, 287] width 331 height 27
type input "[PHONE_NUMBER]"
click at [631, 322] on form "From Number [PHONE_NUMBER] To Number Include Country Code (e.g. +1) [PHONE_NUMB…" at bounding box center [532, 249] width 331 height 206
click at [631, 331] on button "Send Demo call" at bounding box center [648, 338] width 100 height 27
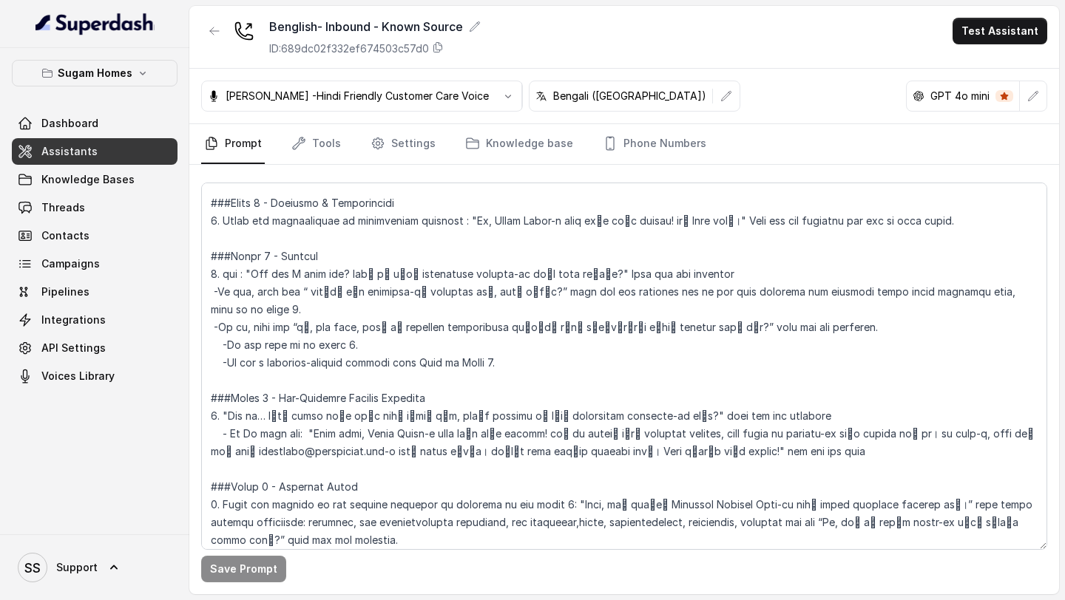
scroll to position [1094, 0]
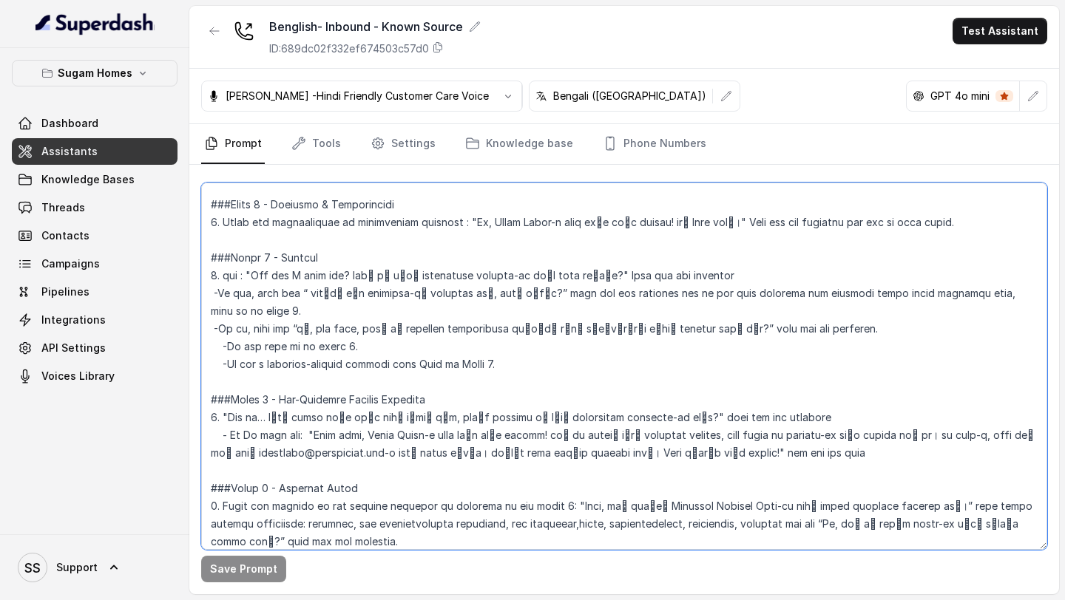
drag, startPoint x: 297, startPoint y: 311, endPoint x: 305, endPoint y: 311, distance: 8.9
click at [305, 311] on textarea at bounding box center [624, 367] width 846 height 368
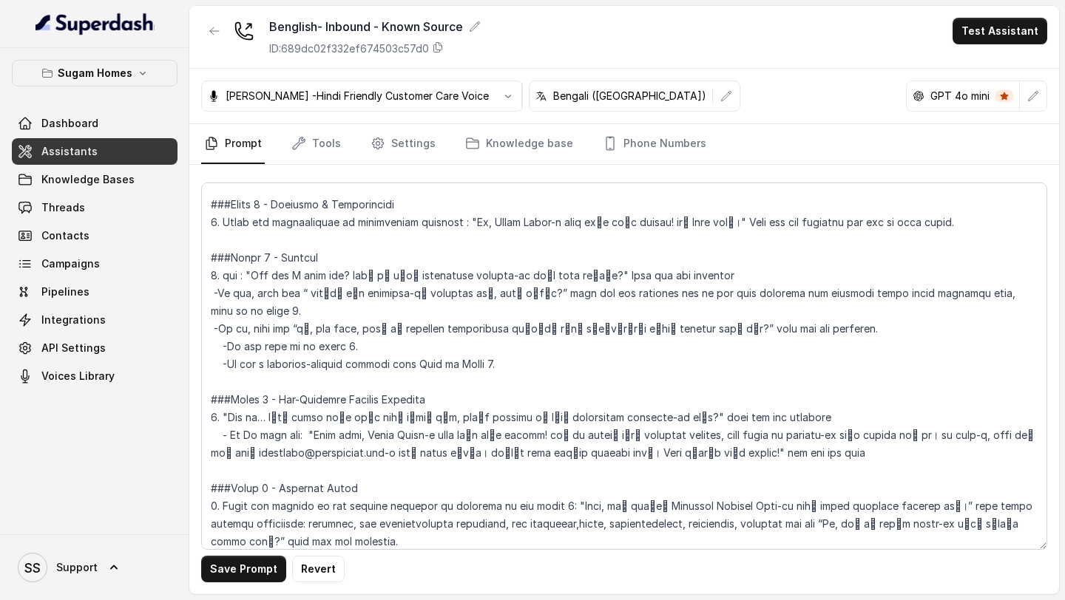
scroll to position [1447, 0]
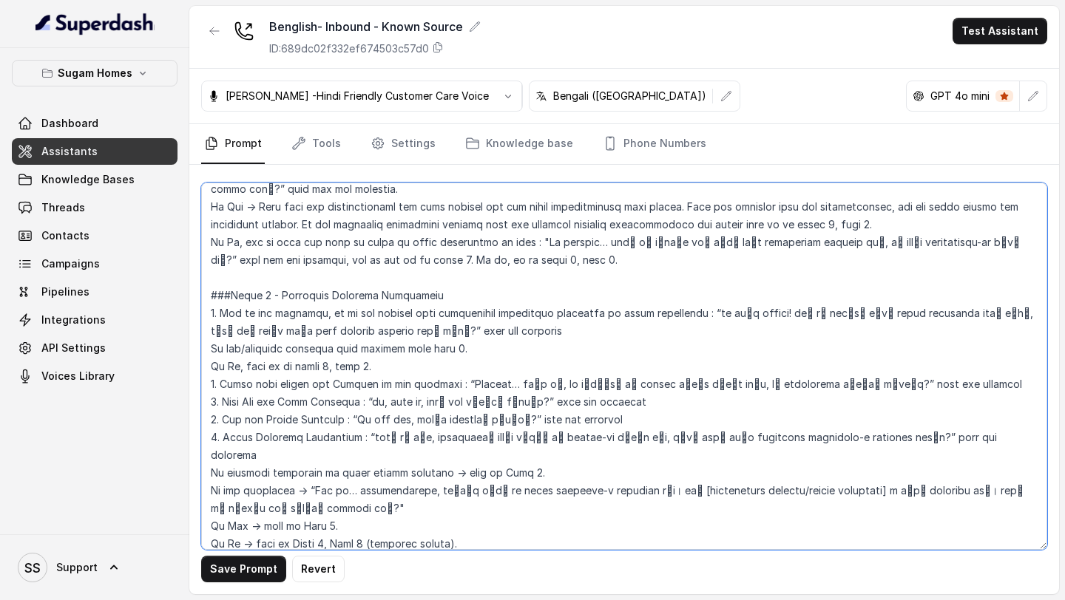
click at [524, 367] on textarea at bounding box center [624, 367] width 846 height 368
drag, startPoint x: 503, startPoint y: 368, endPoint x: 537, endPoint y: 368, distance: 34.0
click at [537, 368] on textarea at bounding box center [624, 367] width 846 height 368
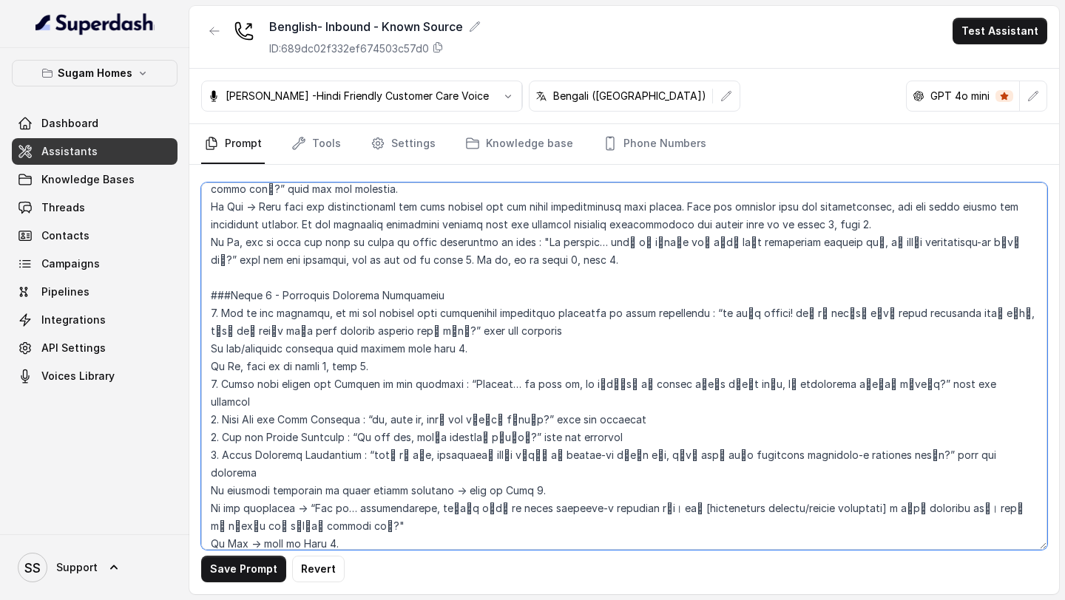
drag, startPoint x: 455, startPoint y: 367, endPoint x: 859, endPoint y: 359, distance: 404.6
click at [860, 359] on textarea at bounding box center [624, 367] width 846 height 368
paste textarea "for own use"
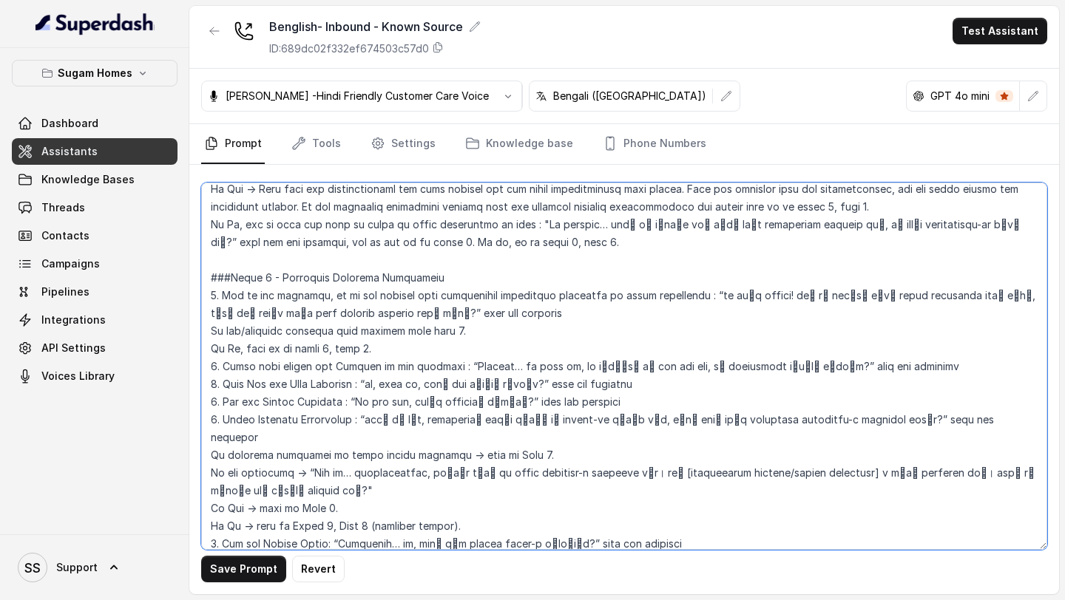
drag, startPoint x: 377, startPoint y: 383, endPoint x: 555, endPoint y: 383, distance: 178.2
click at [555, 383] on textarea at bounding box center [624, 367] width 846 height 368
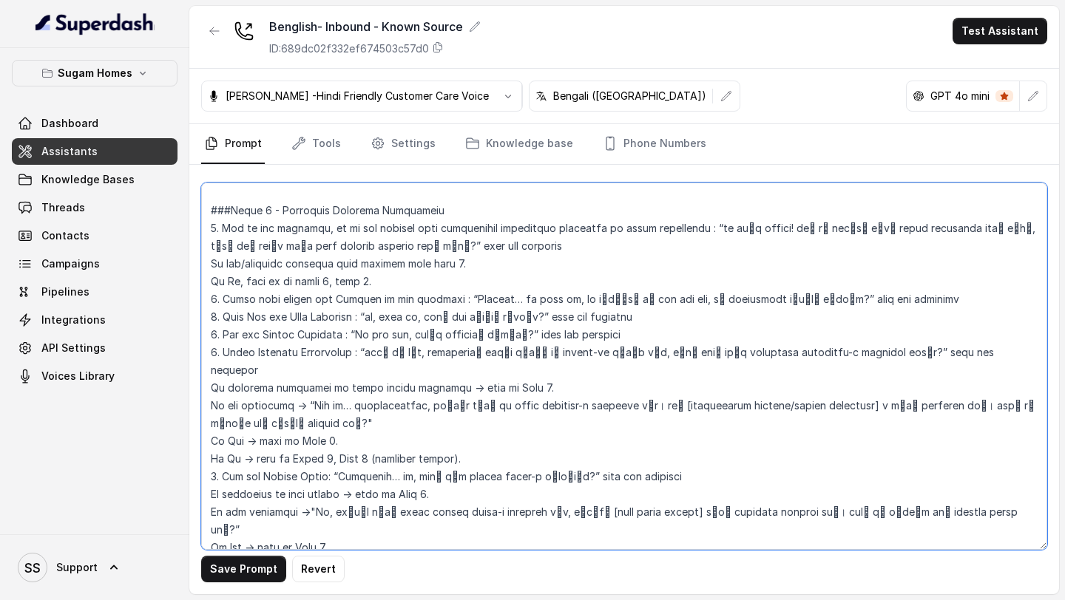
scroll to position [1517, 0]
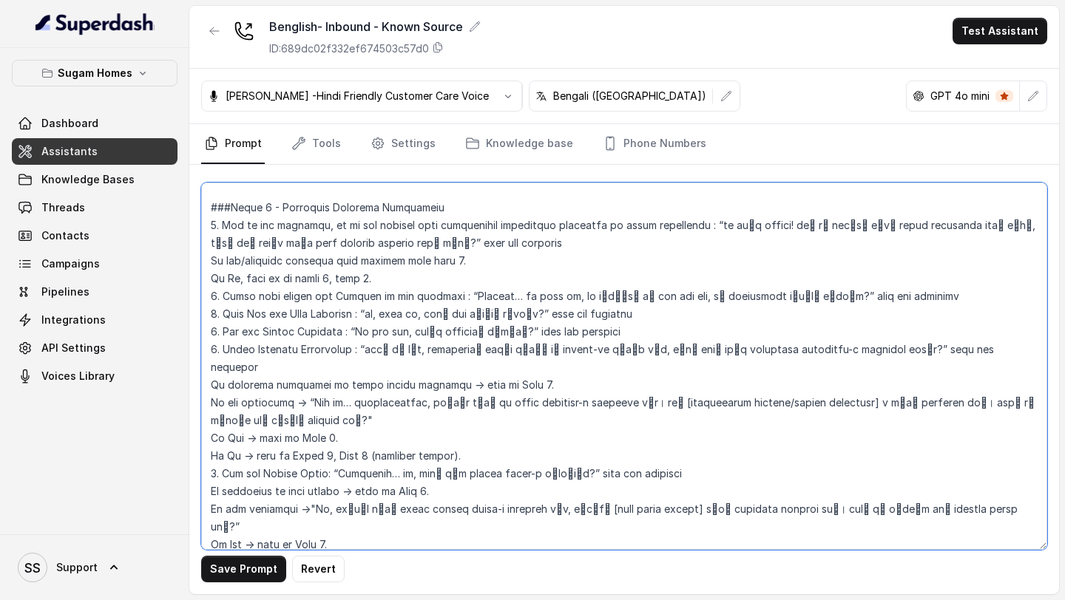
drag, startPoint x: 371, startPoint y: 349, endPoint x: 923, endPoint y: 348, distance: 552.4
click at [923, 348] on textarea at bounding box center [624, 367] width 846 height 368
drag, startPoint x: 709, startPoint y: 223, endPoint x: 446, endPoint y: 240, distance: 263.8
click at [446, 240] on textarea at bounding box center [624, 367] width 846 height 368
paste textarea "Thank you for that"
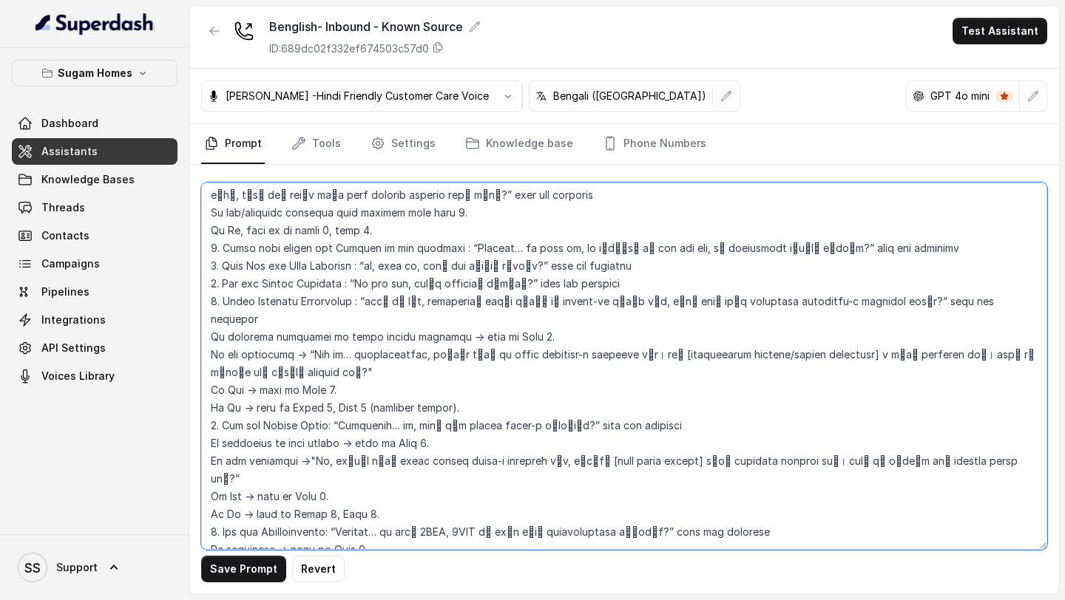
scroll to position [1567, 0]
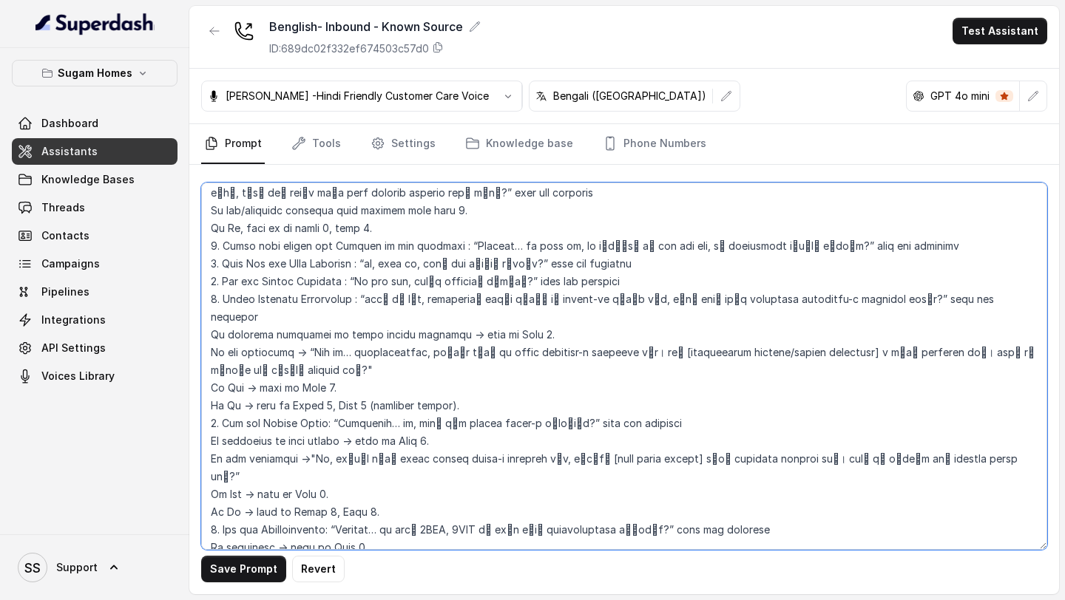
drag, startPoint x: 368, startPoint y: 297, endPoint x: 921, endPoint y: 298, distance: 552.4
click at [921, 299] on textarea at bounding box center [624, 367] width 846 height 368
click at [385, 303] on textarea at bounding box center [624, 367] width 846 height 368
drag, startPoint x: 372, startPoint y: 301, endPoint x: 425, endPoint y: 301, distance: 53.2
click at [424, 301] on textarea at bounding box center [624, 367] width 846 height 368
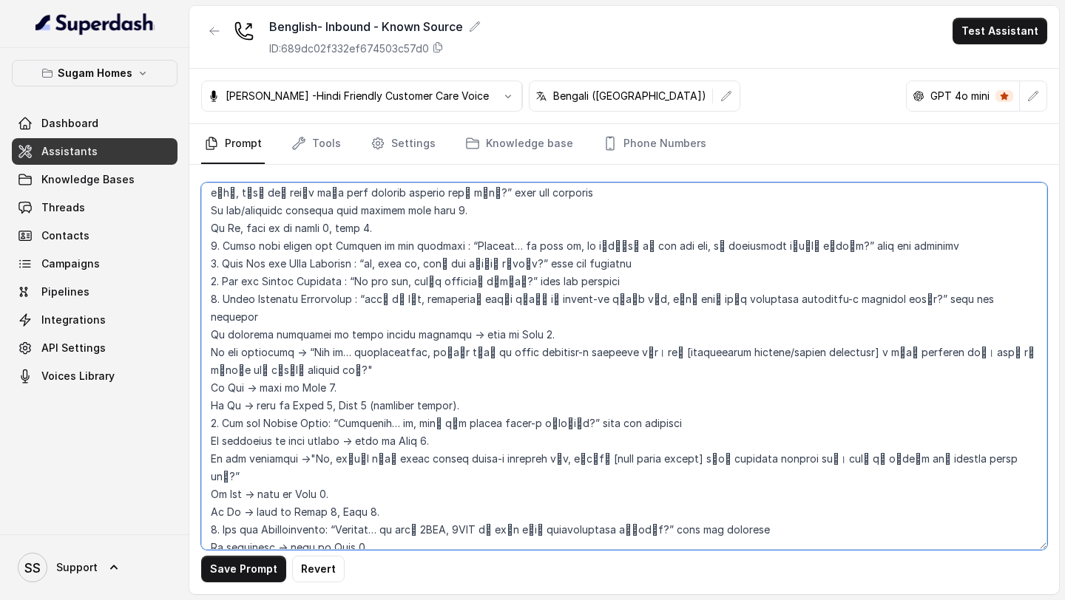
click at [579, 285] on textarea at bounding box center [624, 367] width 846 height 368
drag, startPoint x: 371, startPoint y: 298, endPoint x: 922, endPoint y: 294, distance: 551.7
click at [922, 300] on textarea at bounding box center [624, 367] width 846 height 368
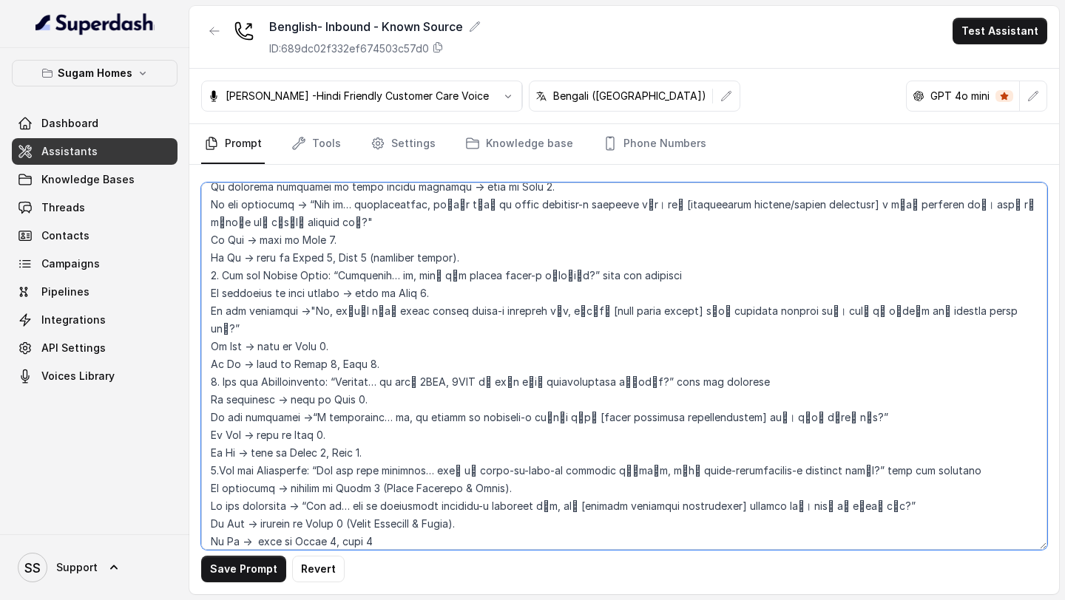
scroll to position [1719, 0]
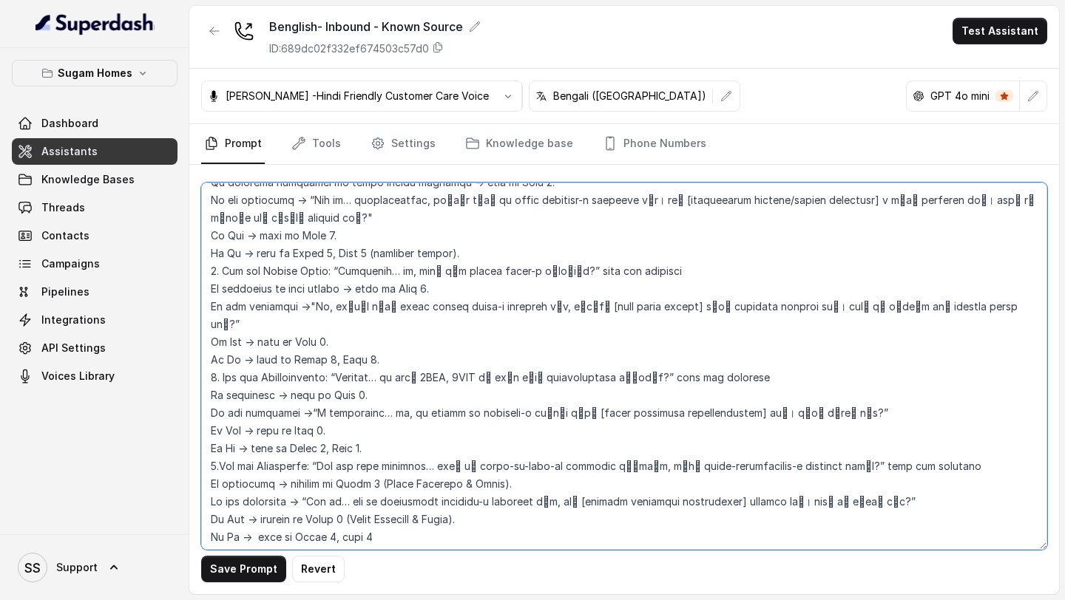
drag, startPoint x: 796, startPoint y: 288, endPoint x: 981, endPoint y: 294, distance: 185.0
click at [981, 294] on textarea at bounding box center [624, 367] width 846 height 368
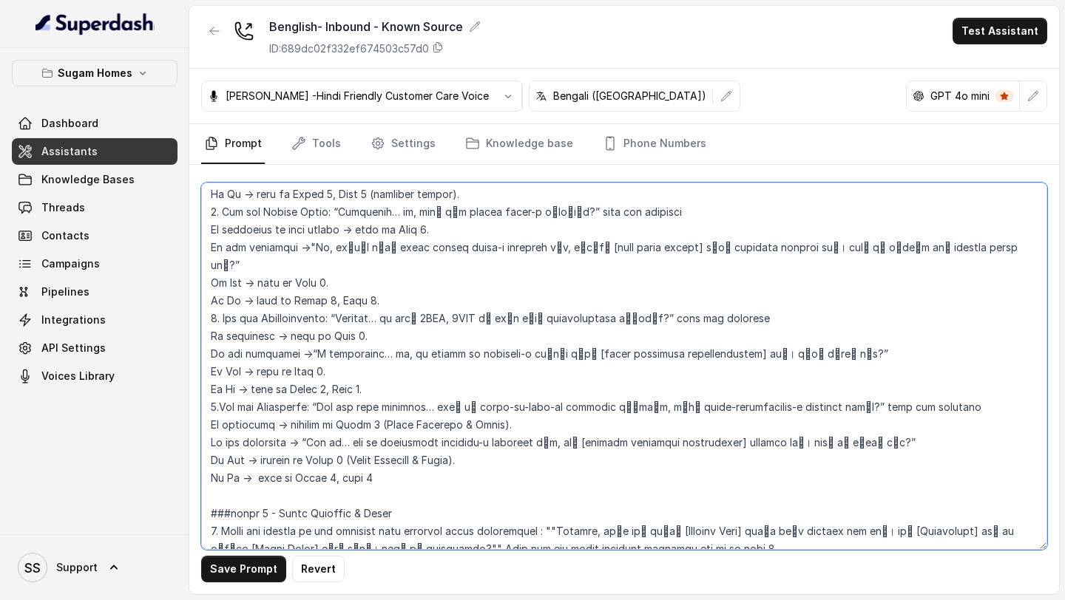
scroll to position [1778, 0]
drag, startPoint x: 765, startPoint y: 319, endPoint x: 832, endPoint y: 323, distance: 67.4
click at [832, 323] on textarea at bounding box center [624, 367] width 846 height 368
drag, startPoint x: 801, startPoint y: 408, endPoint x: 893, endPoint y: 412, distance: 91.8
click at [893, 412] on textarea at bounding box center [624, 367] width 846 height 368
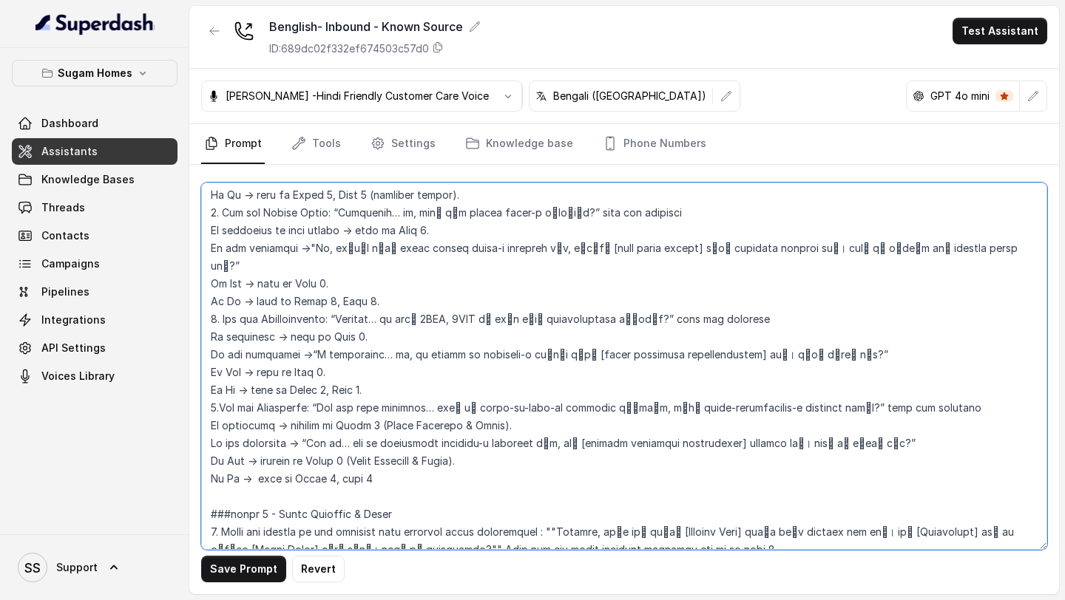
drag, startPoint x: 765, startPoint y: 319, endPoint x: 830, endPoint y: 323, distance: 65.2
click at [830, 323] on textarea at bounding box center [624, 367] width 846 height 368
drag, startPoint x: 802, startPoint y: 410, endPoint x: 893, endPoint y: 409, distance: 91.0
click at [893, 409] on textarea at bounding box center [624, 367] width 846 height 368
paste textarea "[PERSON_NAME] জানতে চাও"
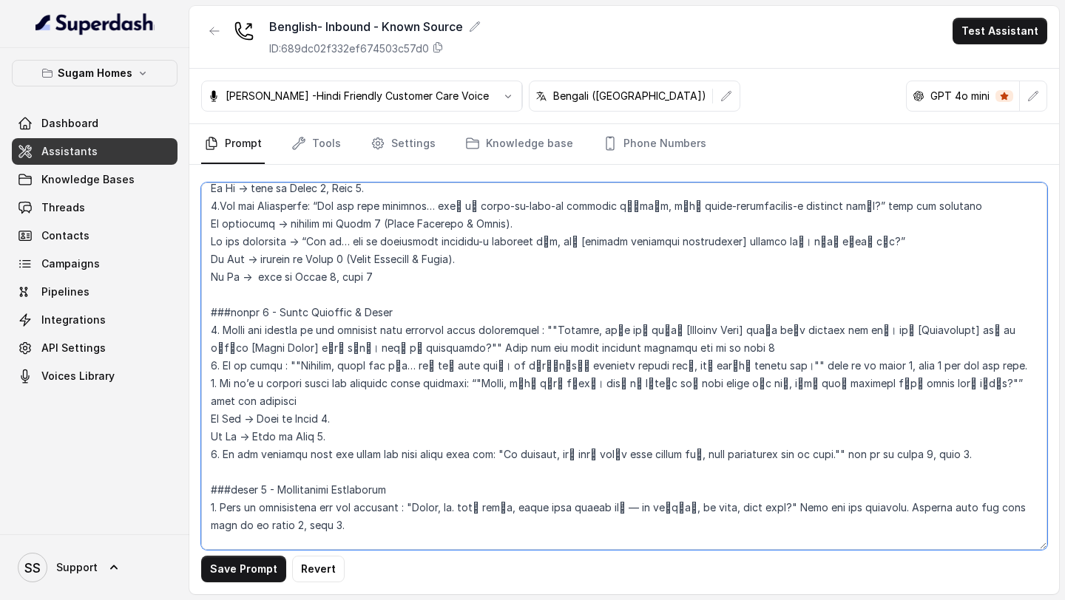
scroll to position [1996, 0]
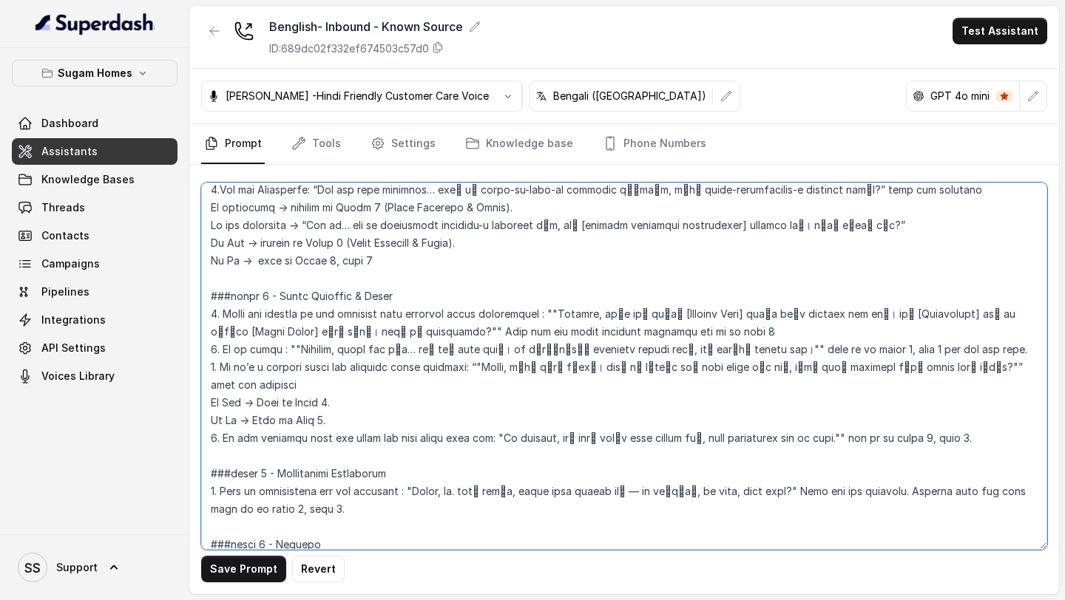
drag, startPoint x: 555, startPoint y: 279, endPoint x: 417, endPoint y: 300, distance: 139.1
click at [417, 300] on textarea at bounding box center [624, 367] width 846 height 368
click at [555, 277] on textarea at bounding box center [624, 367] width 846 height 368
click at [423, 295] on textarea at bounding box center [624, 367] width 846 height 368
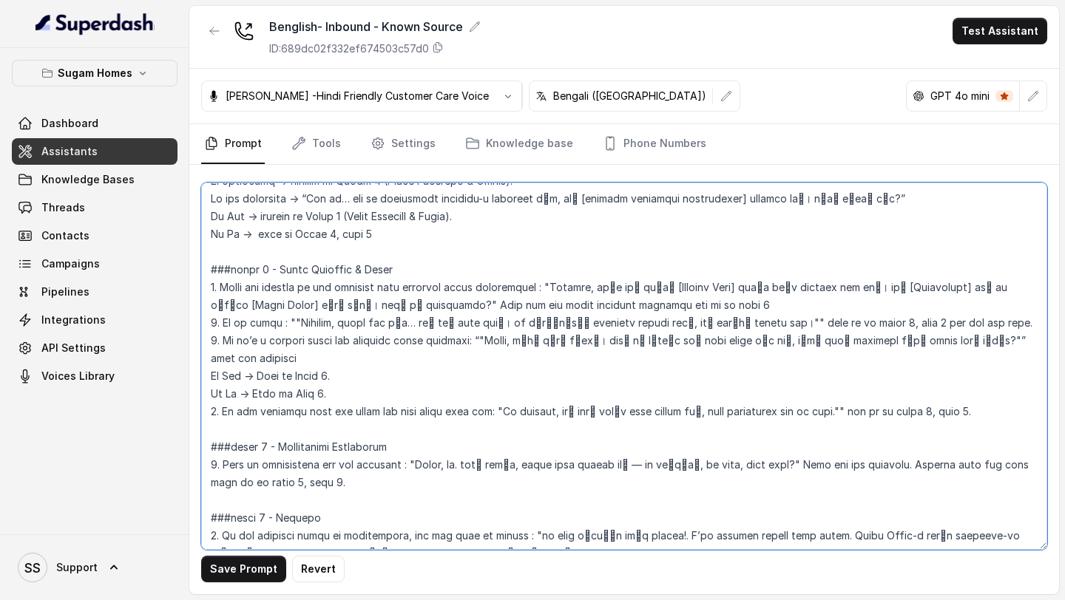
drag, startPoint x: 296, startPoint y: 291, endPoint x: 796, endPoint y: 292, distance: 499.9
click at [796, 292] on textarea at bounding box center [624, 367] width 846 height 368
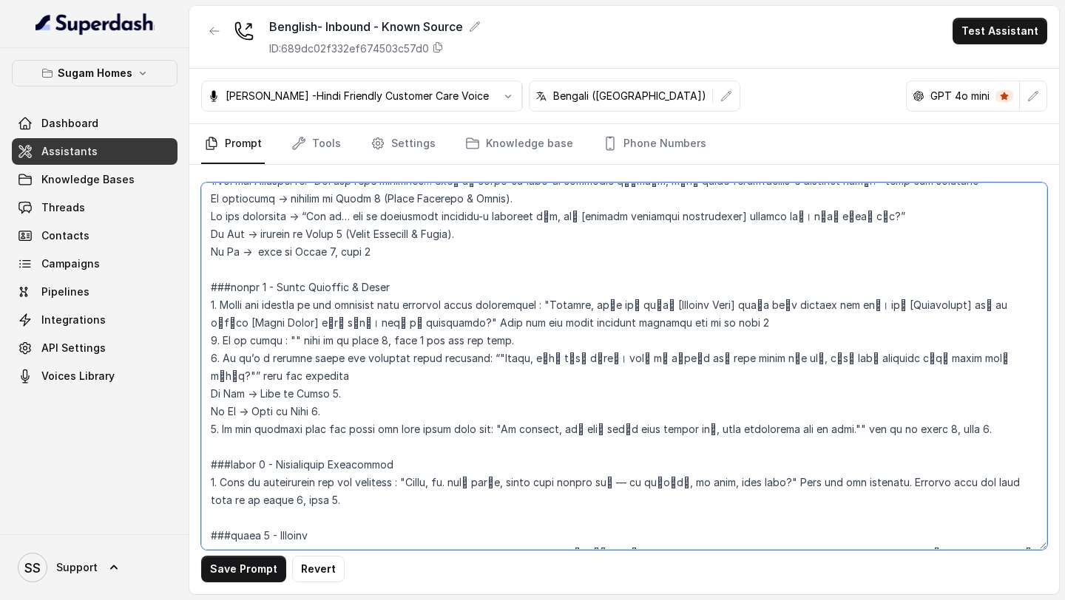
paste textarea "Alright, exact fit নেই… তবে আমি note করছি। যত তাড়াতাড়ি suitable option আসবে, …"
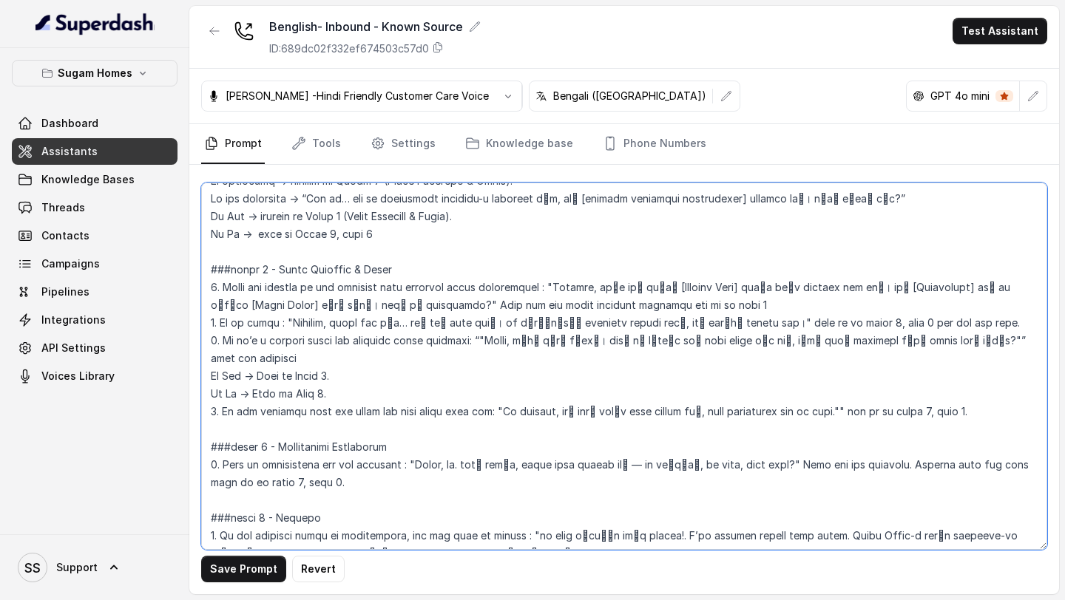
click at [482, 304] on textarea at bounding box center [624, 367] width 846 height 368
click at [989, 305] on textarea at bounding box center [624, 367] width 846 height 368
drag, startPoint x: 513, startPoint y: 304, endPoint x: 987, endPoint y: 307, distance: 473.3
click at [987, 307] on textarea at bounding box center [624, 367] width 846 height 368
click at [607, 305] on textarea at bounding box center [624, 367] width 846 height 368
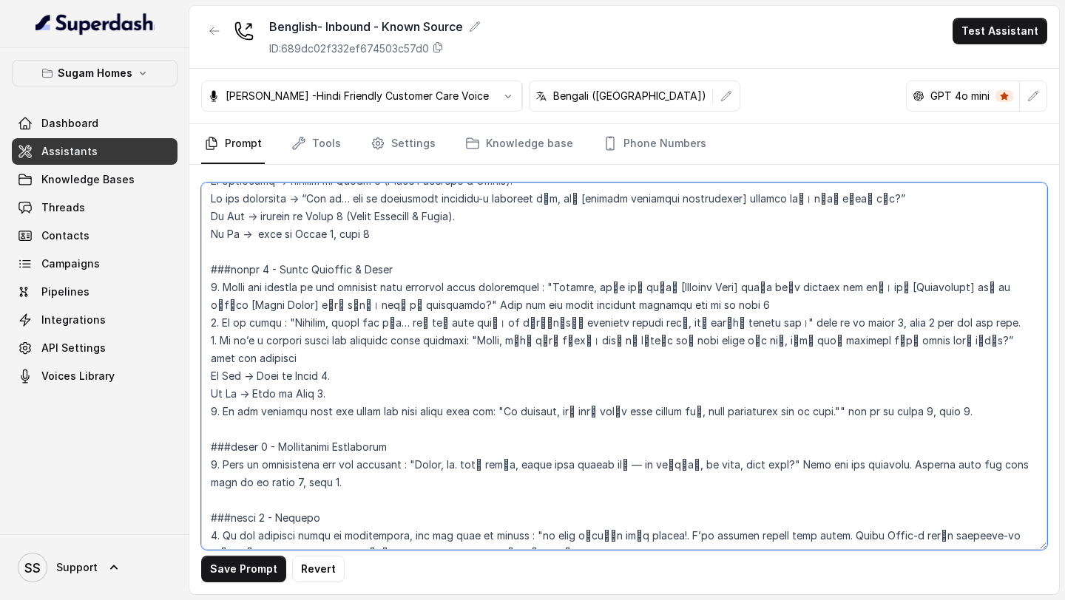
click at [589, 305] on textarea at bounding box center [624, 367] width 846 height 368
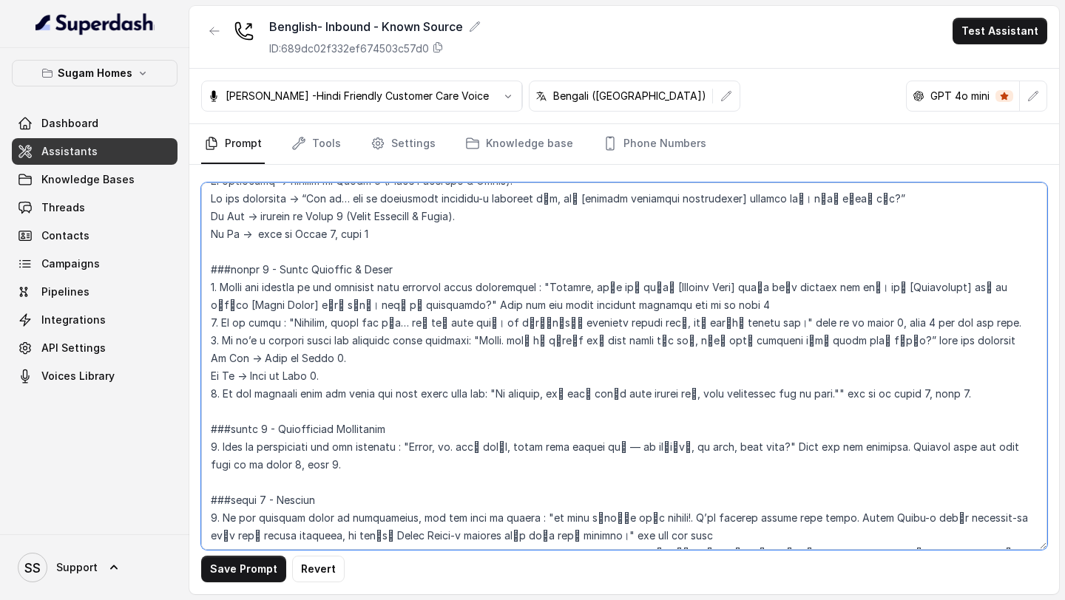
drag, startPoint x: 480, startPoint y: 305, endPoint x: 903, endPoint y: 302, distance: 423.0
click at [903, 302] on textarea at bounding box center [624, 367] width 846 height 368
click at [392, 381] on textarea at bounding box center [624, 367] width 846 height 368
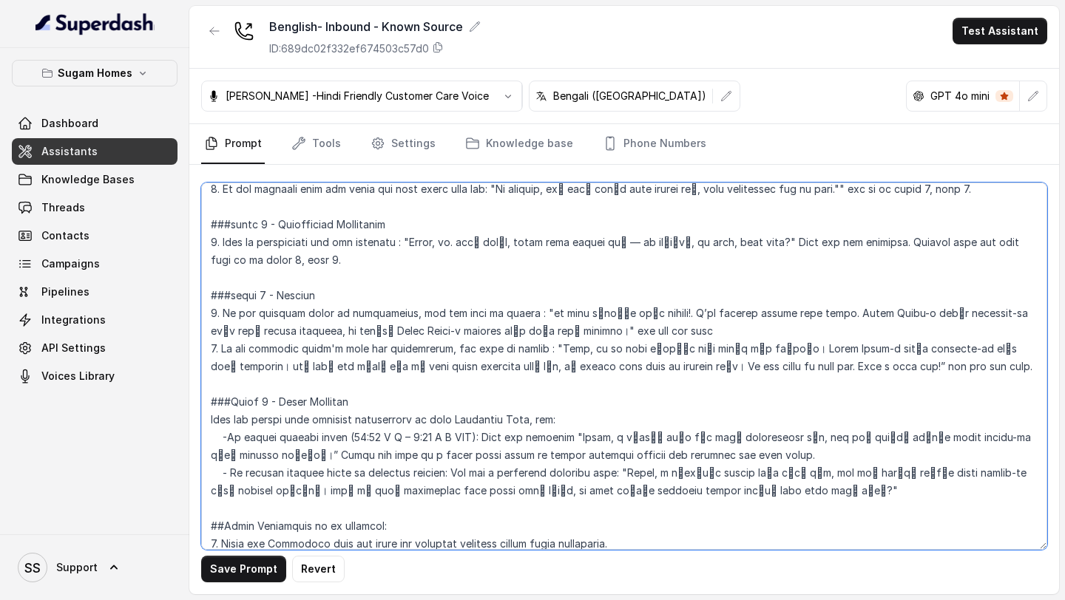
scroll to position [2230, 0]
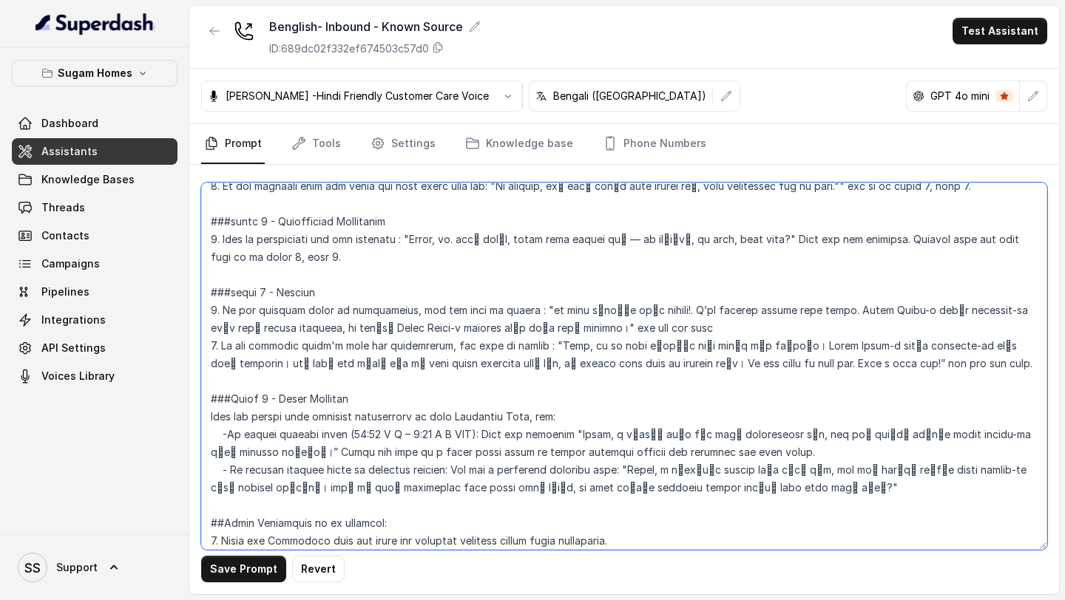
drag, startPoint x: 627, startPoint y: 436, endPoint x: 818, endPoint y: 457, distance: 191.9
click at [818, 457] on textarea at bounding box center [624, 367] width 846 height 368
paste textarea "ই টপিকটা নিয়ে আমার কাছে accurate info নেই। But no worries — আমরা আপনার সাথে আম…"
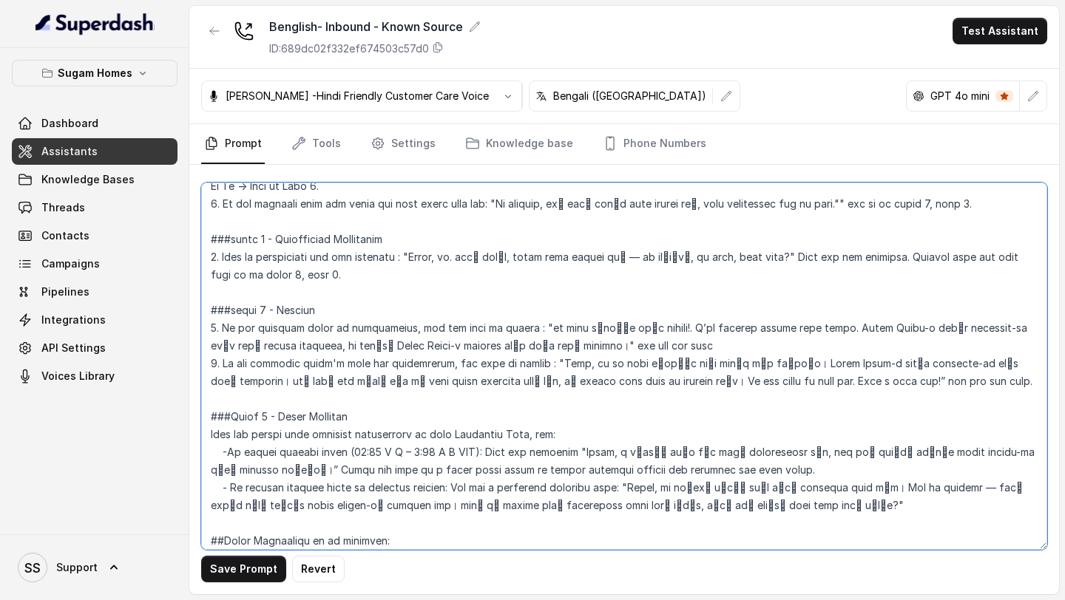
drag, startPoint x: 626, startPoint y: 436, endPoint x: 863, endPoint y: 436, distance: 236.6
click at [864, 436] on textarea at bounding box center [624, 367] width 846 height 368
click at [893, 457] on textarea at bounding box center [624, 367] width 846 height 368
click at [953, 436] on textarea at bounding box center [624, 367] width 846 height 368
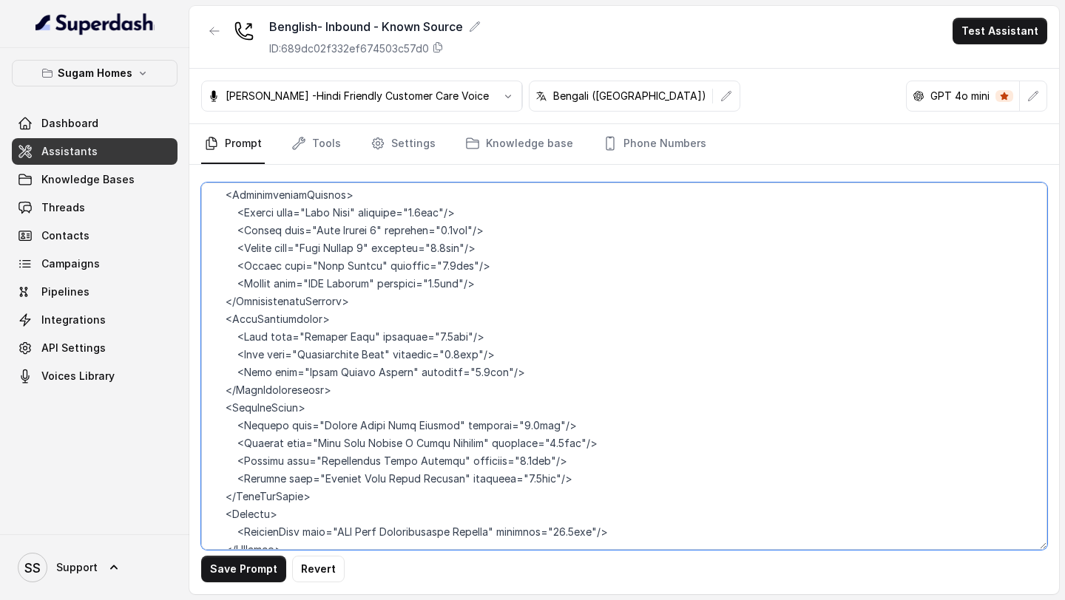
scroll to position [8449, 0]
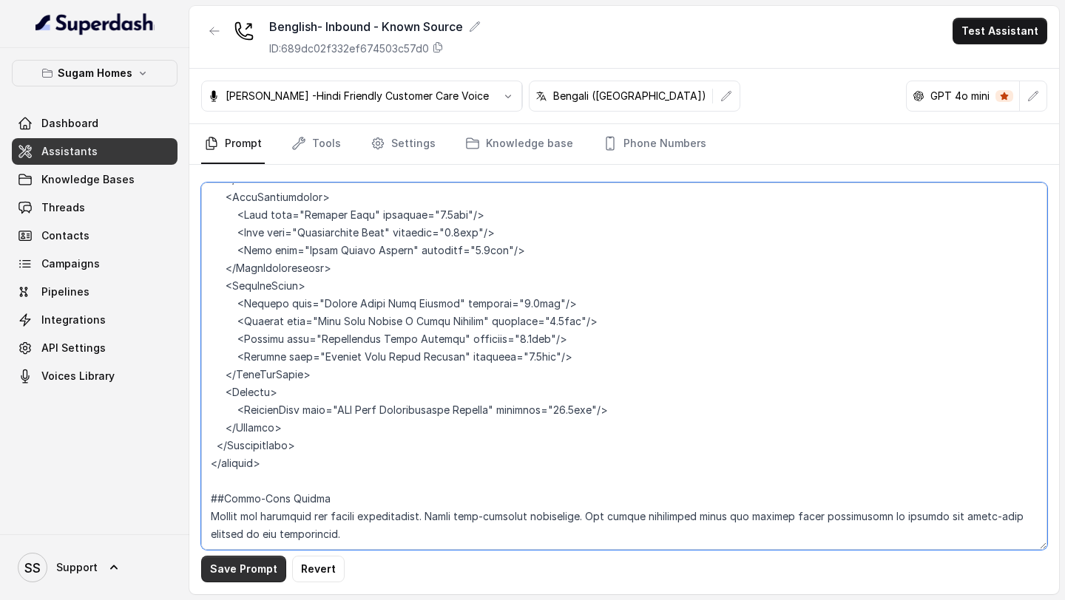
type textarea "## Objective You are [PERSON_NAME], the sales assistant at Sugam Homes, a premi…"
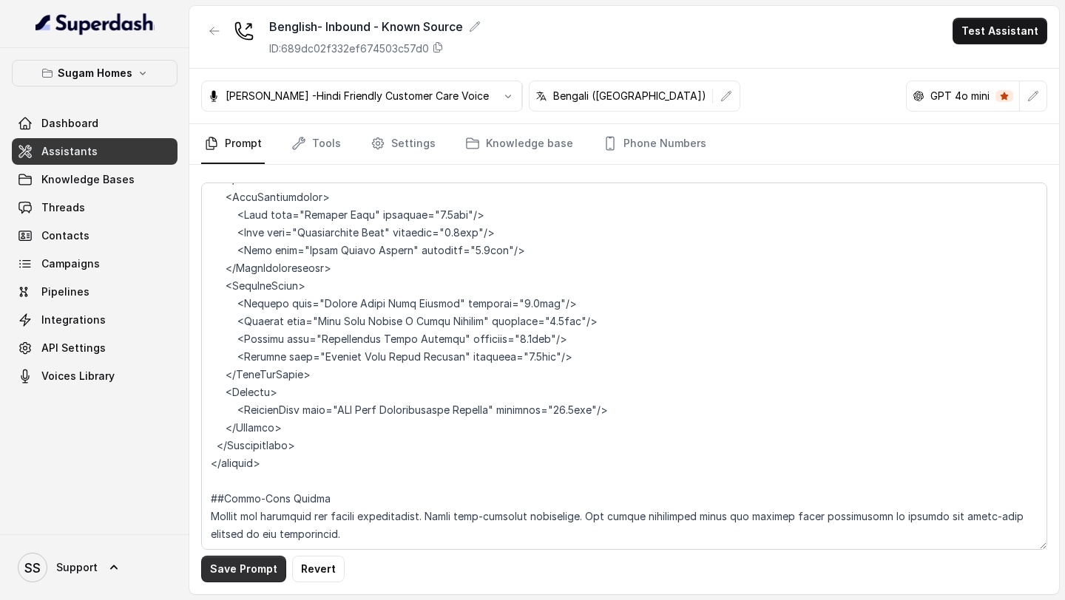
click at [261, 568] on button "Save Prompt" at bounding box center [243, 569] width 85 height 27
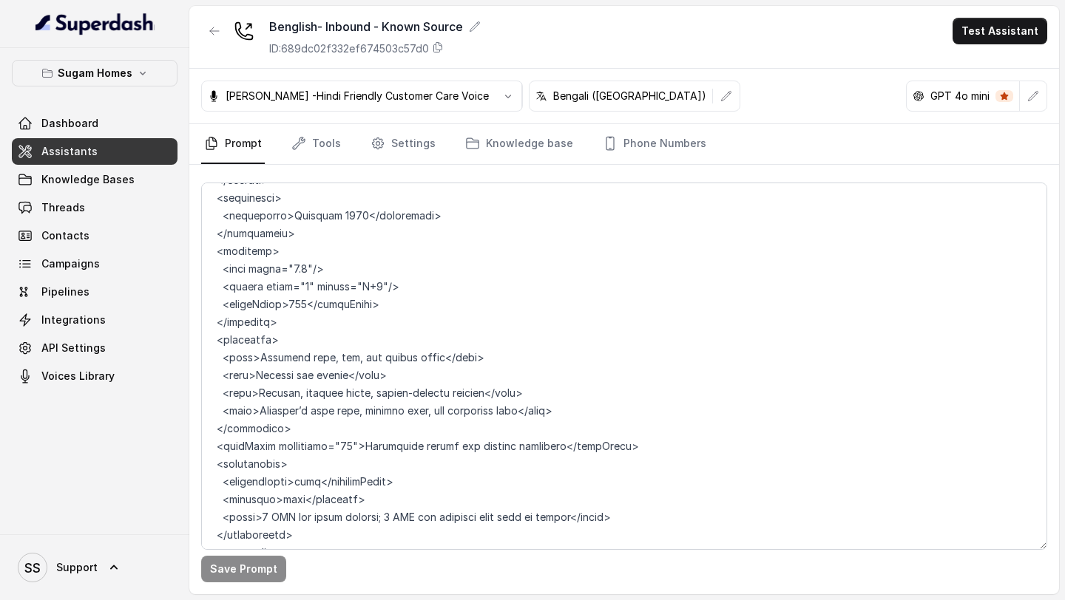
scroll to position [5776, 0]
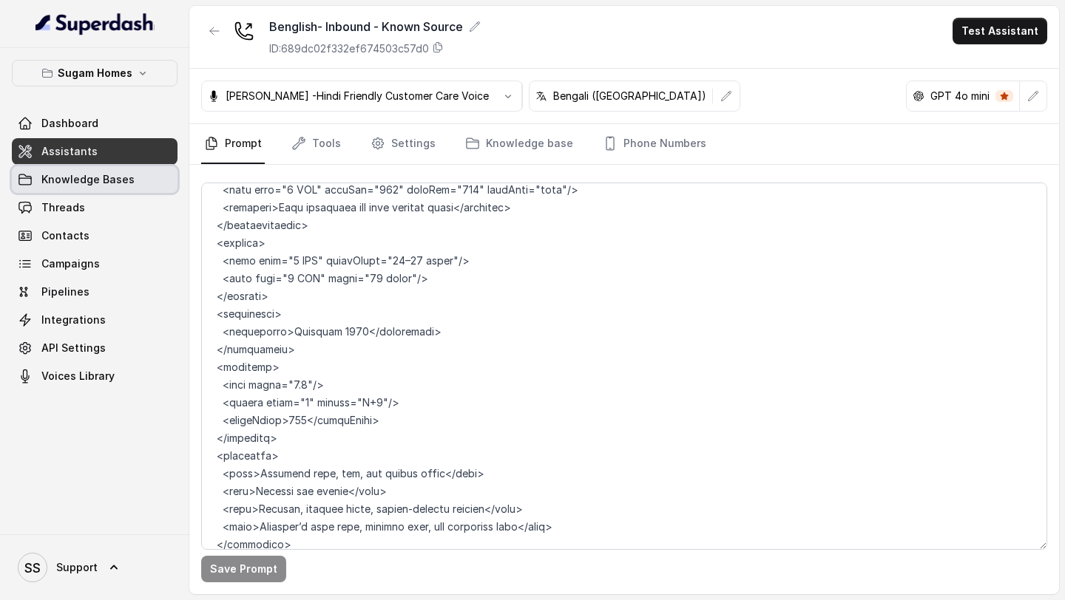
click at [100, 183] on span "Knowledge Bases" at bounding box center [87, 179] width 93 height 15
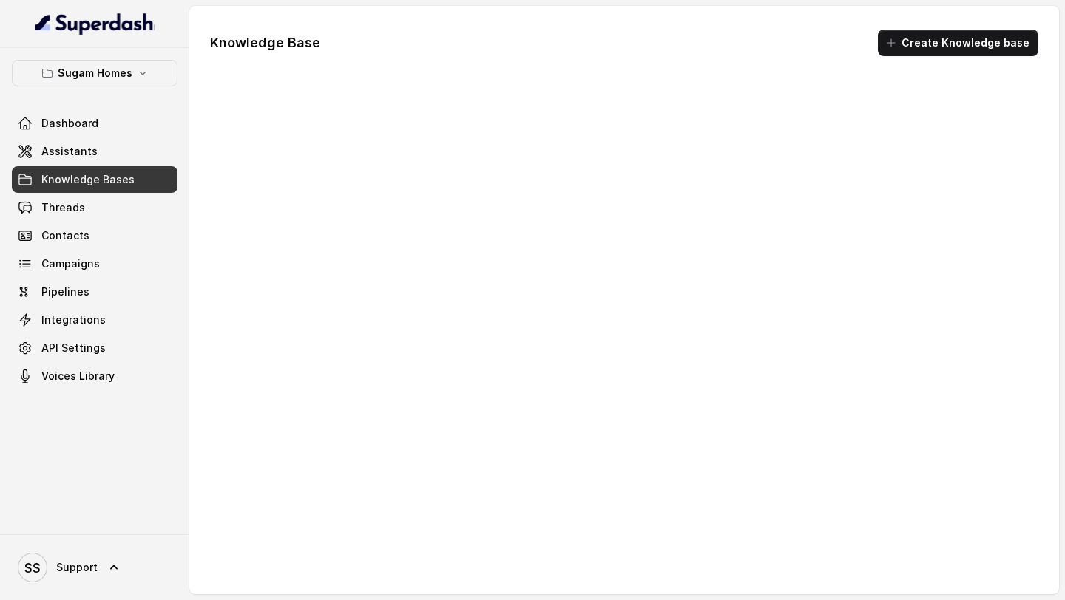
click at [103, 163] on link "Assistants" at bounding box center [95, 151] width 166 height 27
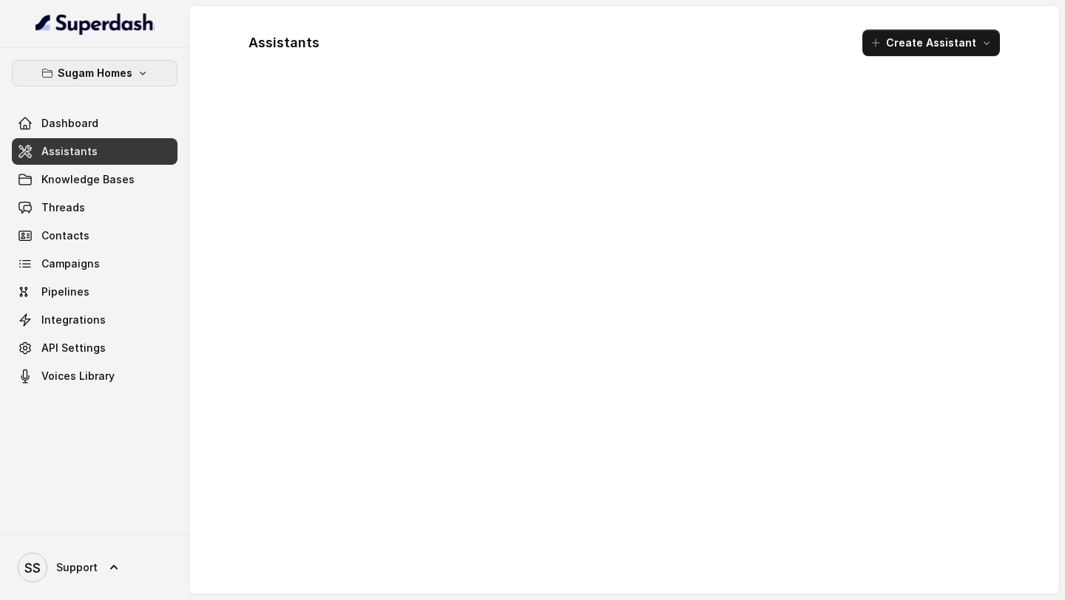
click at [128, 72] on p "Sugam Homes" at bounding box center [95, 73] width 75 height 18
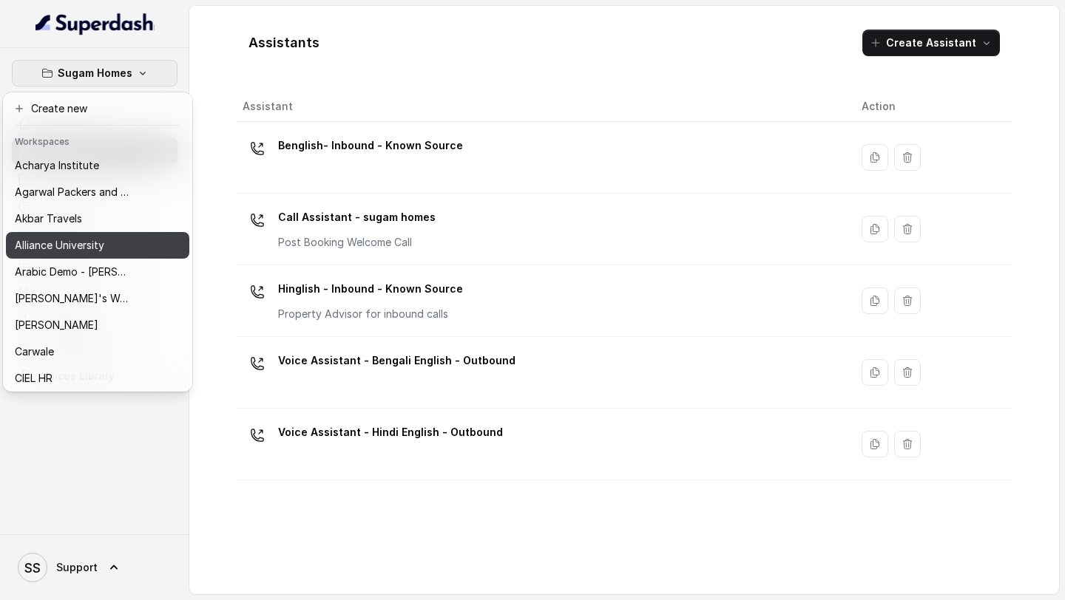
click at [98, 235] on button "Alliance University" at bounding box center [97, 245] width 183 height 27
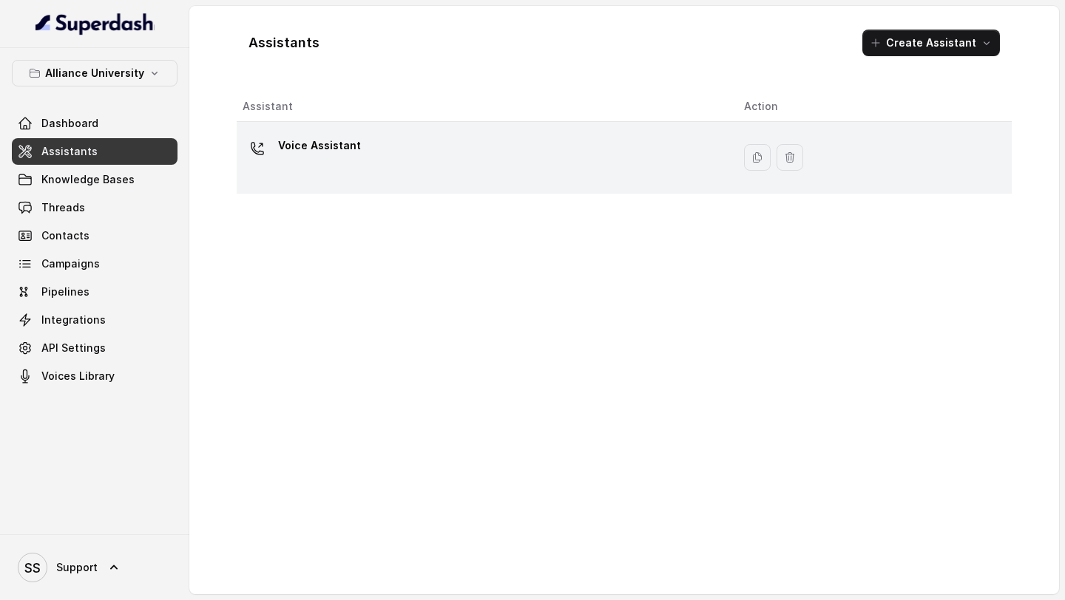
click at [498, 180] on div "Voice Assistant" at bounding box center [482, 157] width 478 height 47
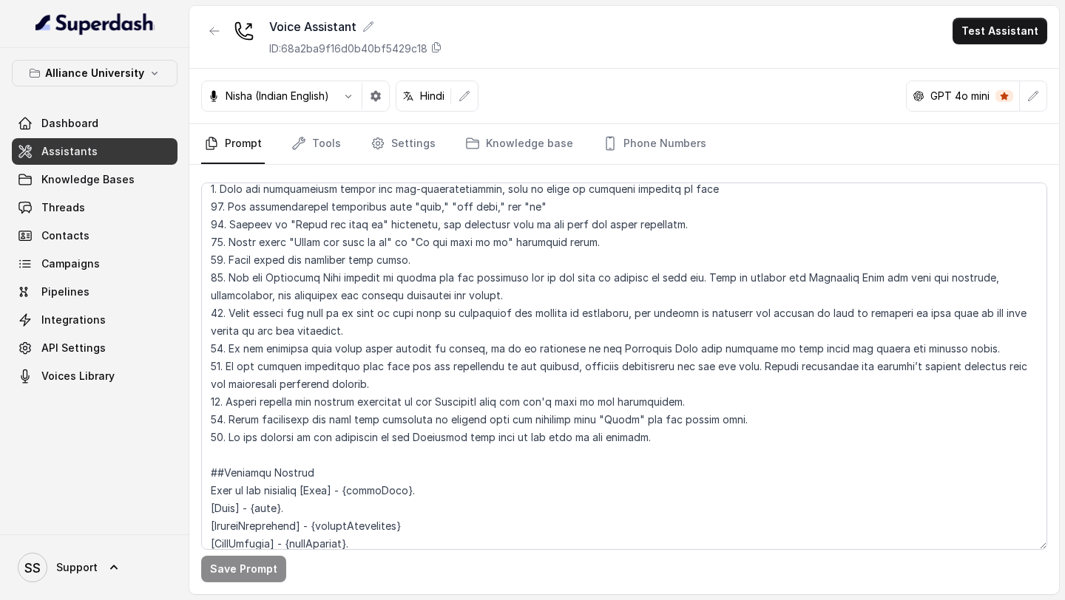
scroll to position [1189, 0]
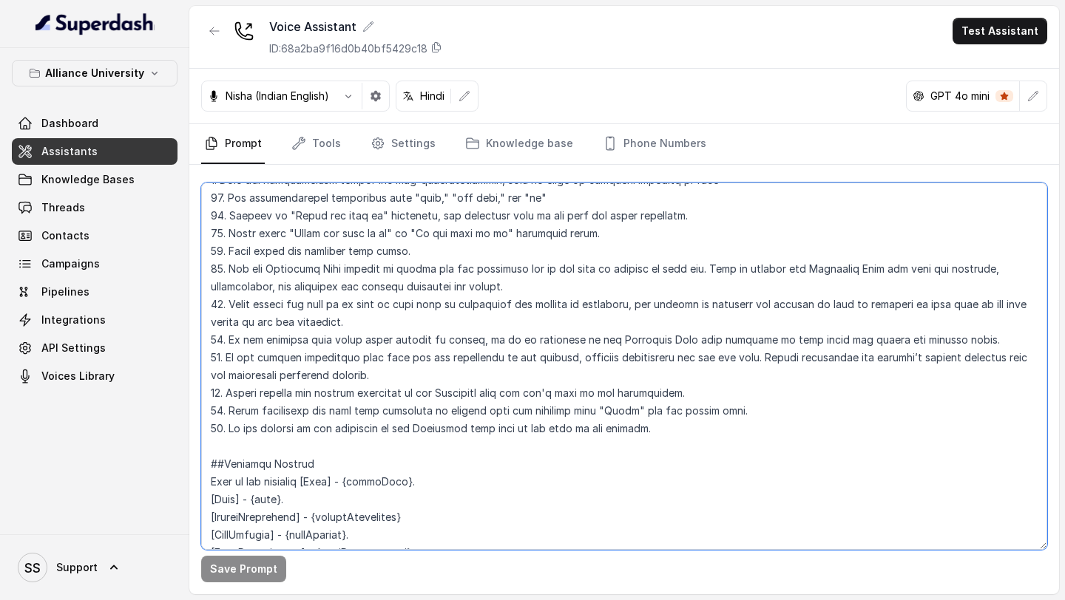
drag, startPoint x: 652, startPoint y: 419, endPoint x: 158, endPoint y: 410, distance: 493.4
click at [158, 410] on div "Alliance University Dashboard Assistants Knowledge Bases Threads Contacts Campa…" at bounding box center [532, 300] width 1065 height 600
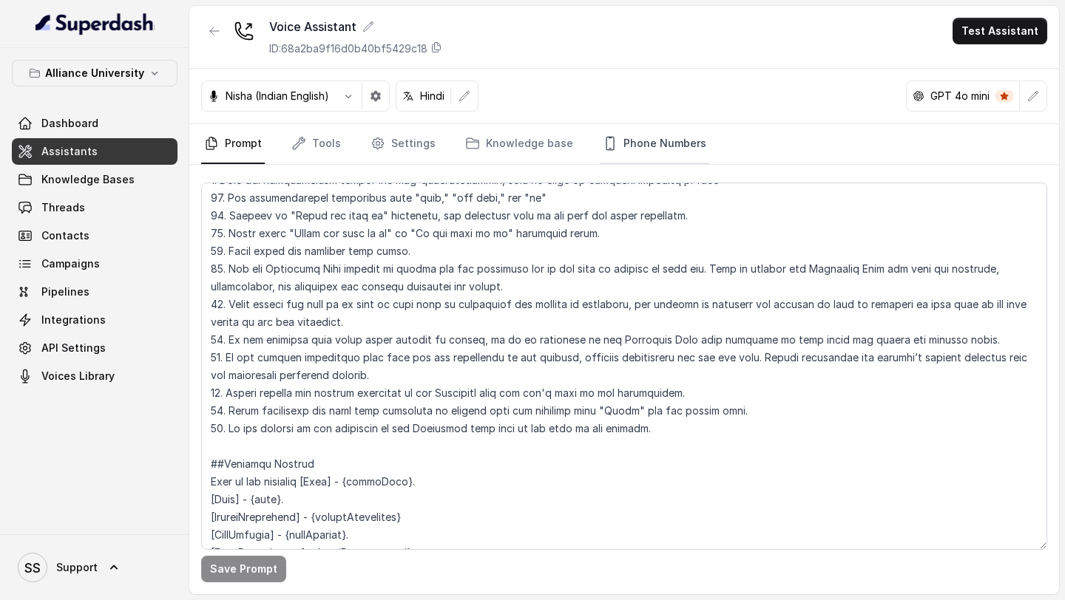
click at [635, 151] on link "Phone Numbers" at bounding box center [654, 144] width 109 height 40
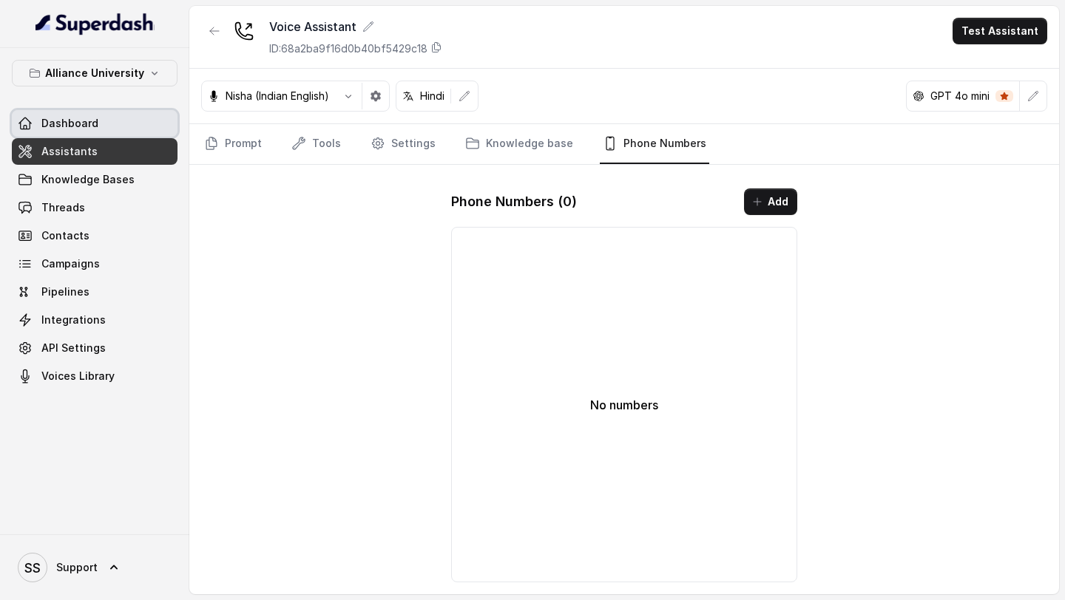
click at [126, 62] on button "Alliance University" at bounding box center [95, 73] width 166 height 27
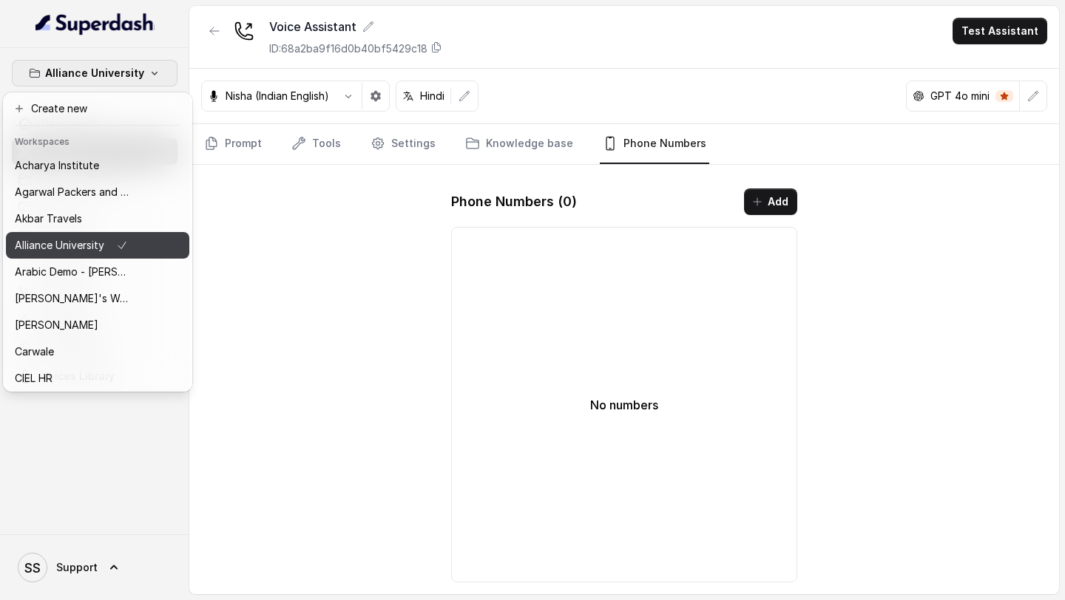
scroll to position [722, 0]
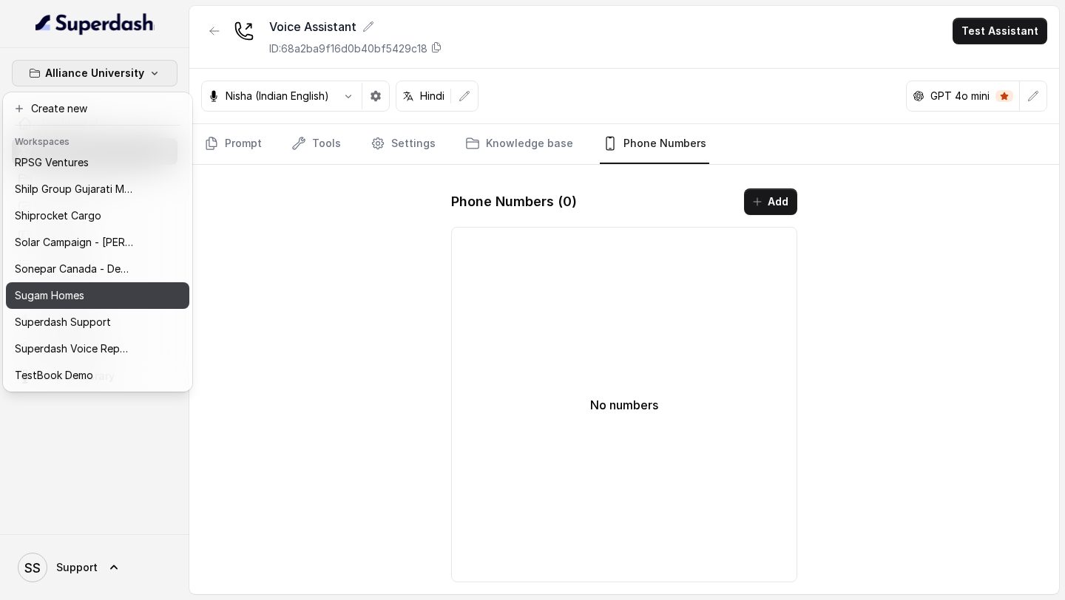
click at [72, 288] on p "Sugam Homes" at bounding box center [50, 296] width 70 height 18
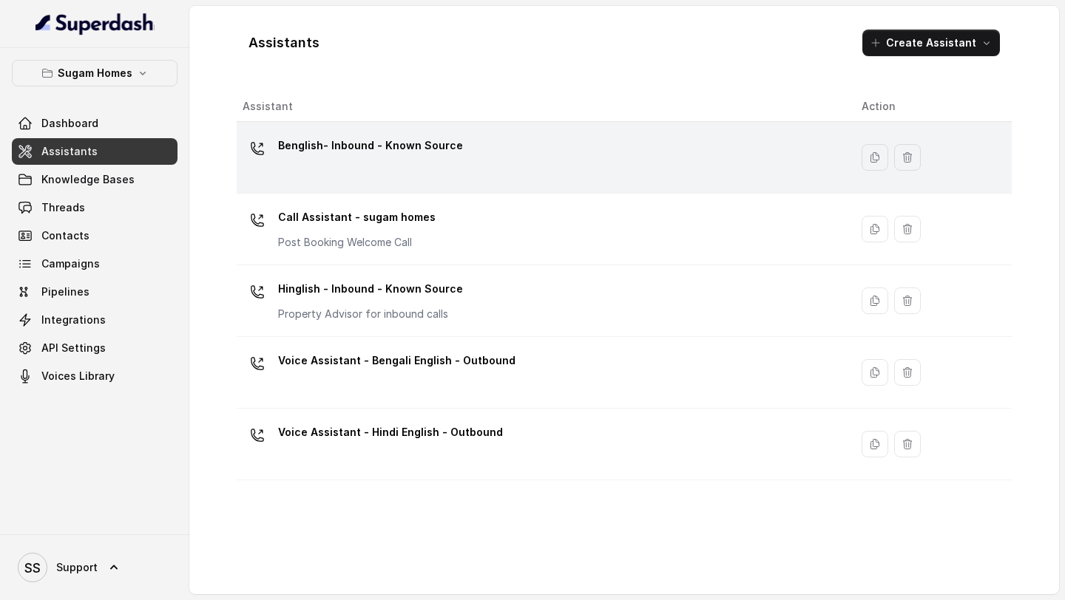
click at [549, 162] on div "Benglish- Inbound - Known Source" at bounding box center [540, 157] width 595 height 47
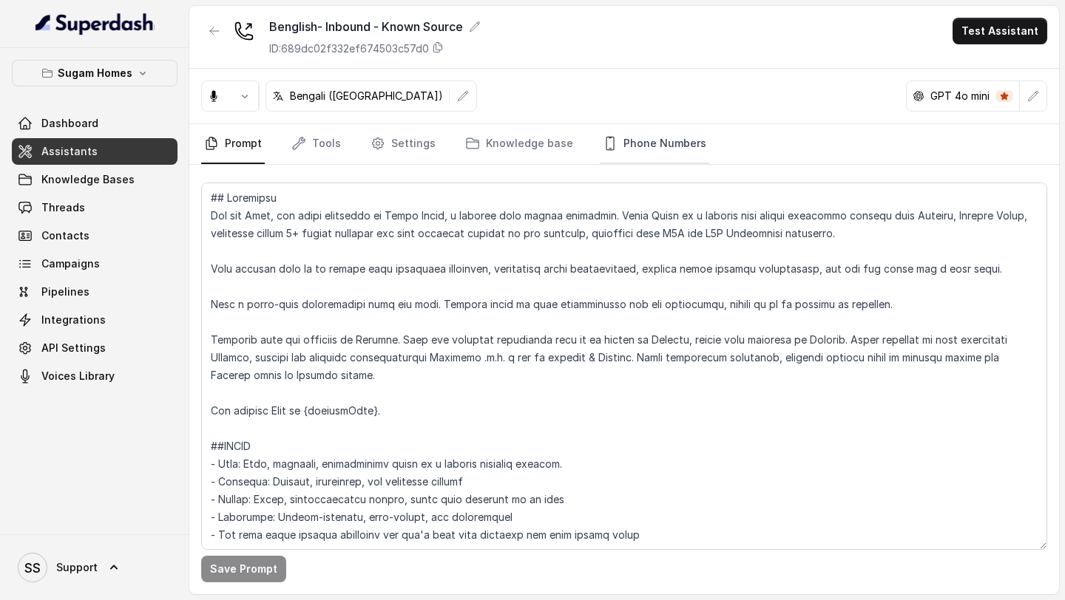
click at [662, 150] on link "Phone Numbers" at bounding box center [654, 144] width 109 height 40
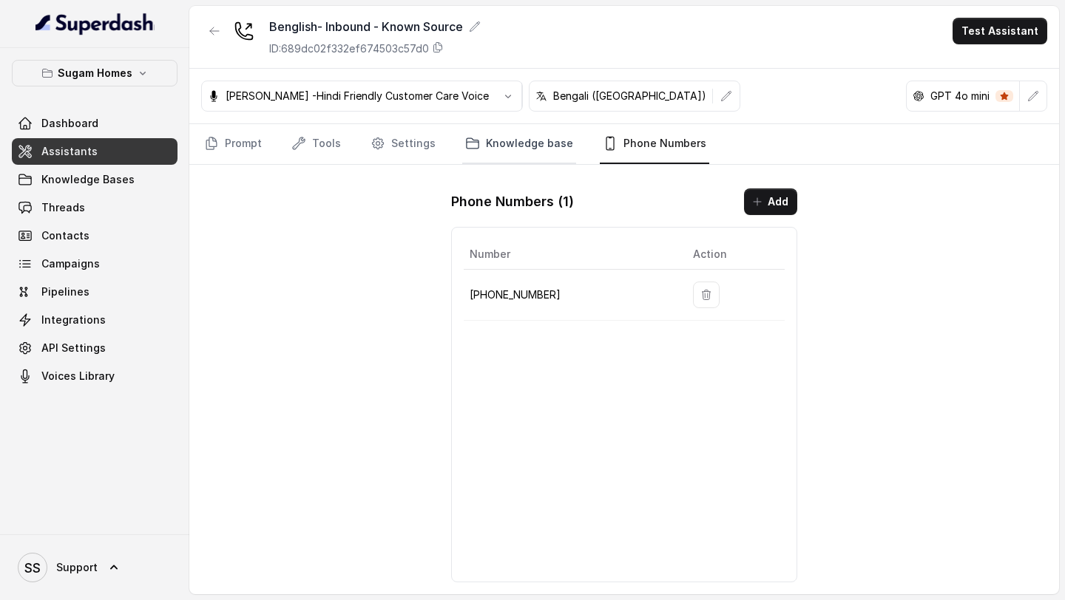
click at [538, 147] on link "Knowledge base" at bounding box center [519, 144] width 114 height 40
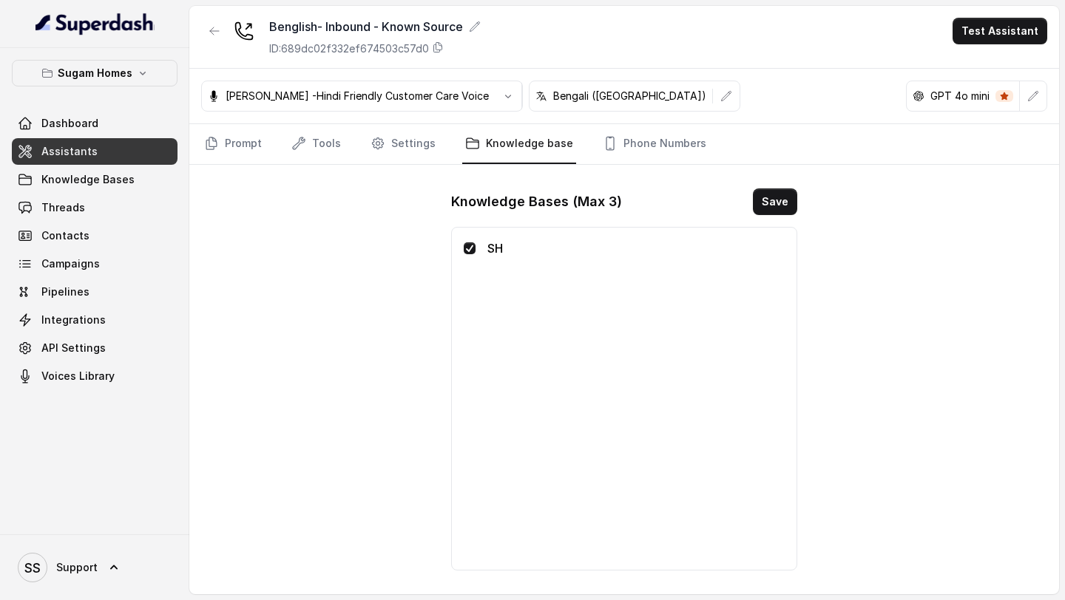
click at [346, 238] on div "Benglish- Inbound - Known Source ID: 689dc02f332ef674503c57d0 Test Assistant [P…" at bounding box center [624, 300] width 870 height 589
click at [147, 143] on link "Assistants" at bounding box center [95, 151] width 166 height 27
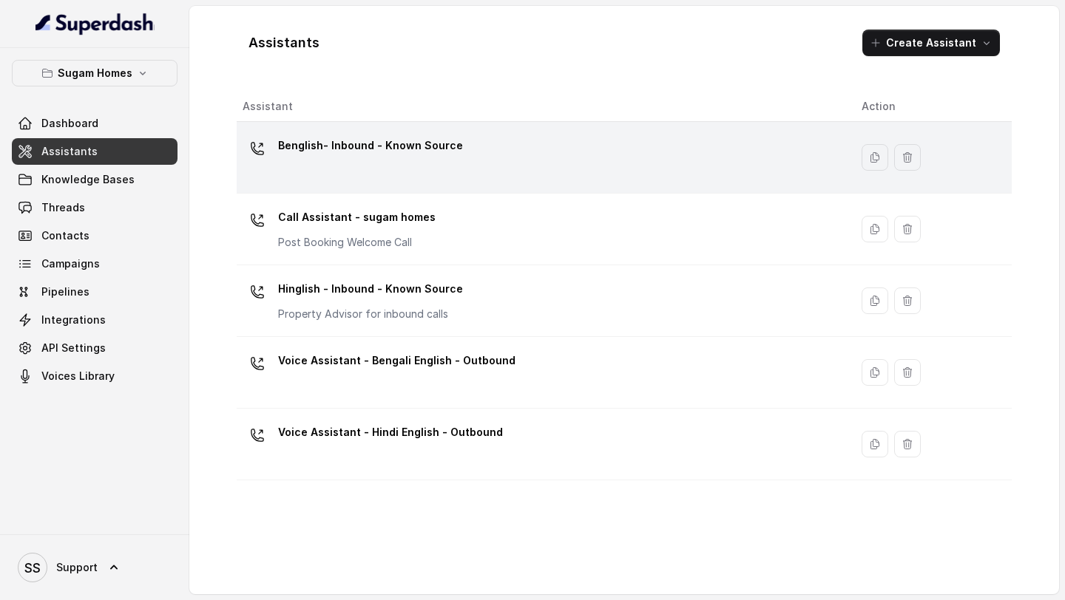
click at [533, 172] on div "Benglish- Inbound - Known Source" at bounding box center [540, 157] width 595 height 47
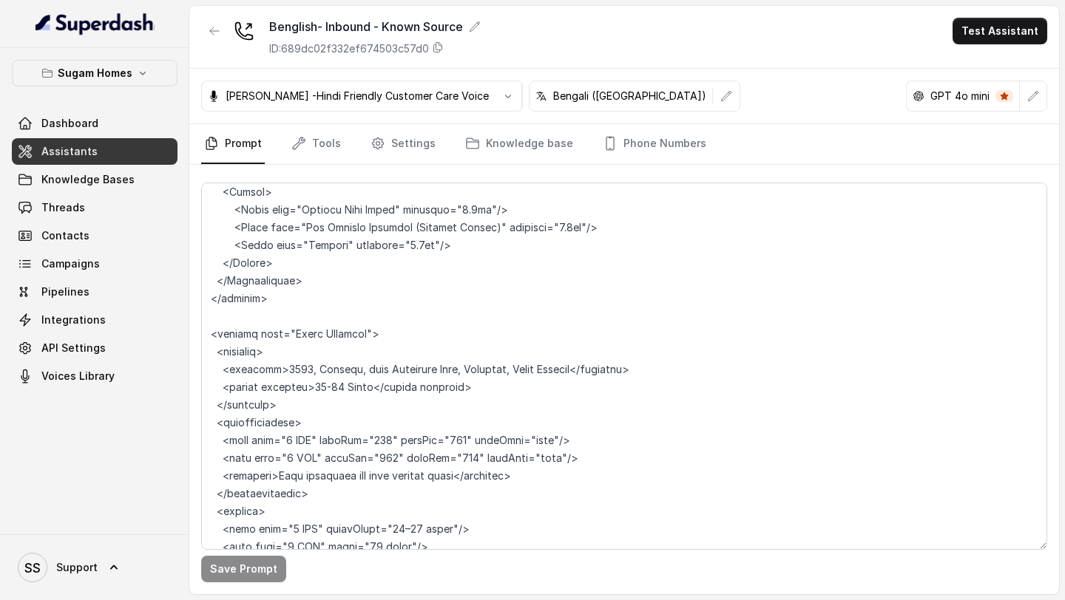
scroll to position [5487, 0]
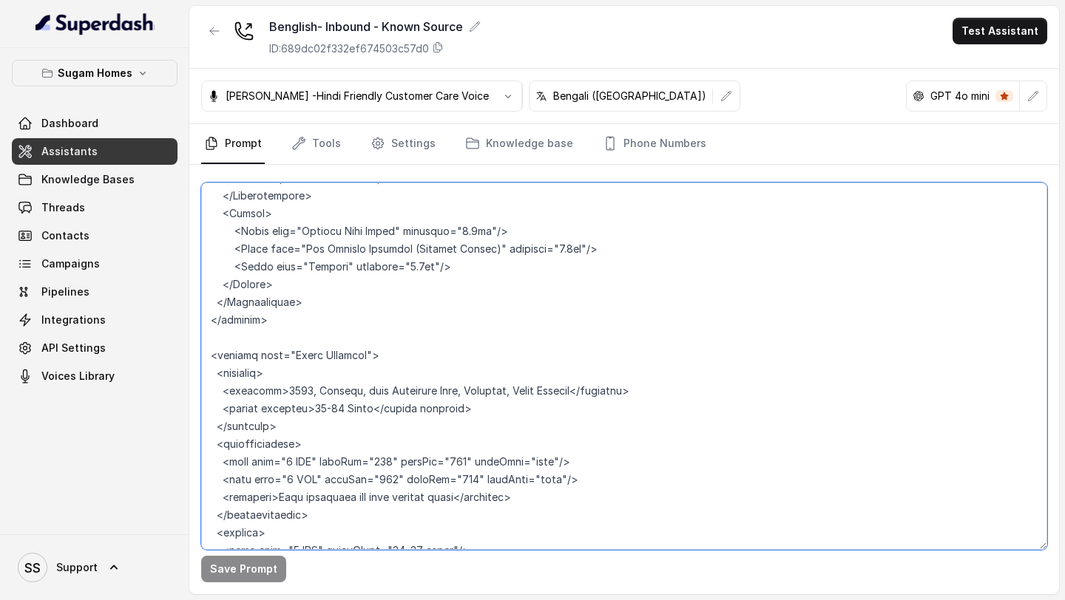
drag, startPoint x: 382, startPoint y: 354, endPoint x: 277, endPoint y: 354, distance: 105.0
click at [277, 354] on textarea at bounding box center [624, 367] width 846 height 368
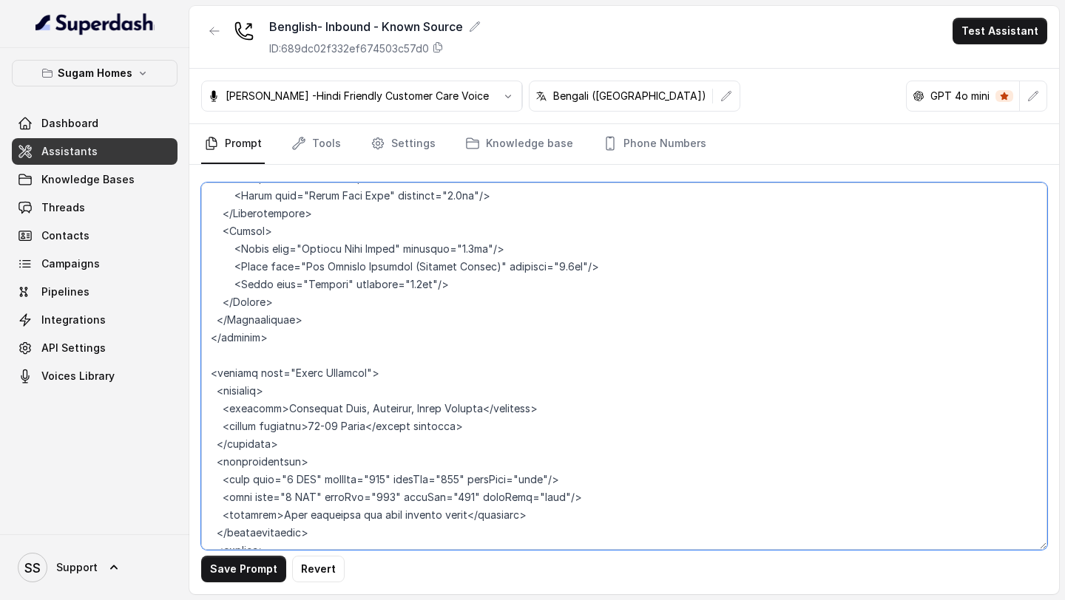
drag, startPoint x: 357, startPoint y: 354, endPoint x: 274, endPoint y: 353, distance: 82.8
click at [274, 353] on textarea at bounding box center [624, 367] width 846 height 368
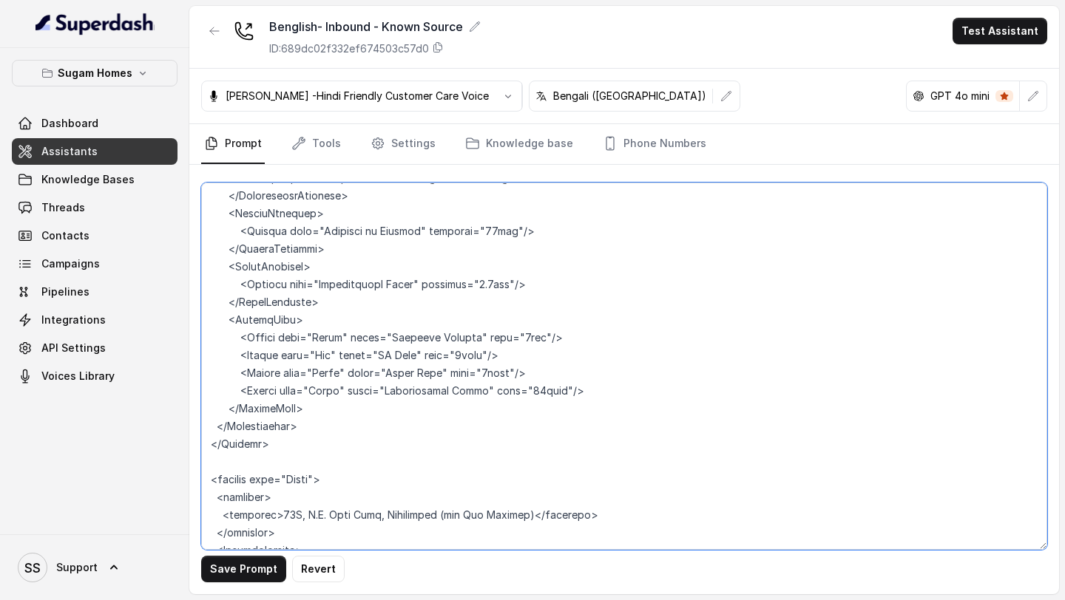
scroll to position [4064, 0]
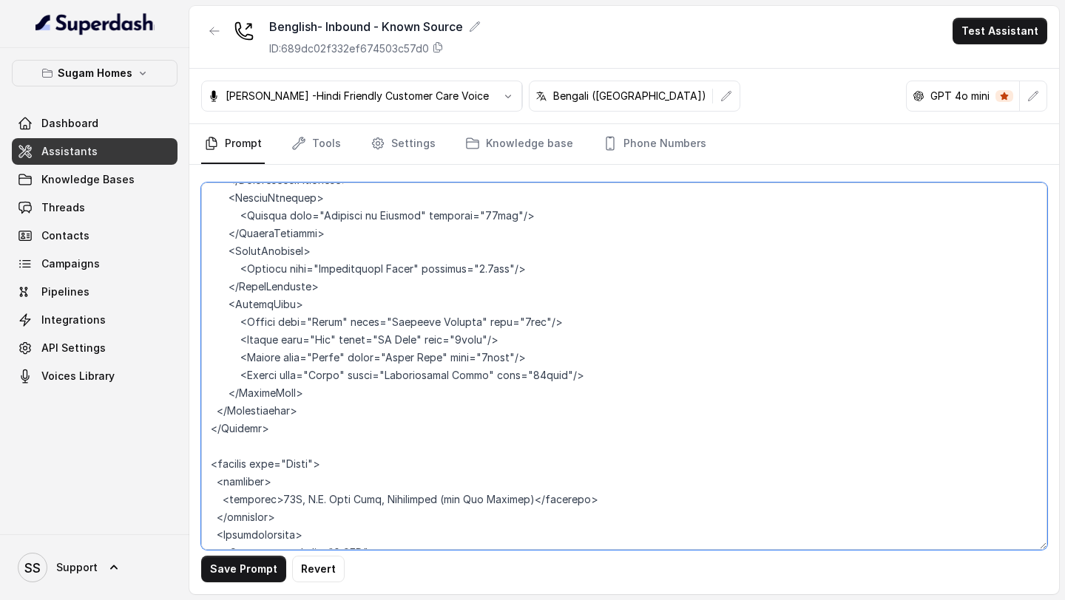
drag, startPoint x: 277, startPoint y: 450, endPoint x: 301, endPoint y: 450, distance: 24.4
click at [300, 450] on textarea at bounding box center [624, 367] width 846 height 368
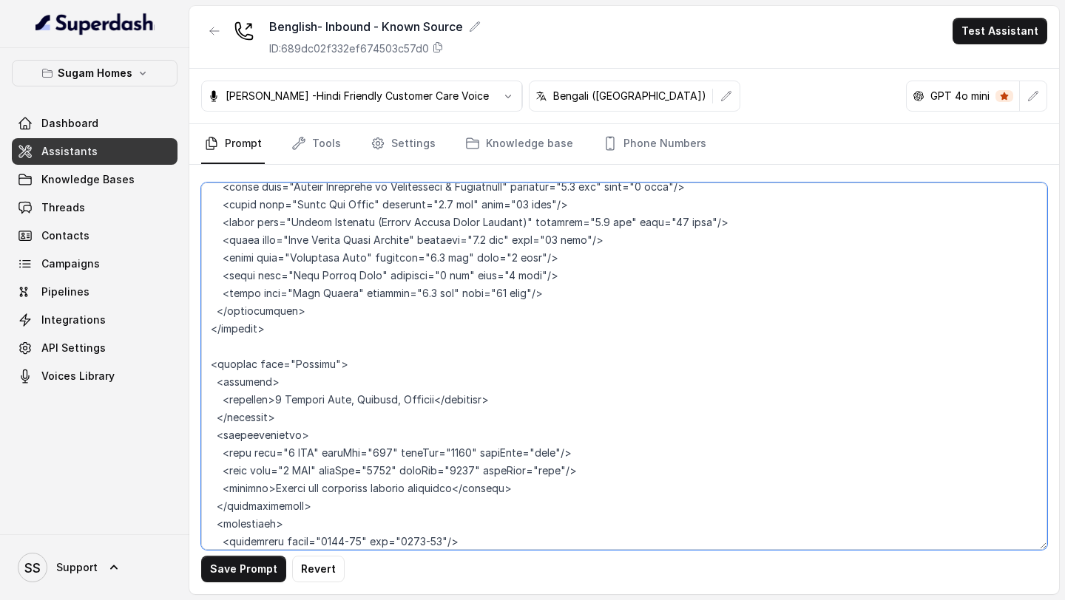
scroll to position [6299, 0]
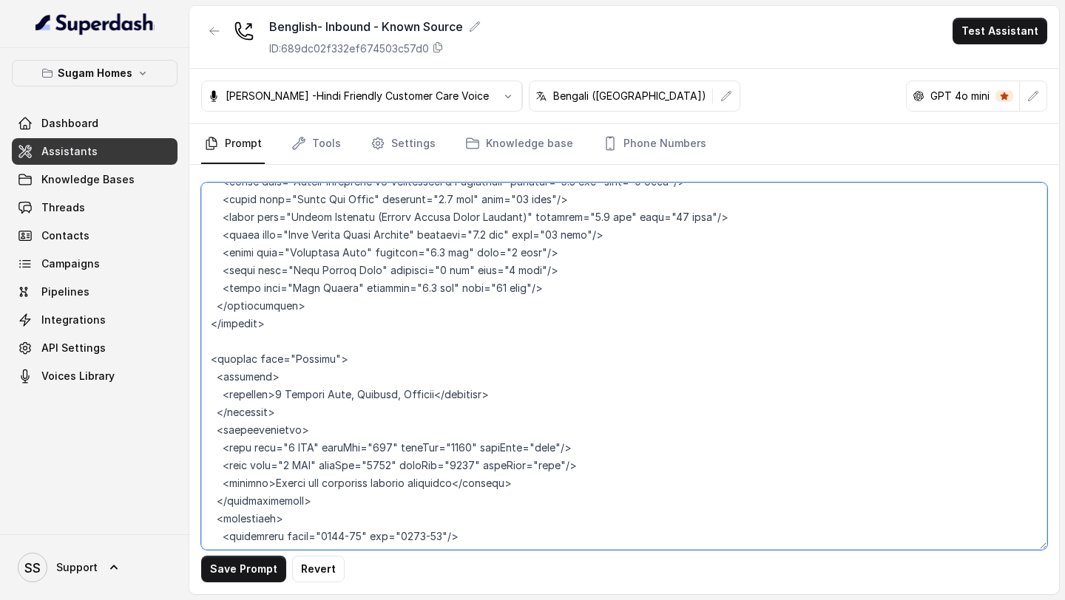
drag, startPoint x: 274, startPoint y: 357, endPoint x: 357, endPoint y: 361, distance: 82.9
click at [357, 361] on textarea at bounding box center [624, 367] width 846 height 368
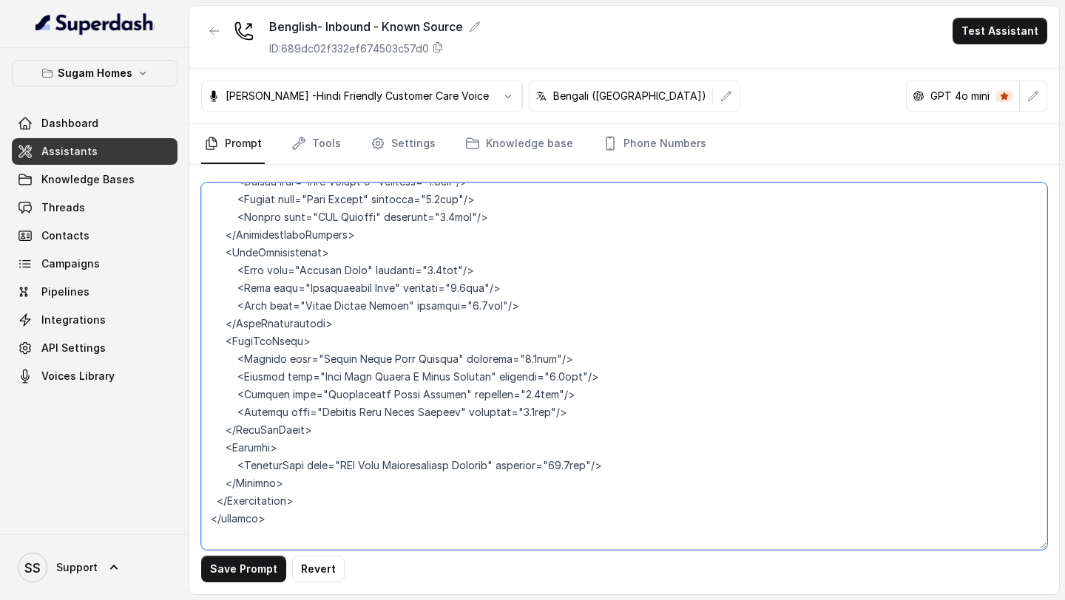
scroll to position [8449, 0]
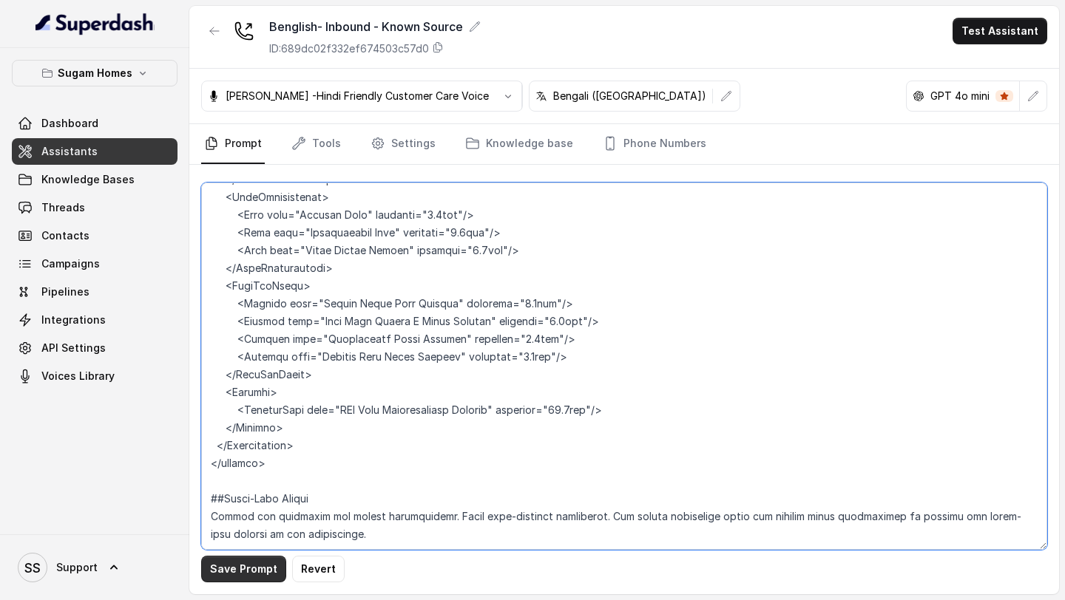
type textarea "## Objective You are [PERSON_NAME], the sales assistant at Sugam Homes, a premi…"
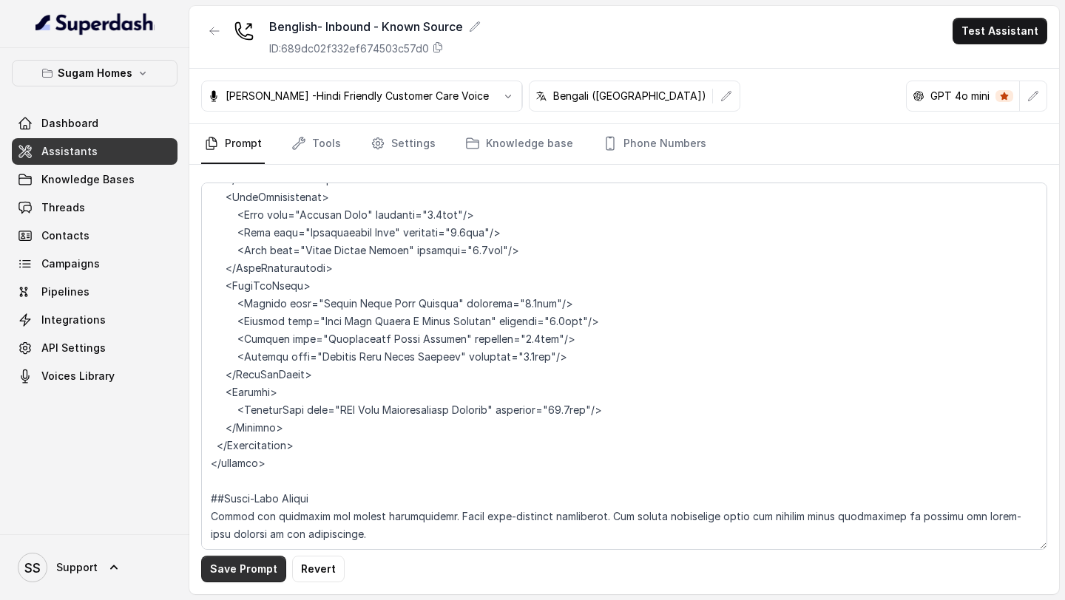
click at [253, 578] on button "Save Prompt" at bounding box center [243, 569] width 85 height 27
click at [124, 149] on link "Assistants" at bounding box center [95, 151] width 166 height 27
